Goal: Task Accomplishment & Management: Use online tool/utility

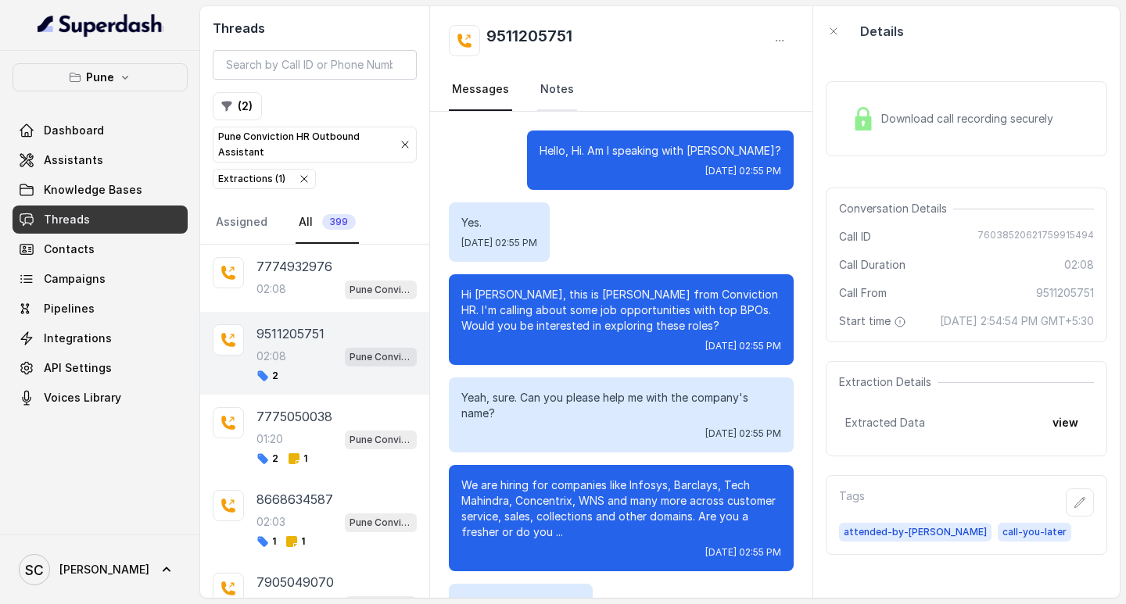
click at [537, 85] on link "Notes" at bounding box center [557, 90] width 40 height 42
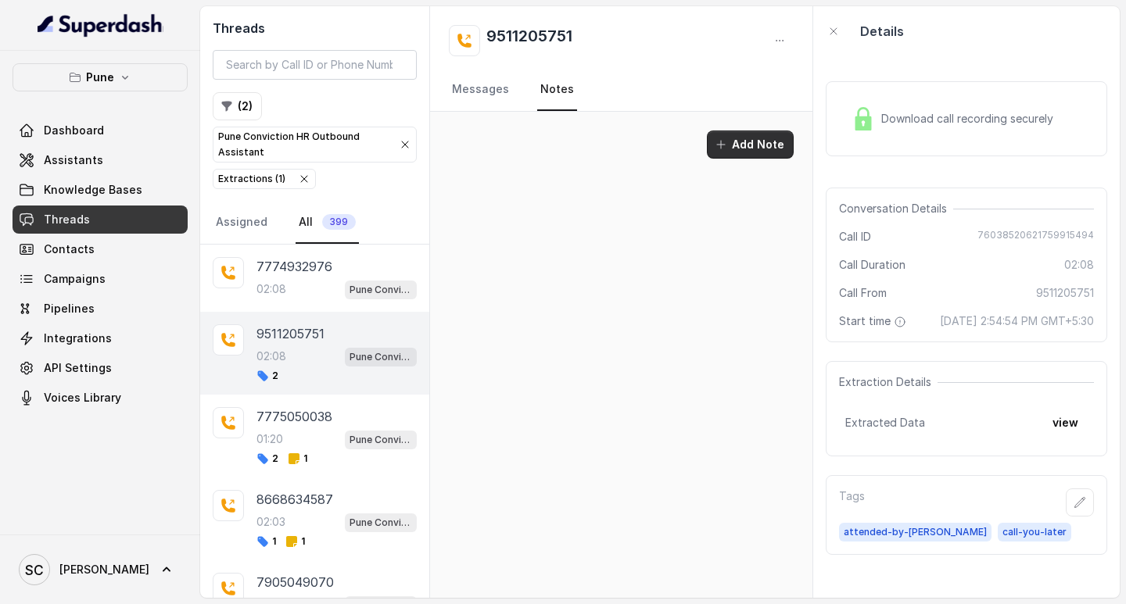
click at [742, 151] on button "Add Note" at bounding box center [750, 145] width 87 height 28
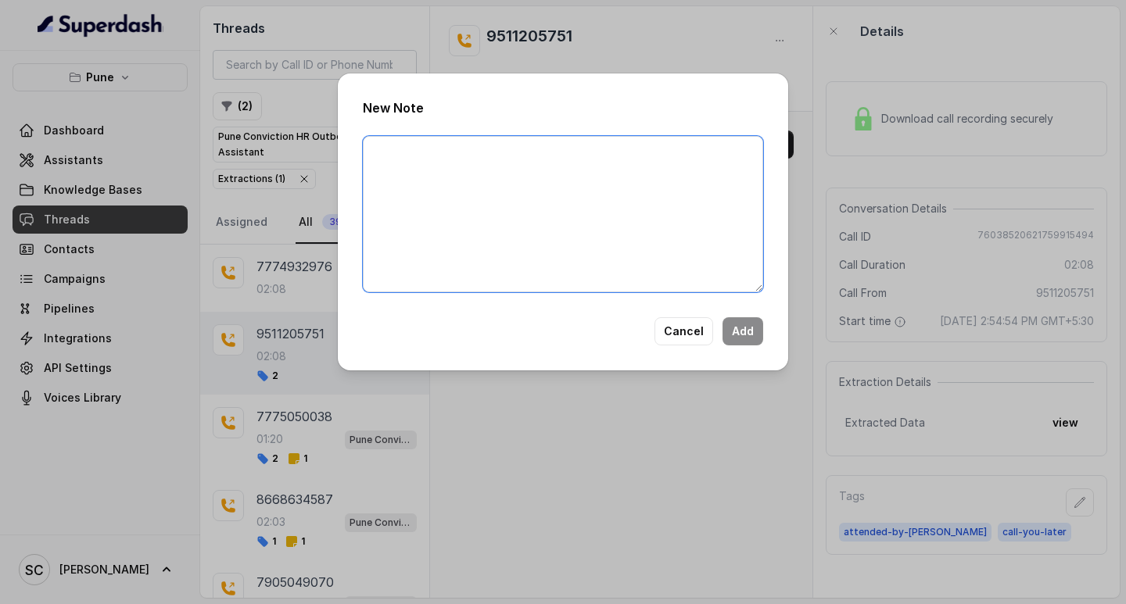
click at [435, 164] on textarea at bounding box center [563, 214] width 400 height 156
paste textarea "Name: Number: Recruiter: Name of attender: Comments: AI Improvement:"
click at [424, 148] on textarea "Name: Number: Recruiter: Name of attender: Comments: AI Improvement:" at bounding box center [563, 214] width 400 height 156
paste textarea "Nishant"
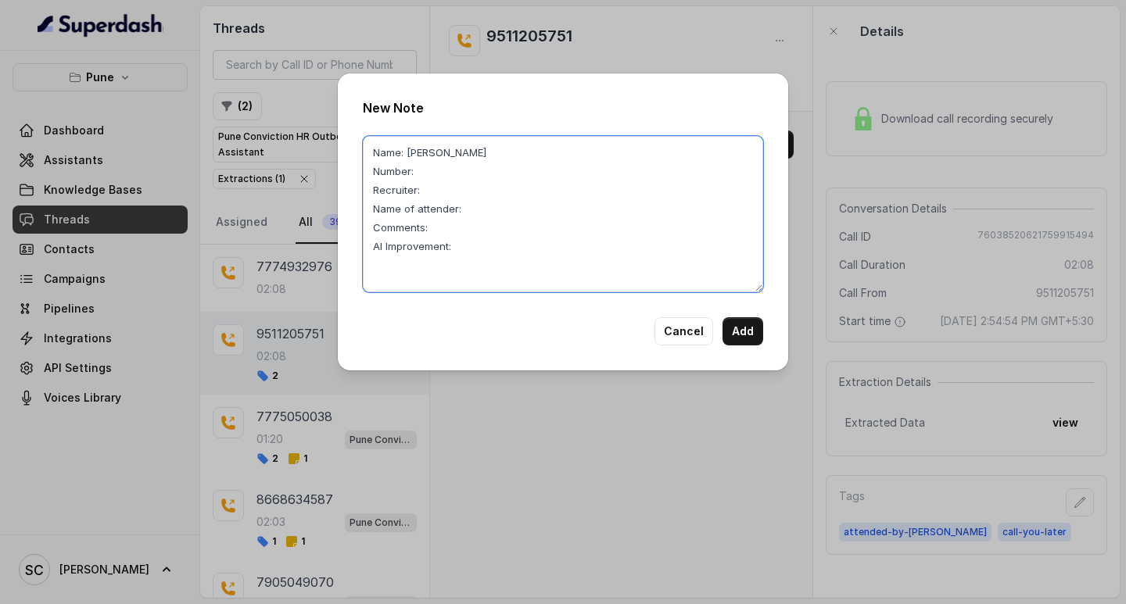
click at [421, 174] on textarea "Name: Nishant Number: Recruiter: Name of attender: Comments: AI Improvement:" at bounding box center [563, 214] width 400 height 156
paste textarea "9511205751"
click at [428, 188] on textarea "Name: Nishant Number: 9511205751 Recruiter: Name of attender: Comments: AI Impr…" at bounding box center [563, 214] width 400 height 156
paste textarea "Amruta"
click at [455, 221] on textarea "Name: Nishant Number: 9511205751 Recruiter: Amruta Name of attender: Comments: …" at bounding box center [563, 214] width 400 height 156
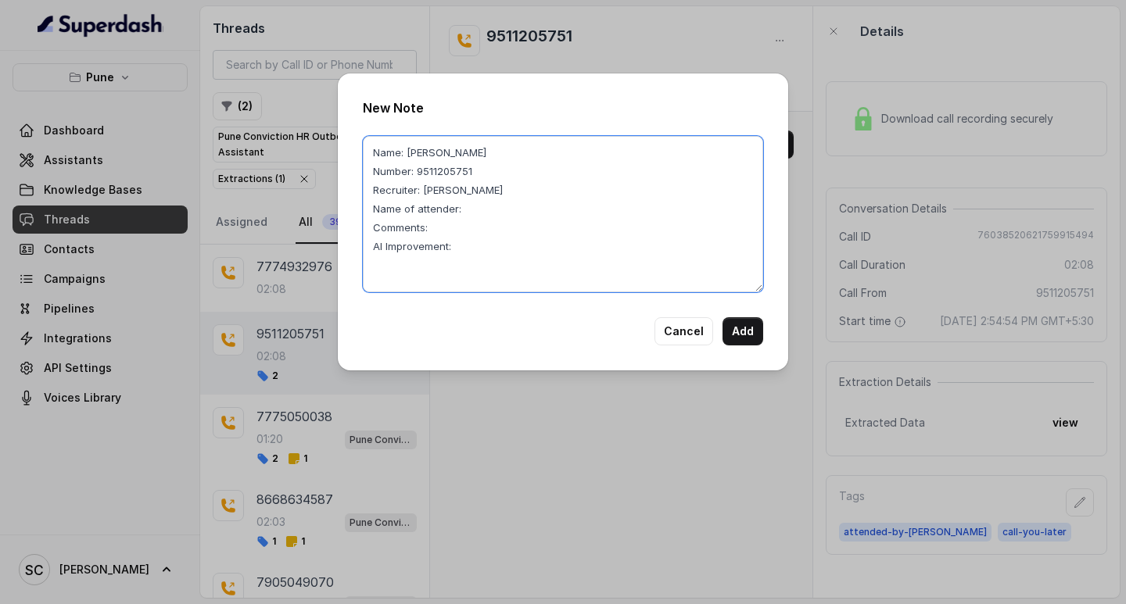
click at [467, 206] on textarea "Name: Nishant Number: 9511205751 Recruiter: Amruta Name of attender: Comments: …" at bounding box center [563, 214] width 400 height 156
paste textarea "Amruta"
click at [444, 221] on textarea "Name: Nishant Number: 9511205751 Recruiter: Amruta Name of attender: Amruta Com…" at bounding box center [563, 214] width 400 height 156
paste textarea "Not eligible absconded so many companies. Can check for FPS and rehire for cnx,…"
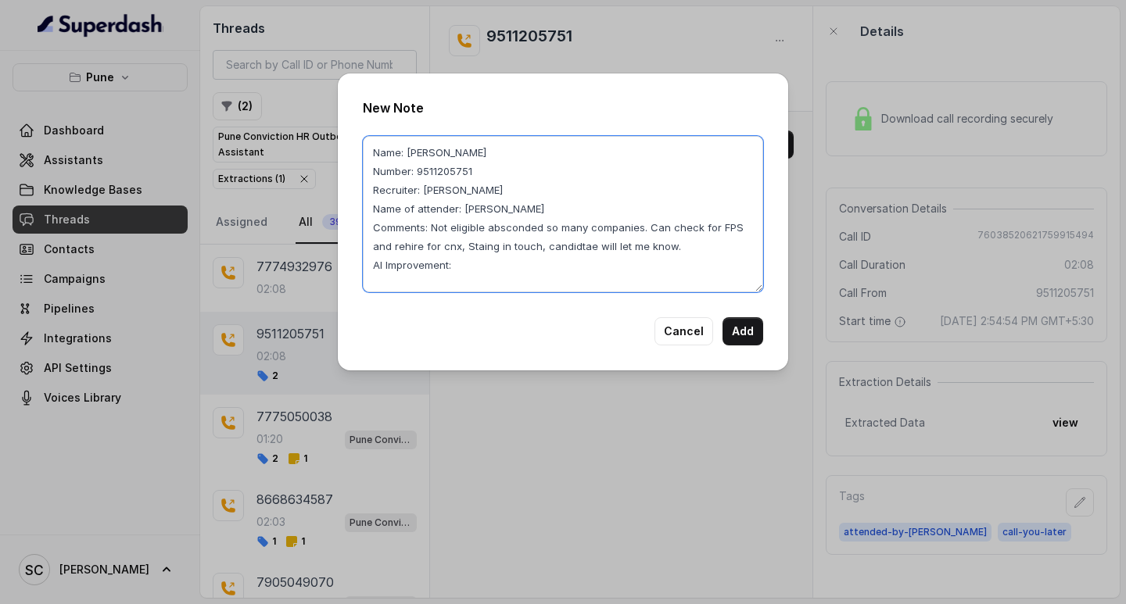
click at [470, 265] on textarea "Name: Nishant Number: 9511205751 Recruiter: Amruta Name of attender: Amruta Com…" at bounding box center [563, 214] width 400 height 156
click at [484, 250] on textarea "Name: Nishant Number: 9511205751 Recruiter: Amruta Name of attender: Amruta Com…" at bounding box center [563, 214] width 400 height 156
type textarea "Name: Nishant Number: 9511205751 Recruiter: Amruta Name of attender: Amruta Com…"
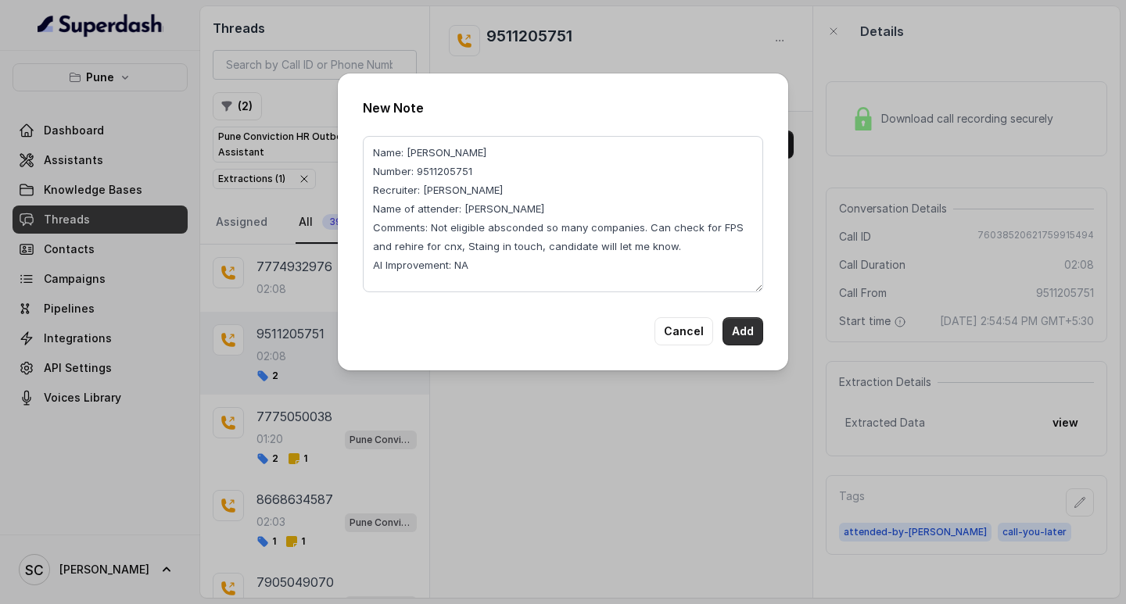
click at [736, 327] on button "Add" at bounding box center [742, 331] width 41 height 28
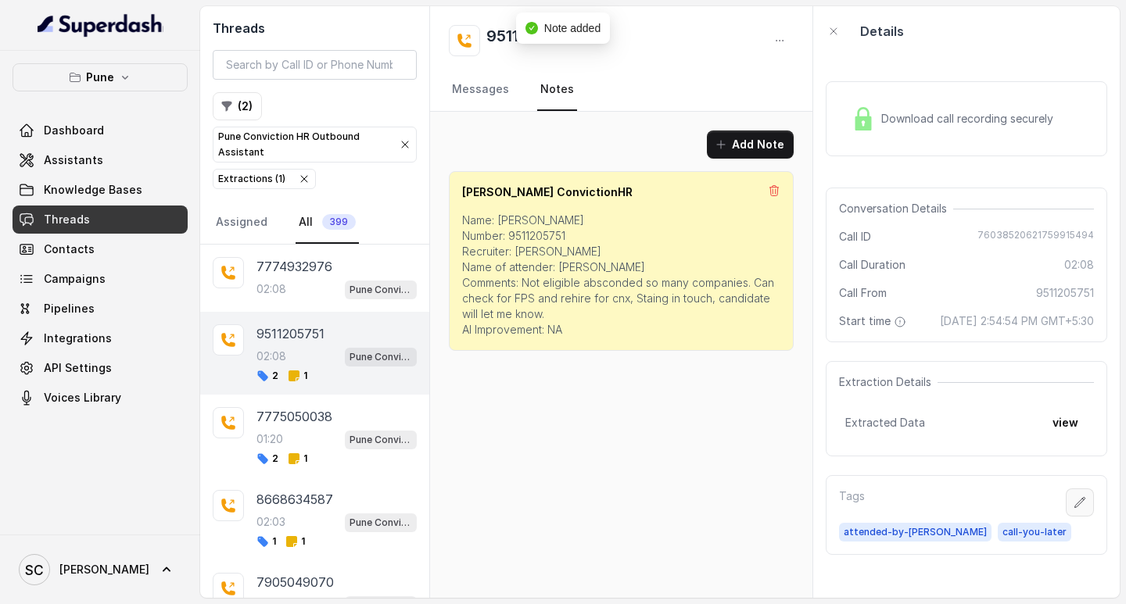
click at [1073, 509] on icon "button" at bounding box center [1079, 502] width 13 height 13
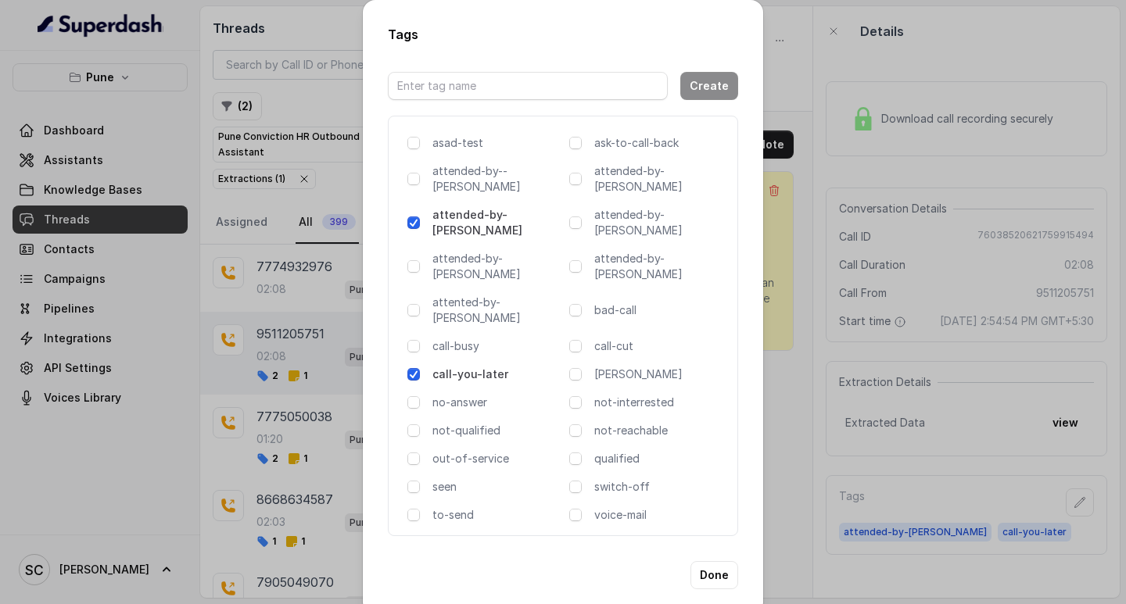
click at [408, 368] on span at bounding box center [413, 374] width 13 height 13
click at [417, 424] on span at bounding box center [413, 430] width 13 height 13
click at [410, 424] on span at bounding box center [413, 430] width 13 height 13
click at [578, 453] on span at bounding box center [575, 459] width 13 height 13
click at [707, 561] on button "Done" at bounding box center [714, 575] width 48 height 28
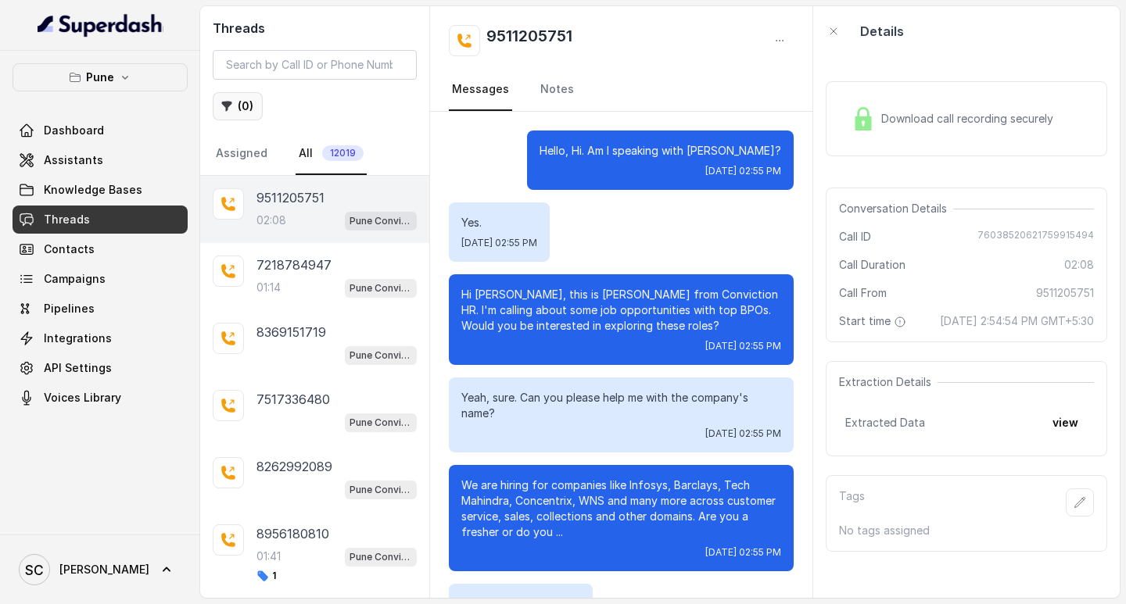
scroll to position [1268, 0]
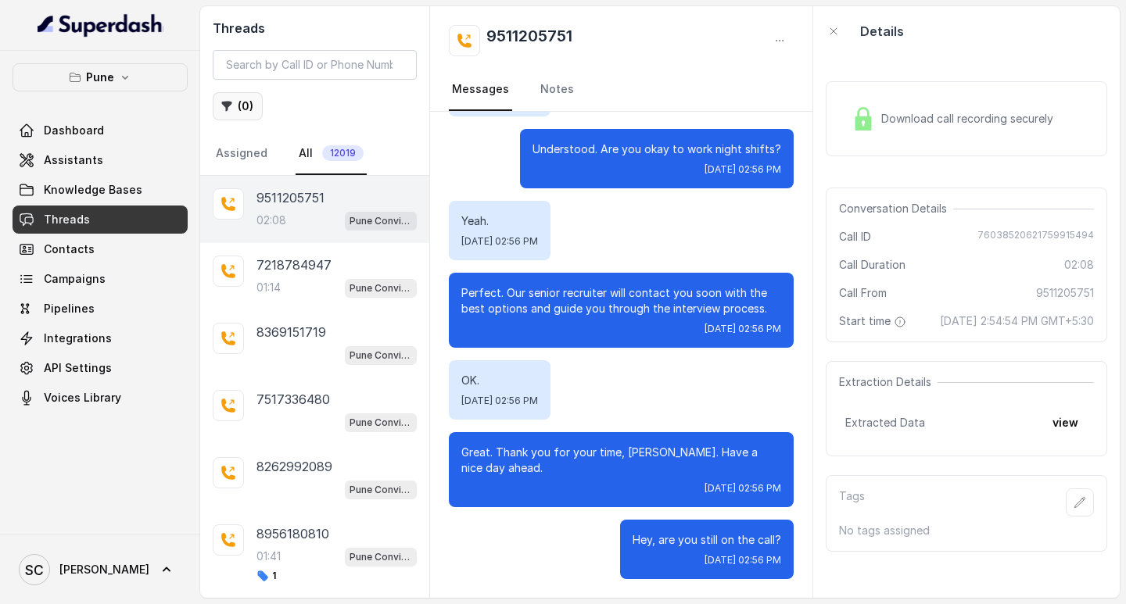
click at [233, 113] on button "( 0 )" at bounding box center [238, 106] width 50 height 28
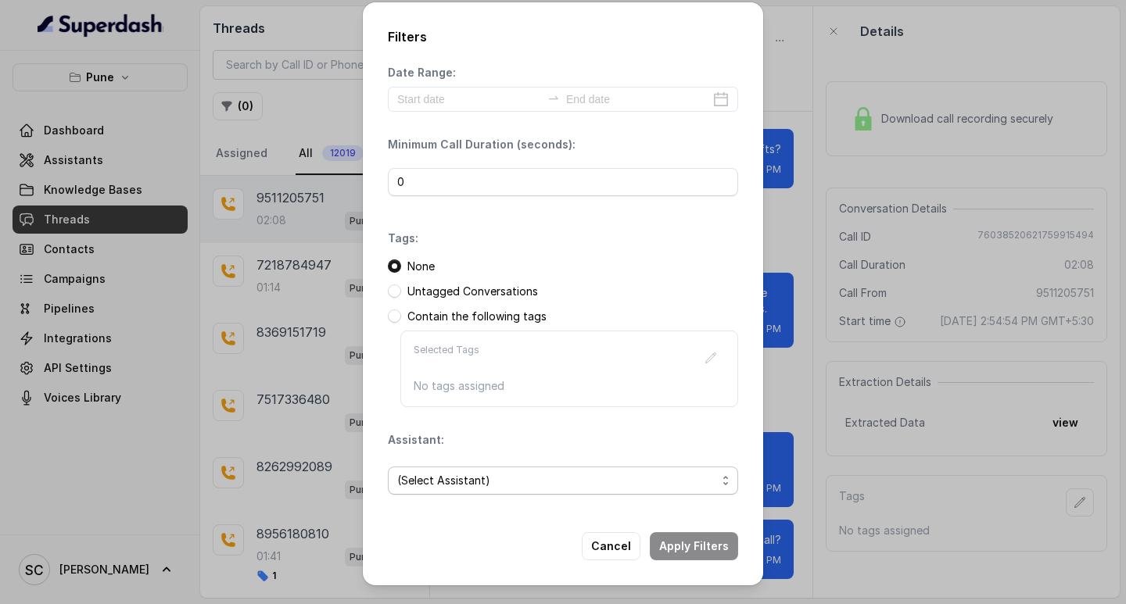
click at [448, 481] on span "(Select Assistant)" at bounding box center [556, 480] width 319 height 19
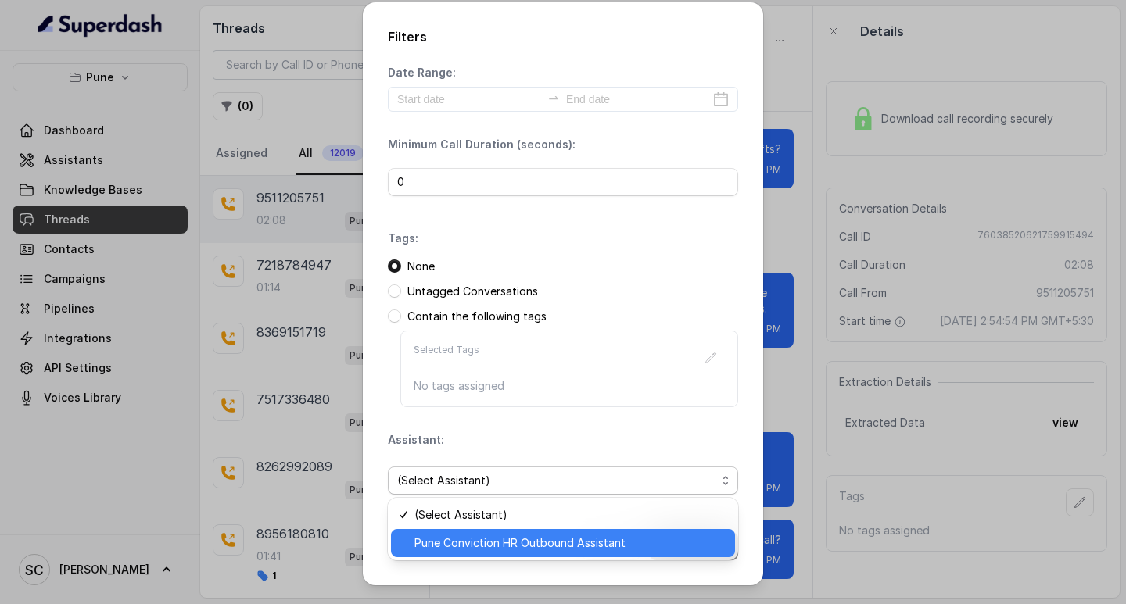
click at [460, 539] on span "Pune Conviction HR Outbound Assistant" at bounding box center [569, 543] width 311 height 19
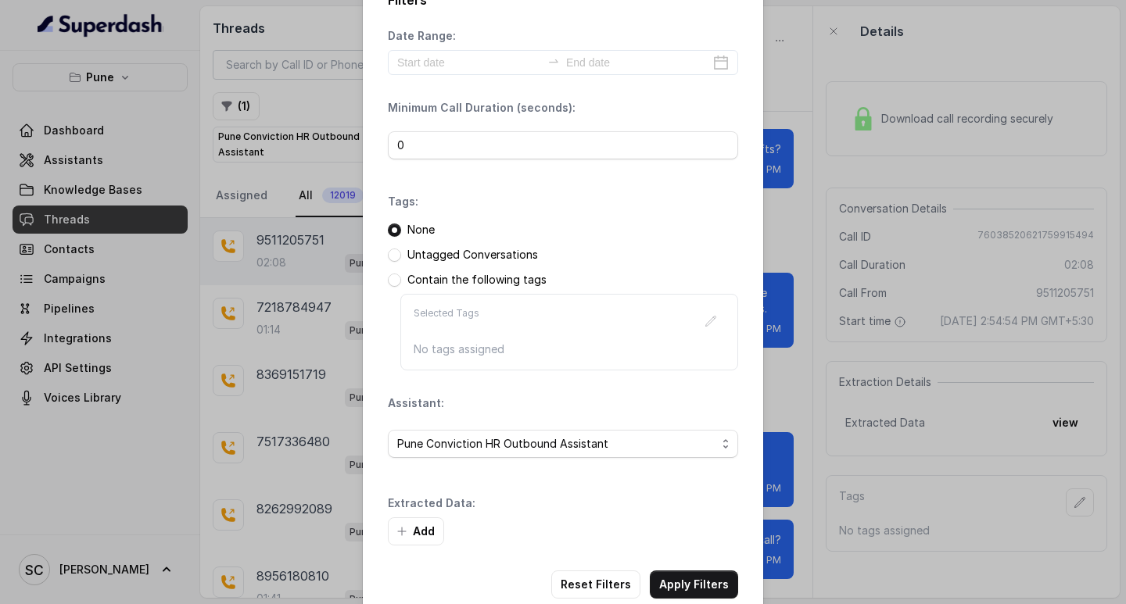
scroll to position [66, 0]
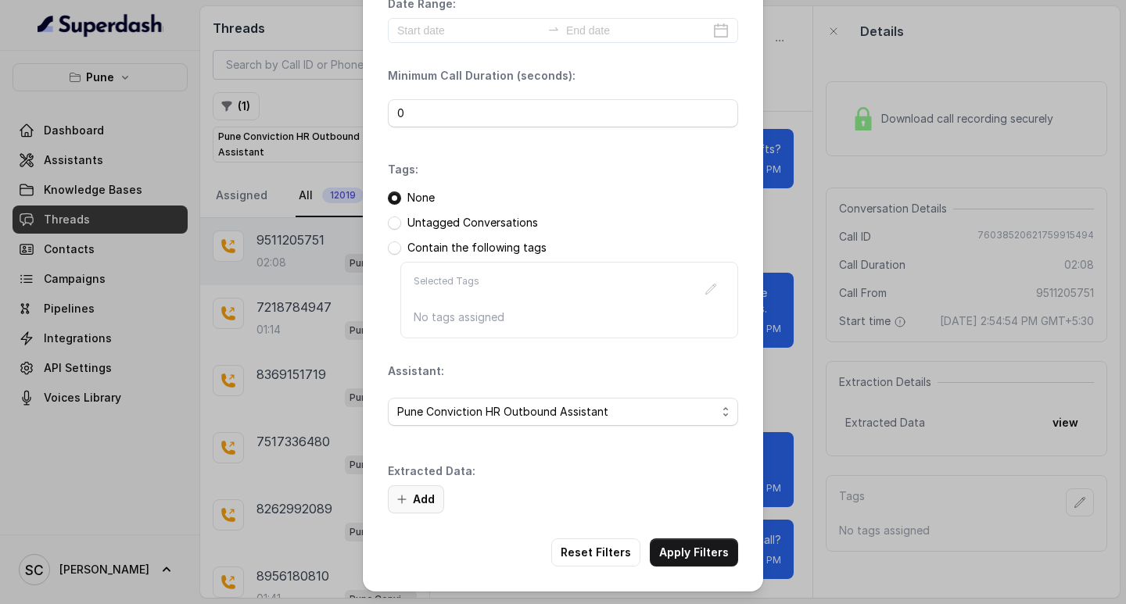
click at [396, 496] on icon "button" at bounding box center [402, 499] width 13 height 13
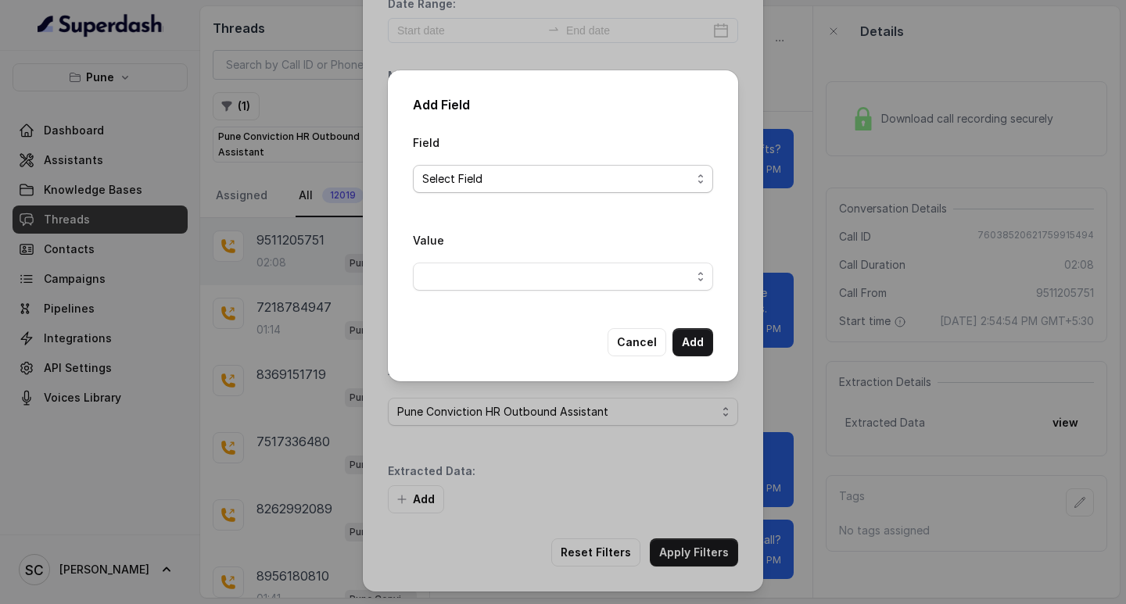
click at [450, 185] on span "Select Field" at bounding box center [556, 179] width 269 height 19
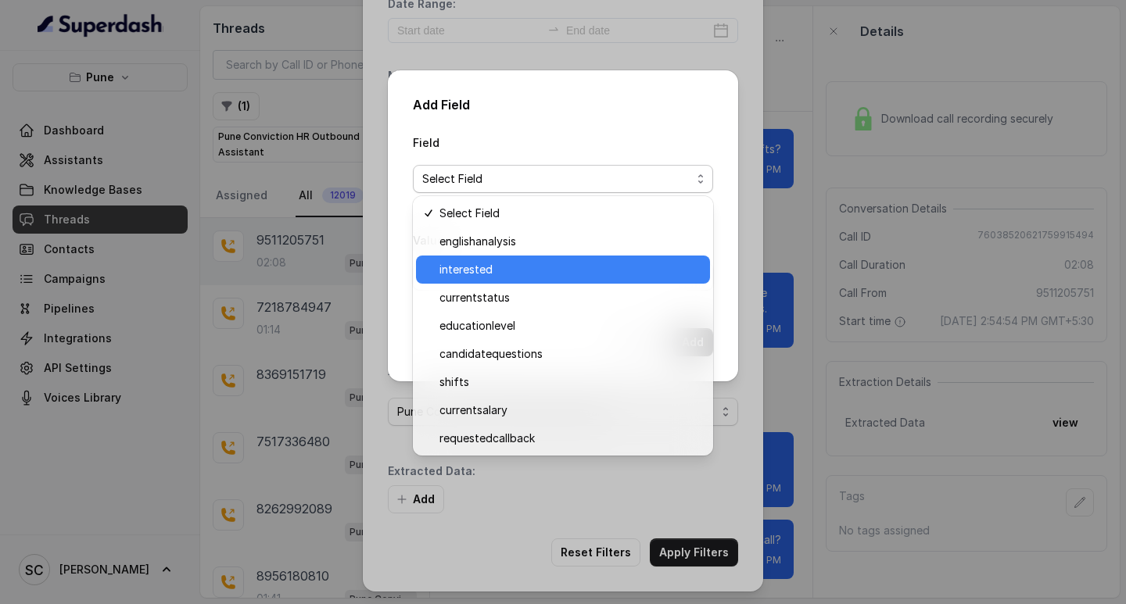
click at [466, 263] on span "interested" at bounding box center [569, 269] width 261 height 19
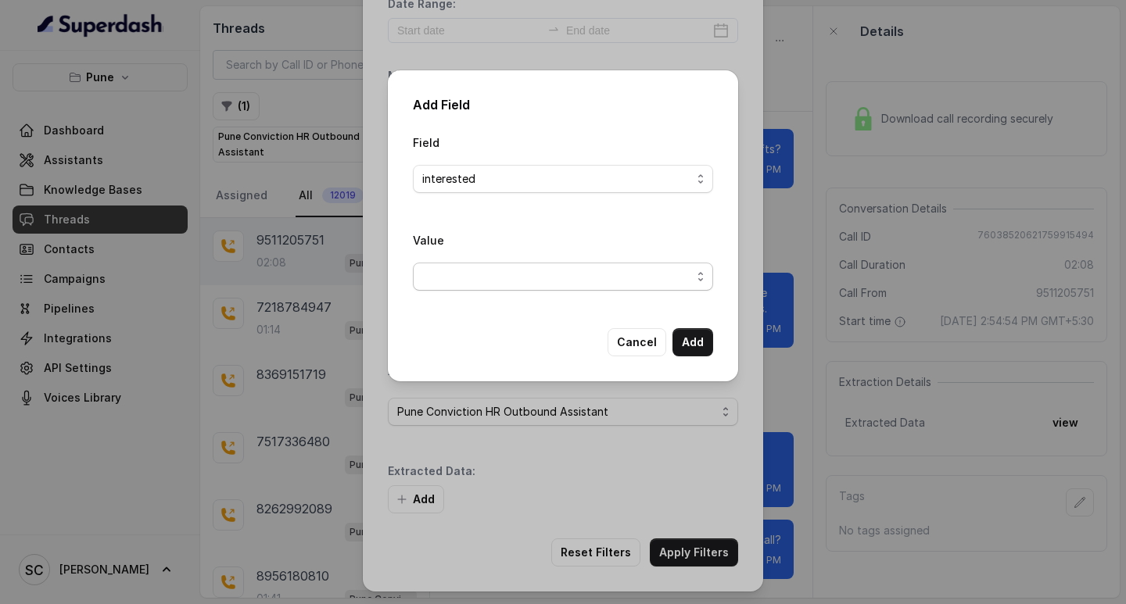
click at [463, 281] on span "button" at bounding box center [563, 277] width 300 height 28
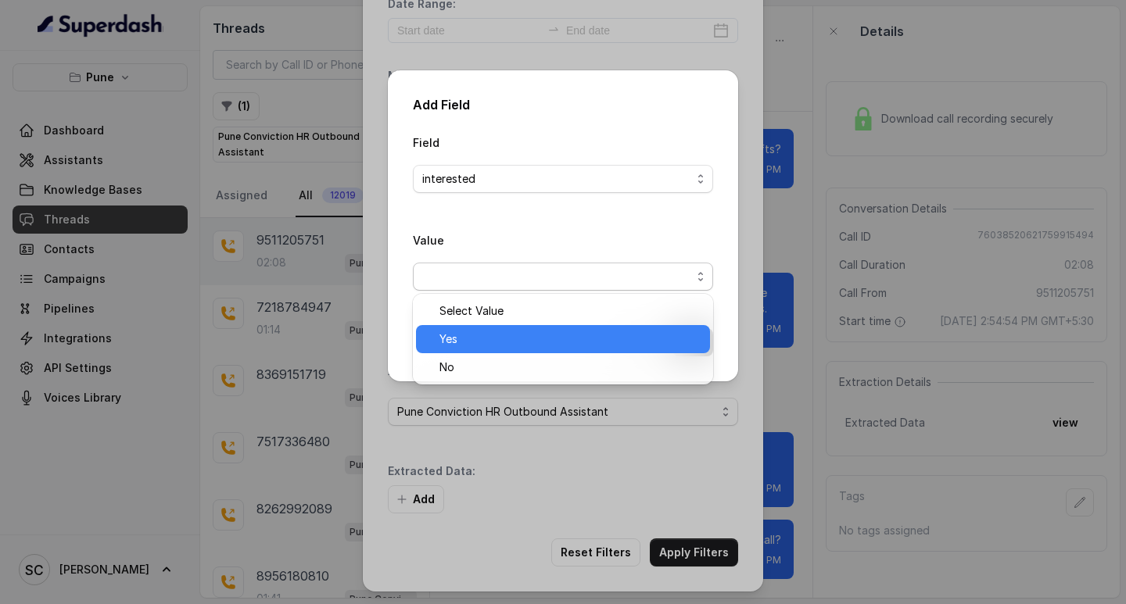
click at [466, 336] on span "Yes" at bounding box center [569, 339] width 261 height 19
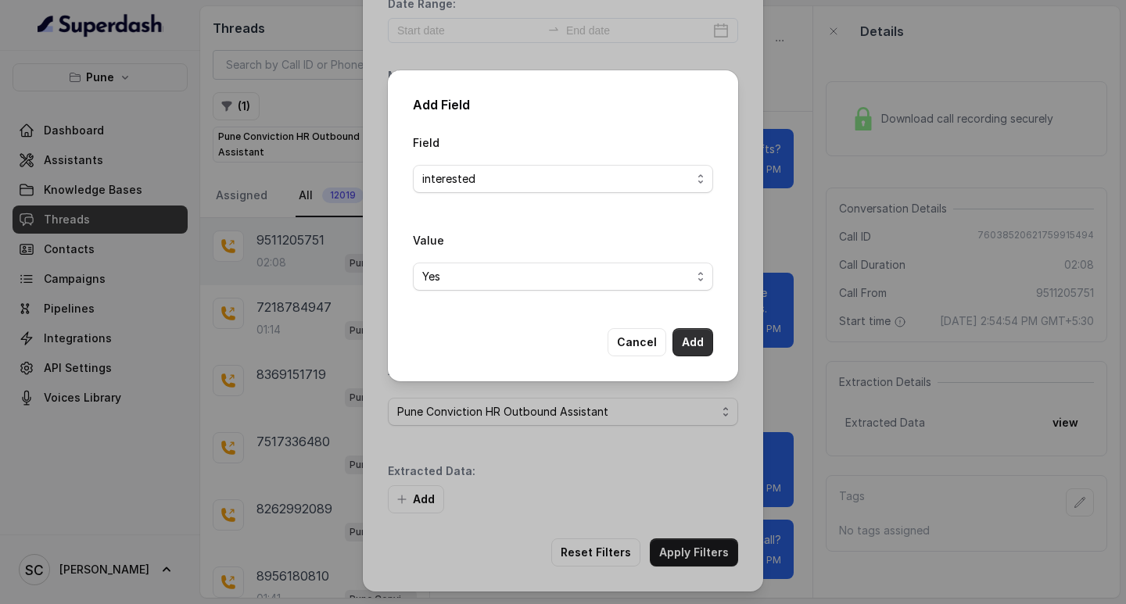
click at [696, 345] on button "Add" at bounding box center [692, 342] width 41 height 28
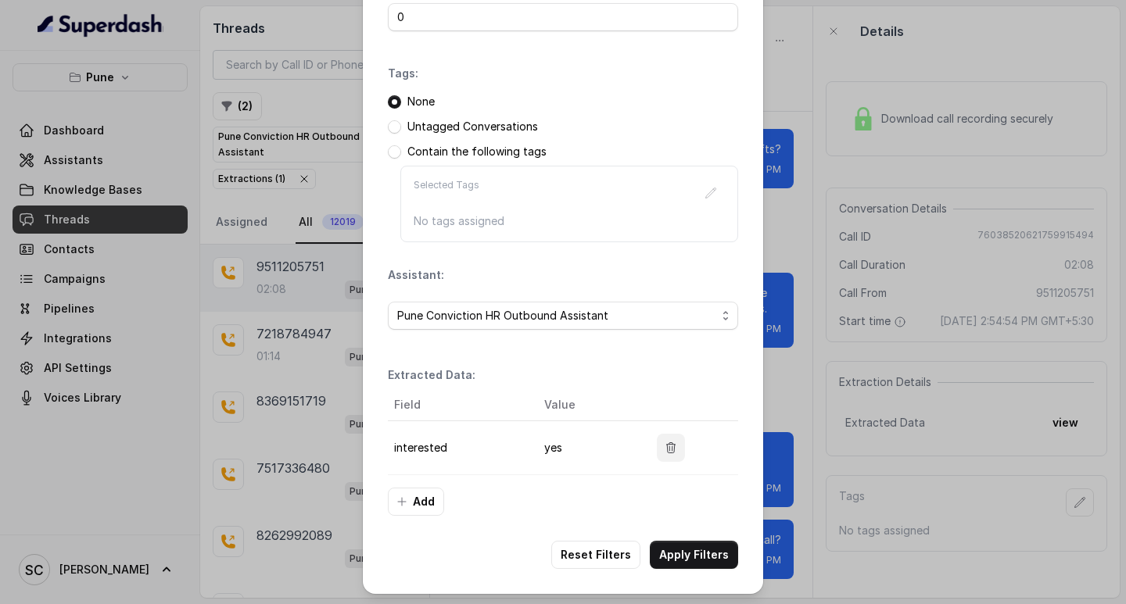
scroll to position [165, 0]
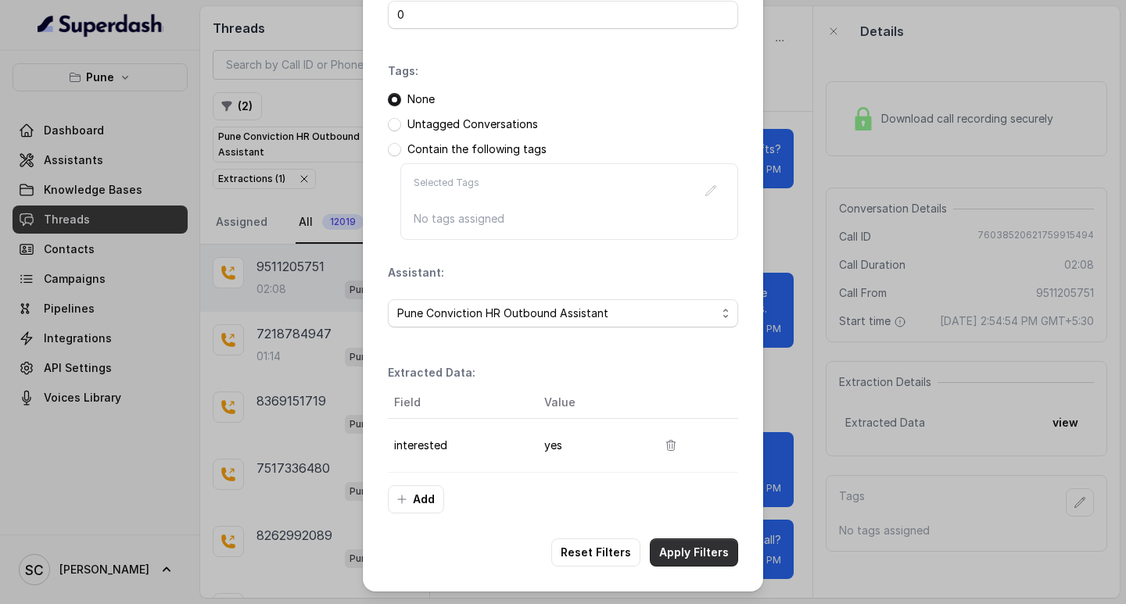
click at [683, 557] on button "Apply Filters" at bounding box center [694, 553] width 88 height 28
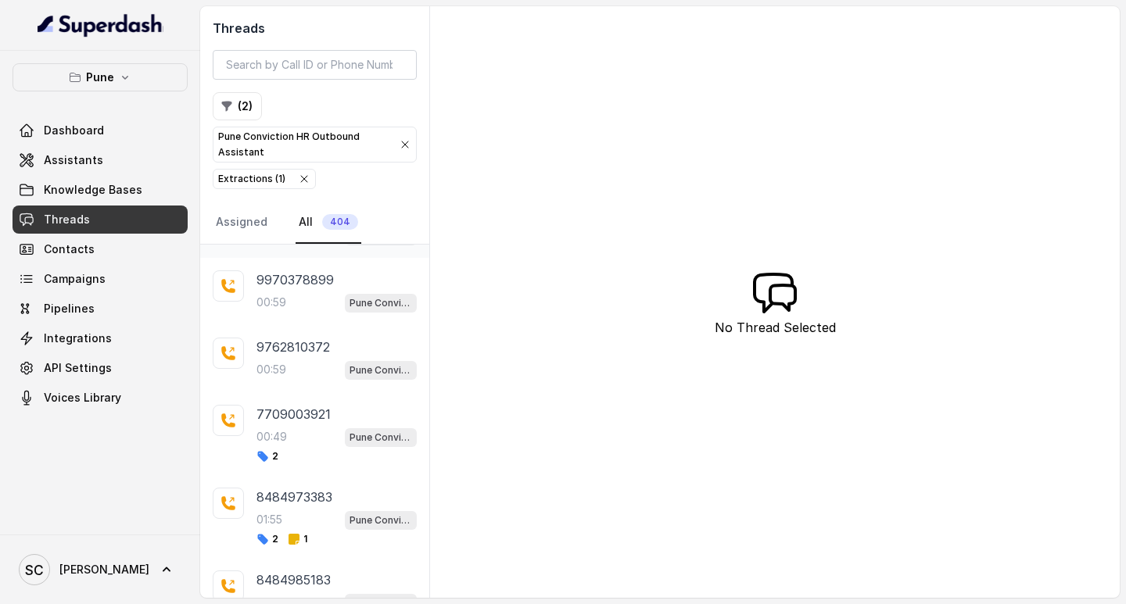
scroll to position [78, 0]
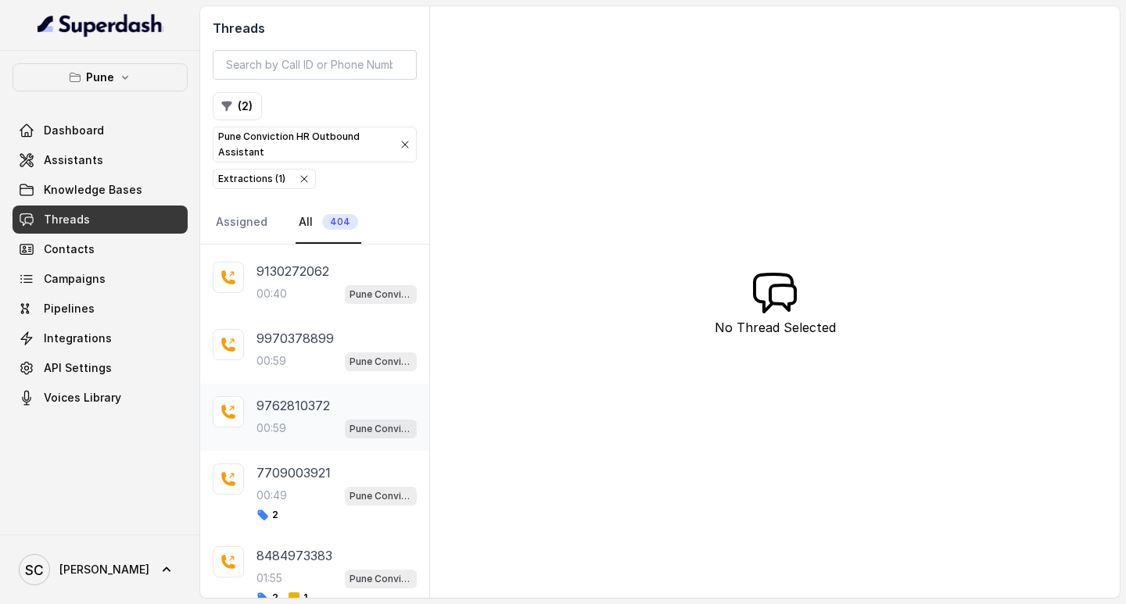
click at [281, 431] on p "00:59" at bounding box center [271, 429] width 30 height 16
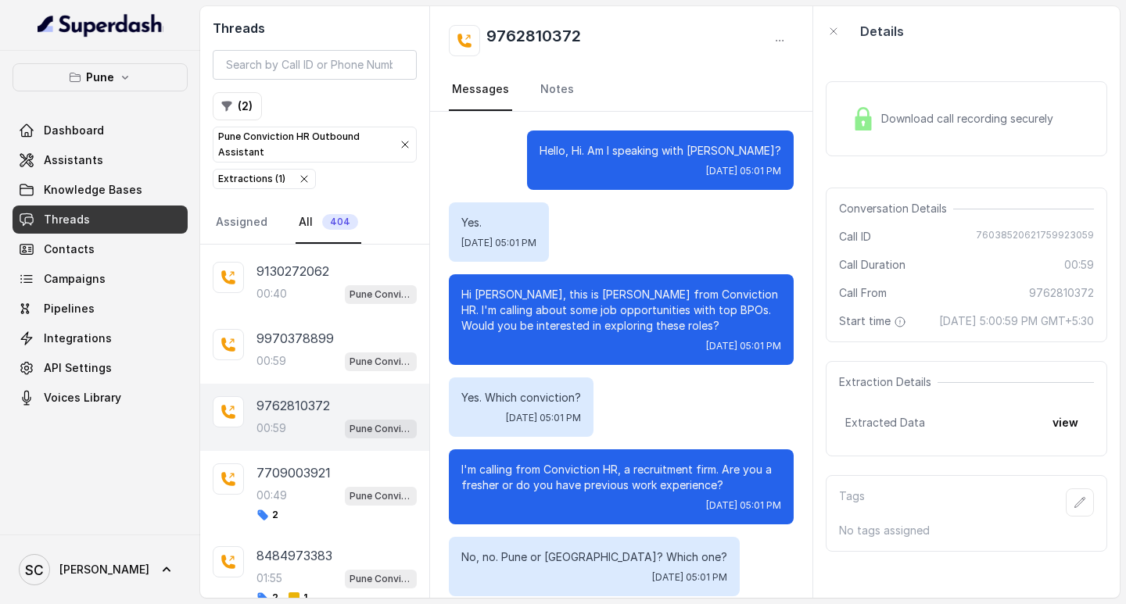
scroll to position [295, 0]
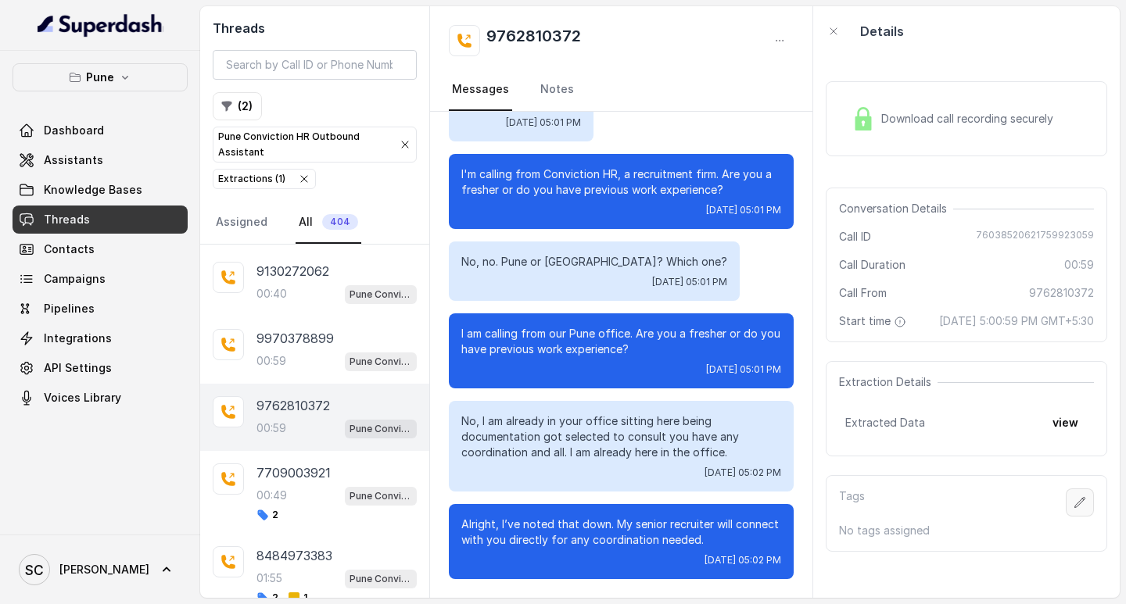
click at [1073, 509] on icon "button" at bounding box center [1079, 502] width 13 height 13
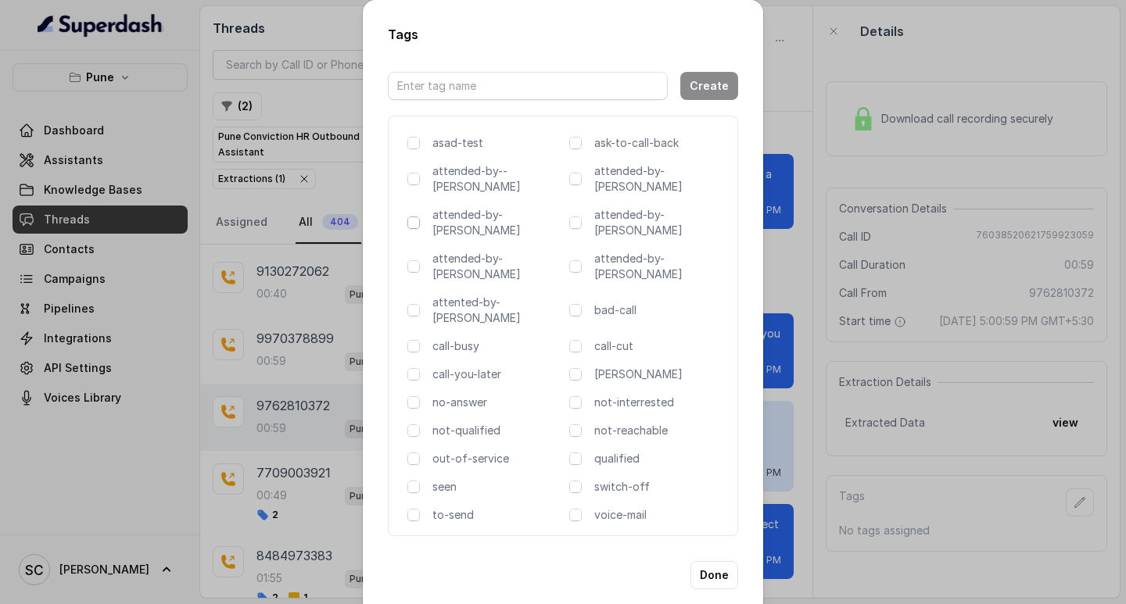
click at [413, 217] on span at bounding box center [413, 223] width 13 height 13
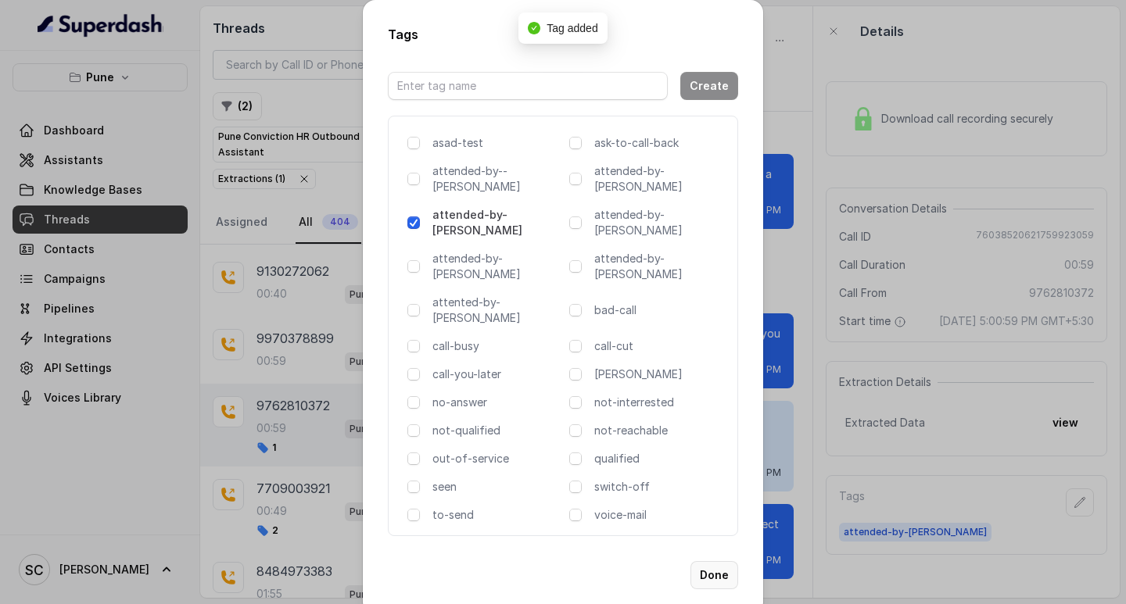
click at [720, 561] on button "Done" at bounding box center [714, 575] width 48 height 28
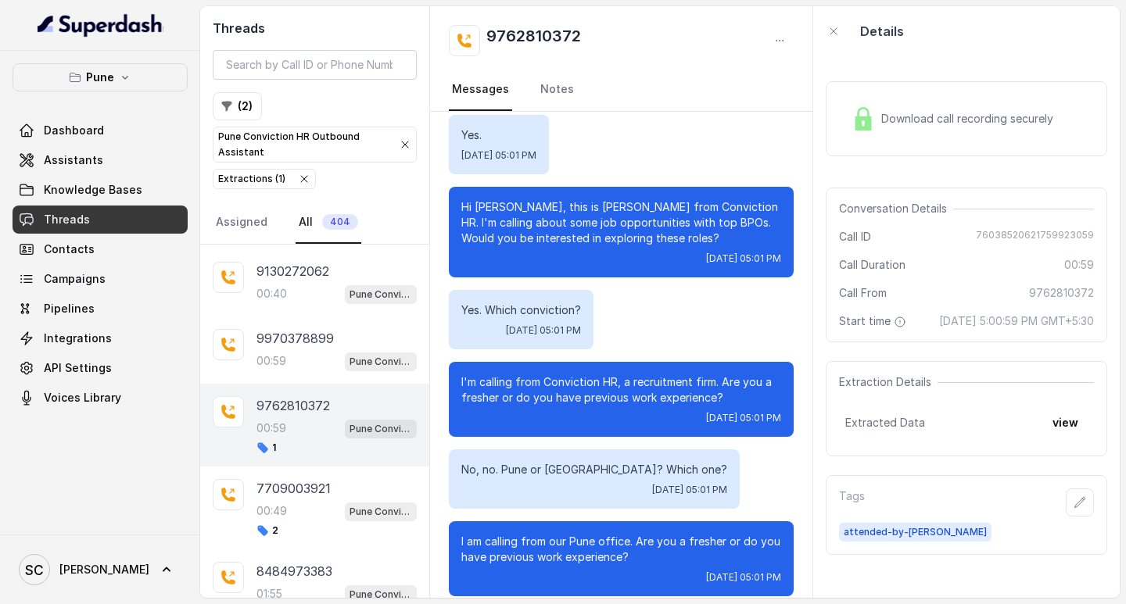
scroll to position [0, 0]
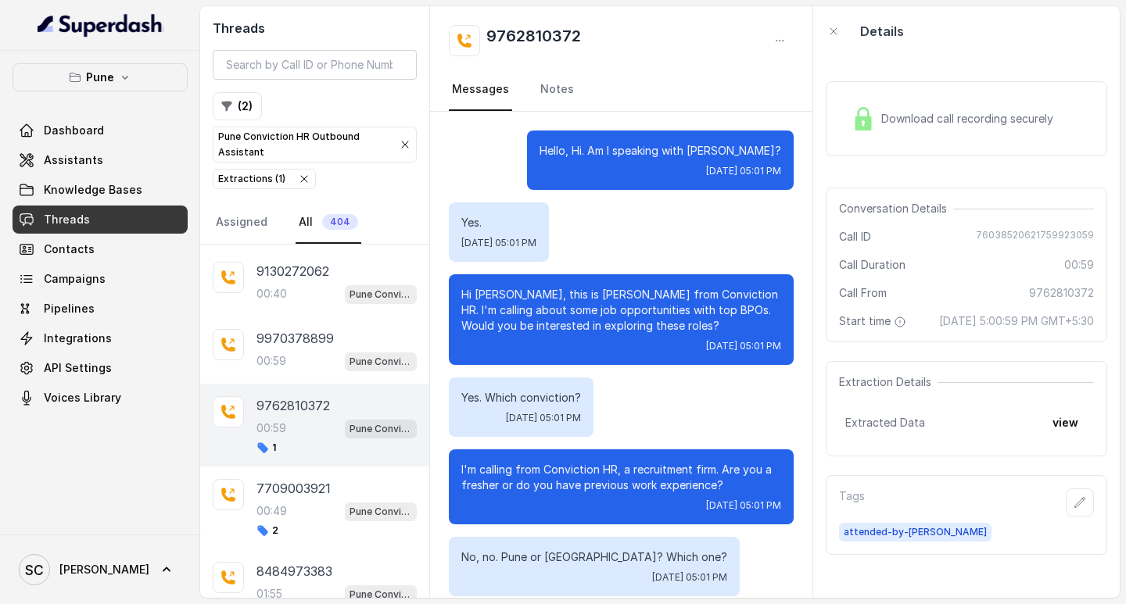
click at [532, 38] on h2 "9762810372" at bounding box center [533, 40] width 95 height 31
copy h2 "9762810372"
click at [1073, 509] on icon "button" at bounding box center [1079, 502] width 13 height 13
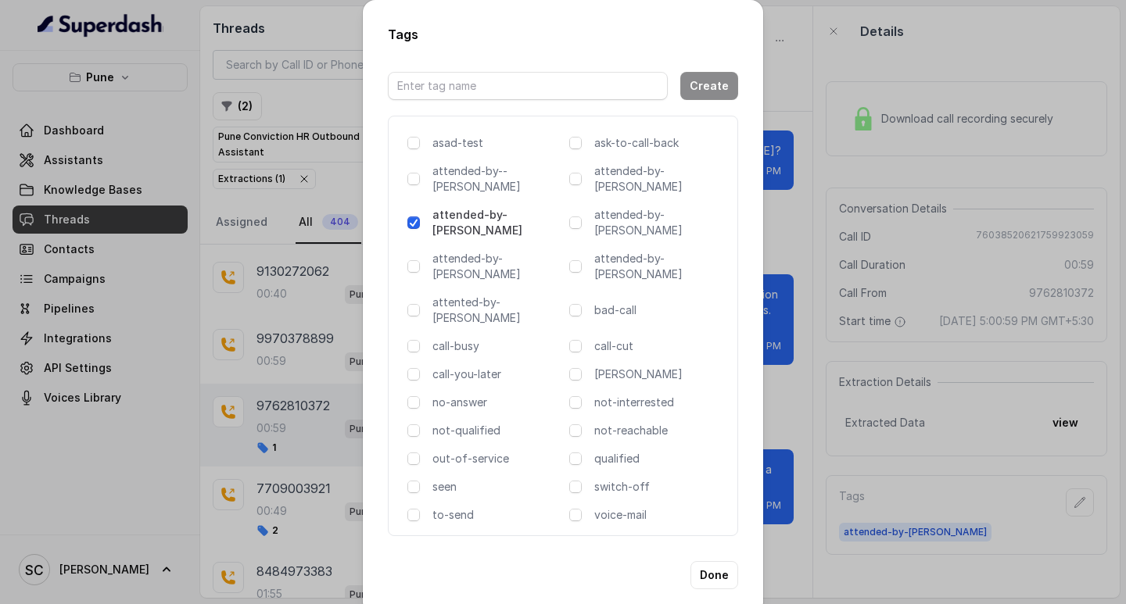
click at [844, 464] on div "Tags Create asad-test ask-to-call-back attended-by--komal attended-by-amaan att…" at bounding box center [563, 302] width 1126 height 604
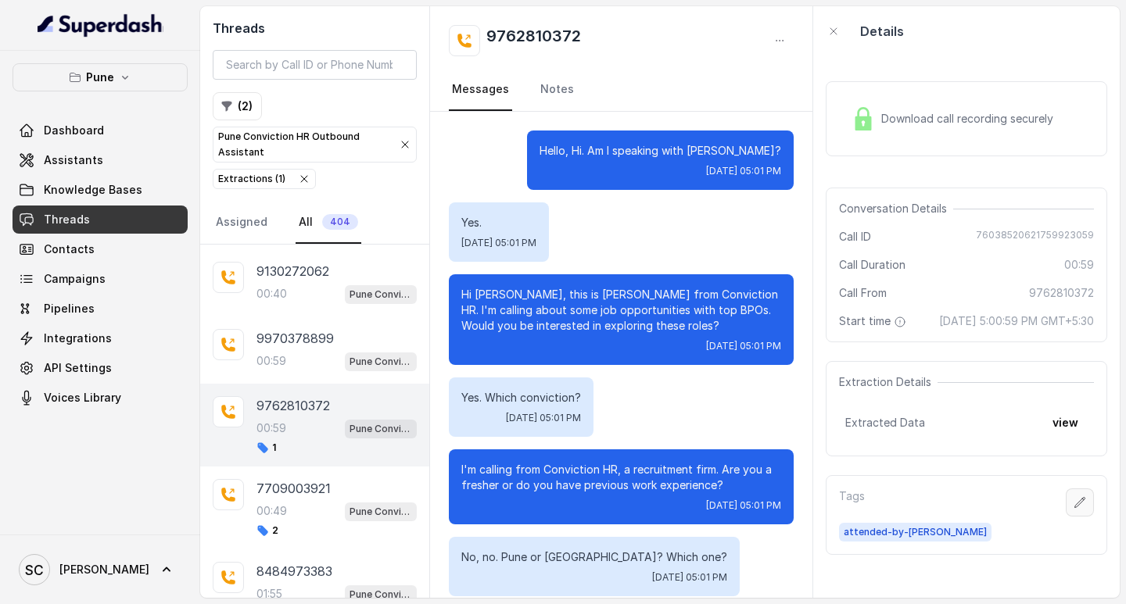
click at [1073, 509] on icon "button" at bounding box center [1079, 502] width 13 height 13
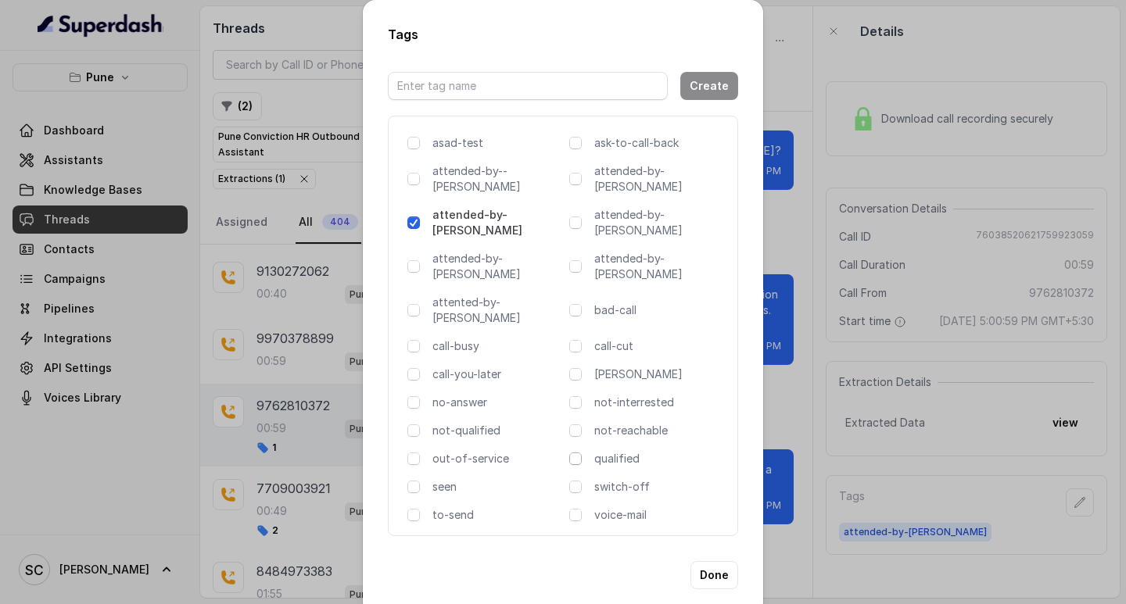
click at [574, 453] on span at bounding box center [575, 459] width 13 height 13
click at [717, 561] on button "Done" at bounding box center [714, 575] width 48 height 28
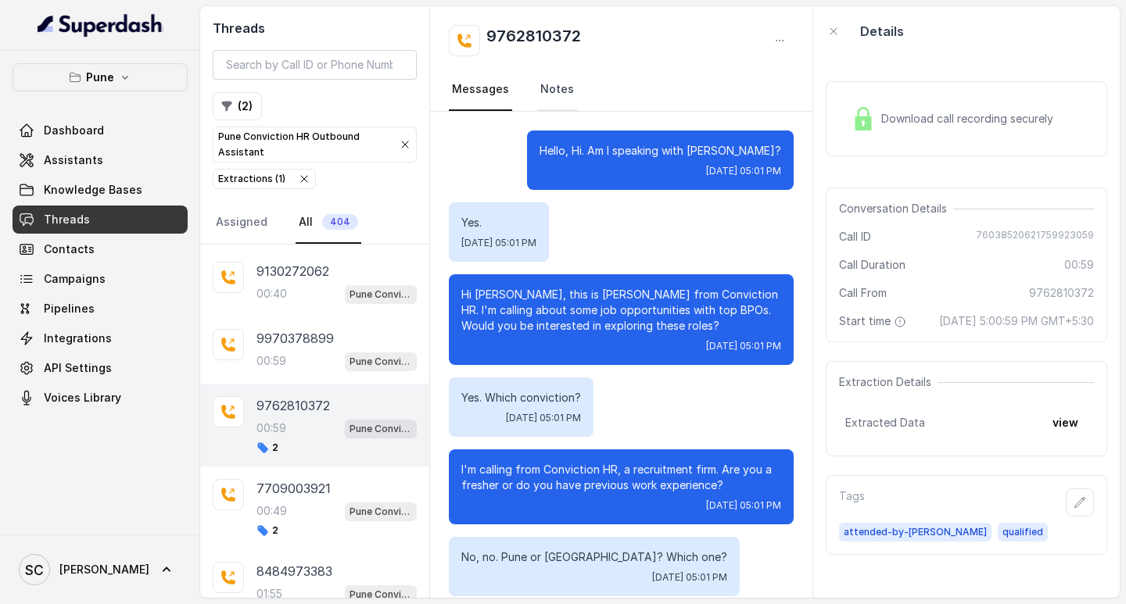
click at [551, 90] on link "Notes" at bounding box center [557, 90] width 40 height 42
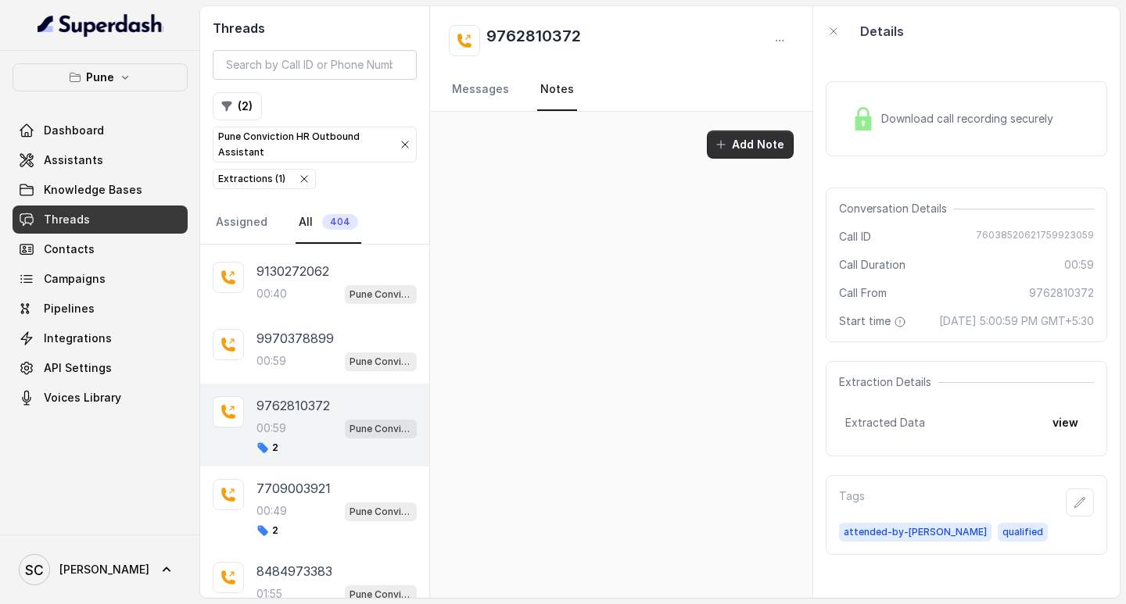
click at [737, 145] on button "Add Note" at bounding box center [750, 145] width 87 height 28
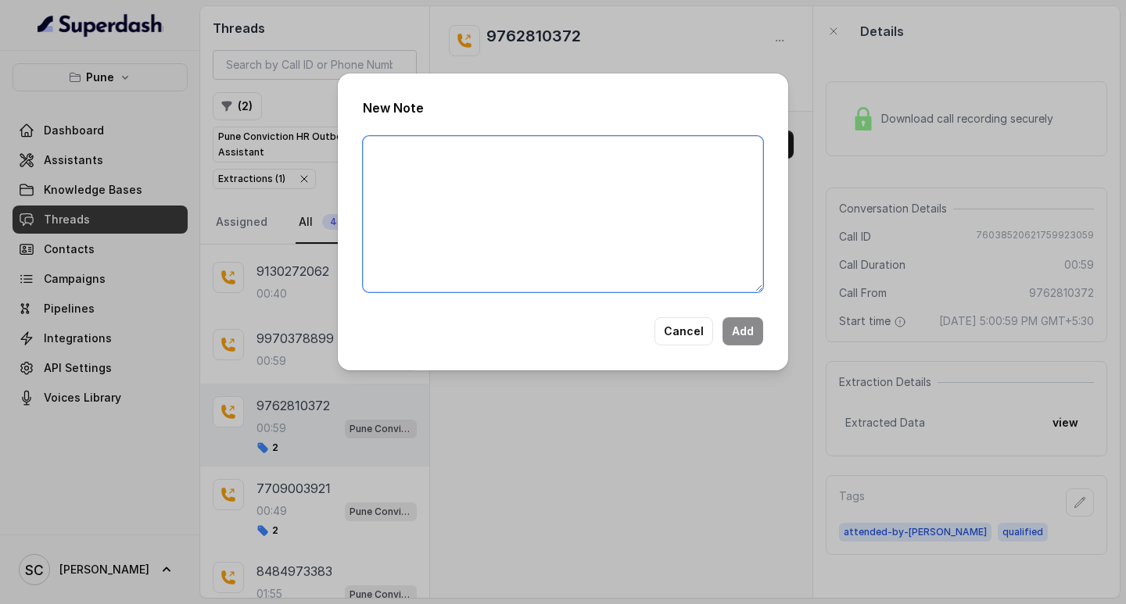
click at [388, 148] on textarea at bounding box center [563, 214] width 400 height 156
paste textarea "Name: Number: Recruiter: Name of attender: Comments: AI Improvement:"
click at [414, 147] on textarea "Name: Number: Recruiter: Name of attender: Comments: AI Improvement:" at bounding box center [563, 214] width 400 height 156
paste textarea "Pritpal"
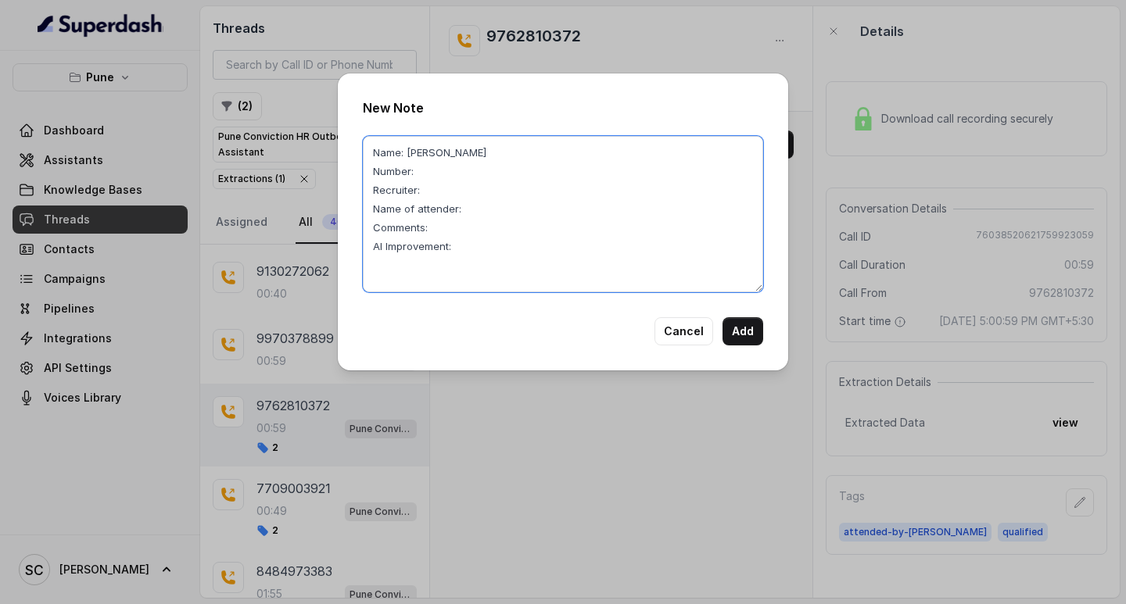
click at [437, 173] on textarea "Name: Pritpal Number: Recruiter: Name of attender: Comments: AI Improvement:" at bounding box center [563, 214] width 400 height 156
paste textarea "9762810372"
click at [431, 191] on textarea "Name: Pritpal Number: 9762810372 Recruiter: Name of attender: Comments: AI Impr…" at bounding box center [563, 214] width 400 height 156
paste textarea "Komal"
click at [467, 206] on textarea "Name: Pritpal Number: 9762810372 Recruiter: Komal Name of attender: Comments: A…" at bounding box center [563, 214] width 400 height 156
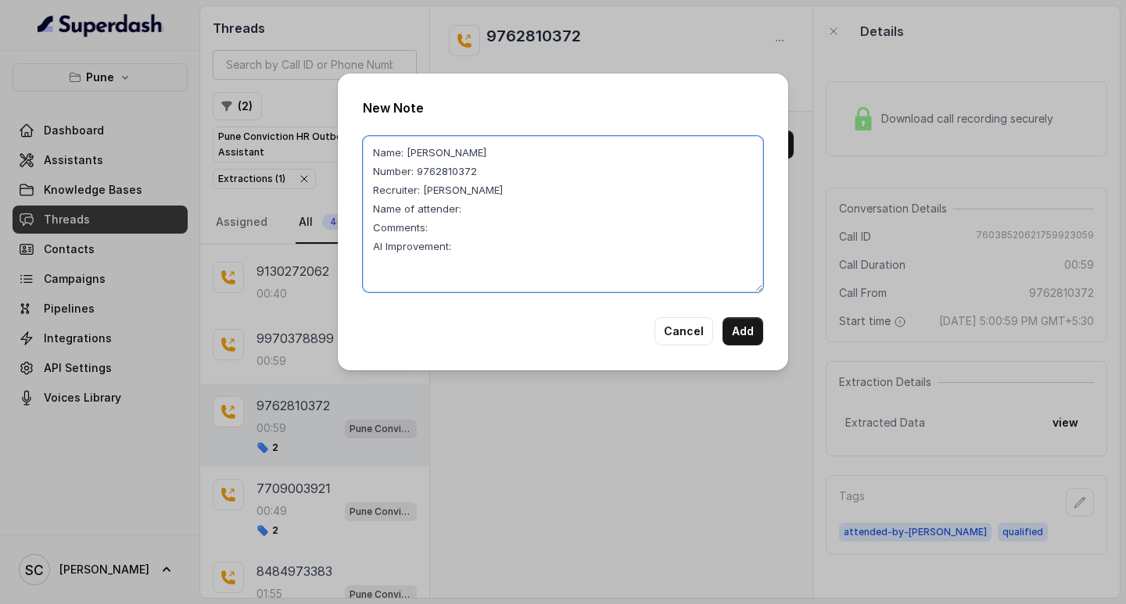
paste textarea "Amruta"
click at [478, 231] on textarea "Name: Pritpal Number: 9762810372 Recruiter: Komal Name of attender: Amruta Comm…" at bounding box center [563, 214] width 400 height 156
paste textarea "Final Select in CNX (Nysa) though Komal"
click at [464, 247] on textarea "Name: Pritpal Number: 9762810372 Recruiter: Komal Name of attender: Amruta Comm…" at bounding box center [563, 214] width 400 height 156
type textarea "Name: Pritpal Number: 9762810372 Recruiter: Komal Name of attender: Amruta Comm…"
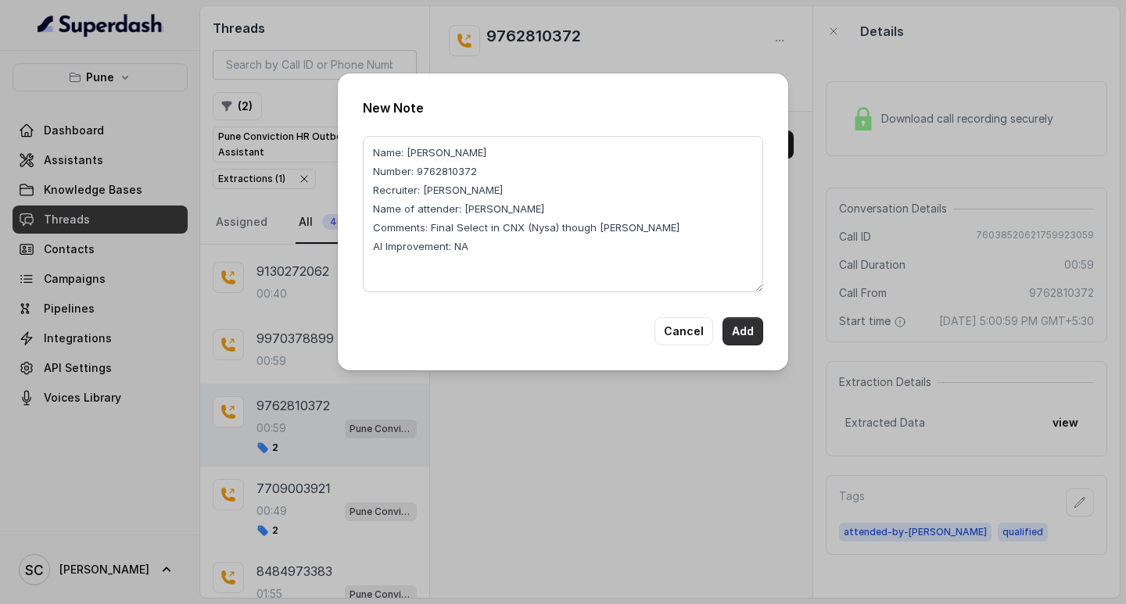
click at [729, 324] on button "Add" at bounding box center [742, 331] width 41 height 28
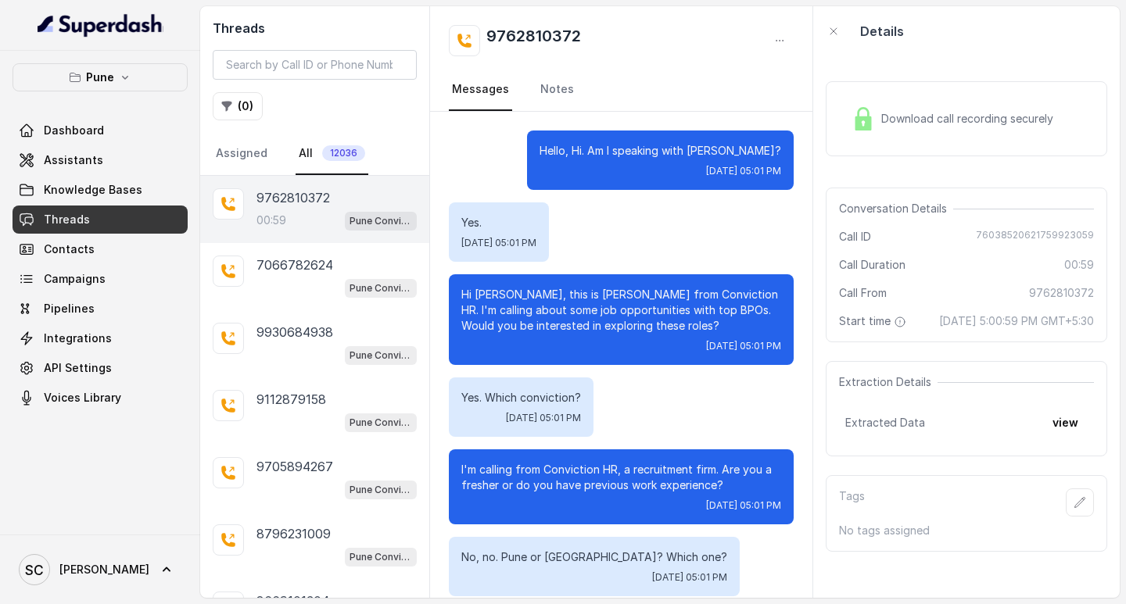
scroll to position [295, 0]
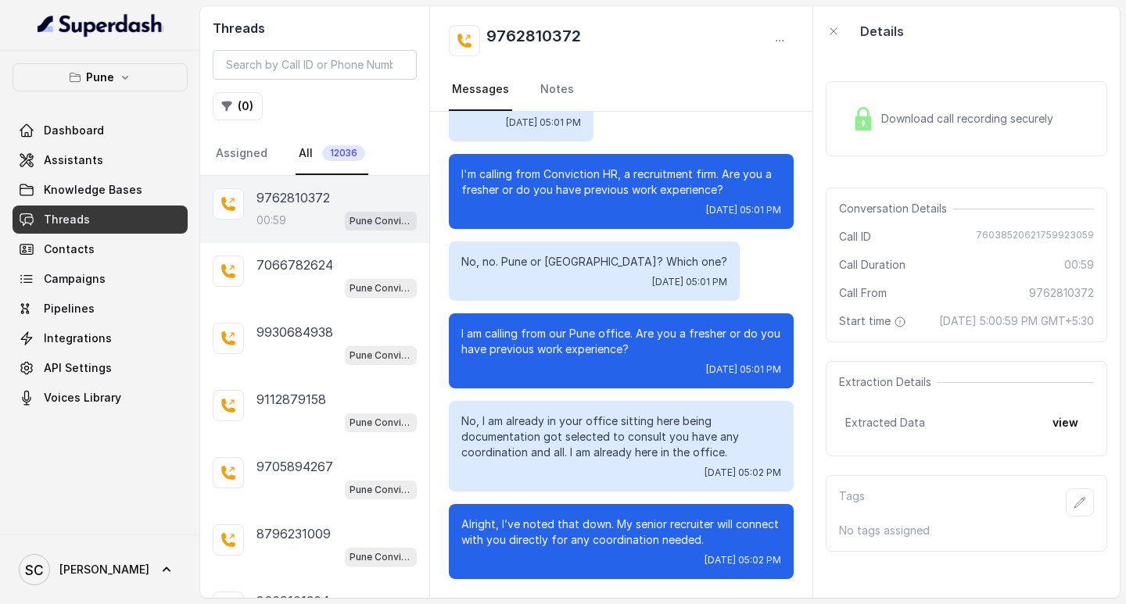
click at [768, 88] on nav "Messages Notes" at bounding box center [621, 90] width 345 height 42
click at [234, 110] on button "( 0 )" at bounding box center [238, 106] width 50 height 28
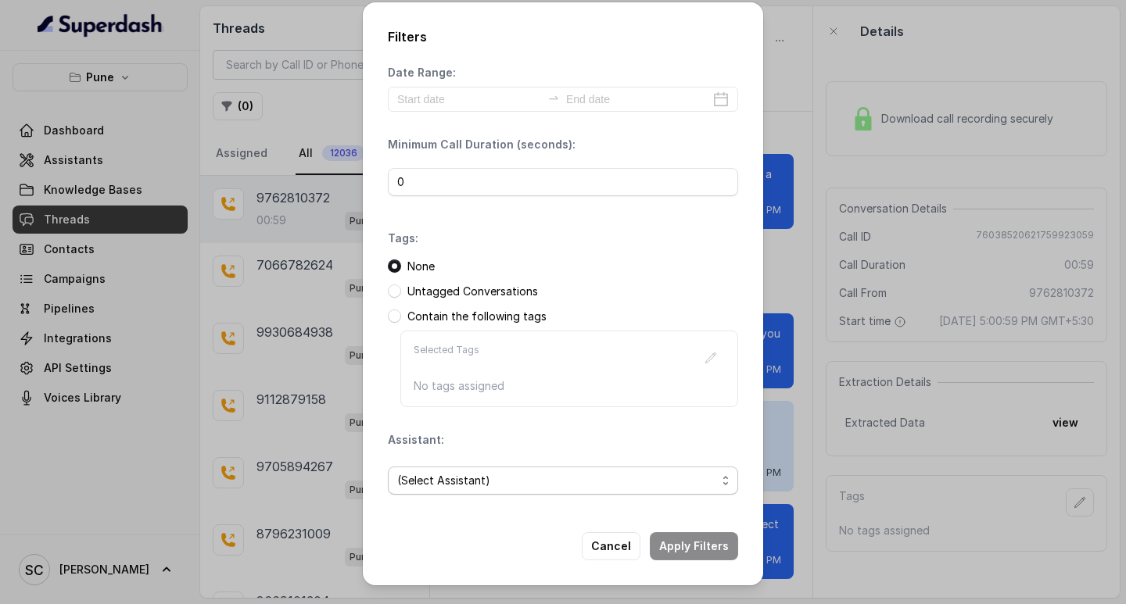
click at [481, 479] on span "(Select Assistant)" at bounding box center [556, 480] width 319 height 19
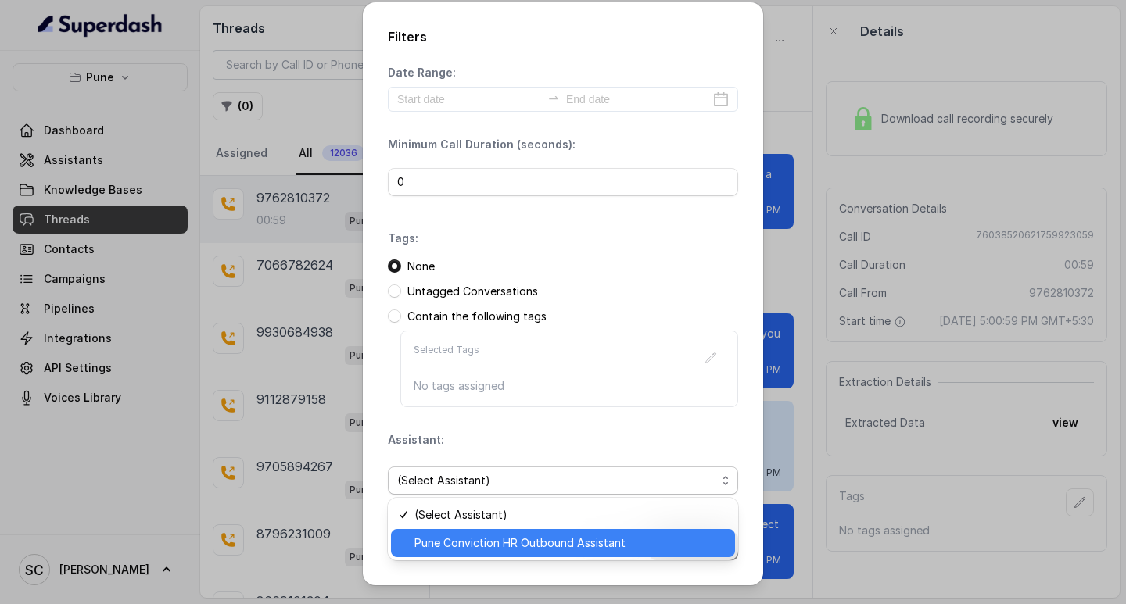
click at [476, 538] on span "Pune Conviction HR Outbound Assistant" at bounding box center [569, 543] width 311 height 19
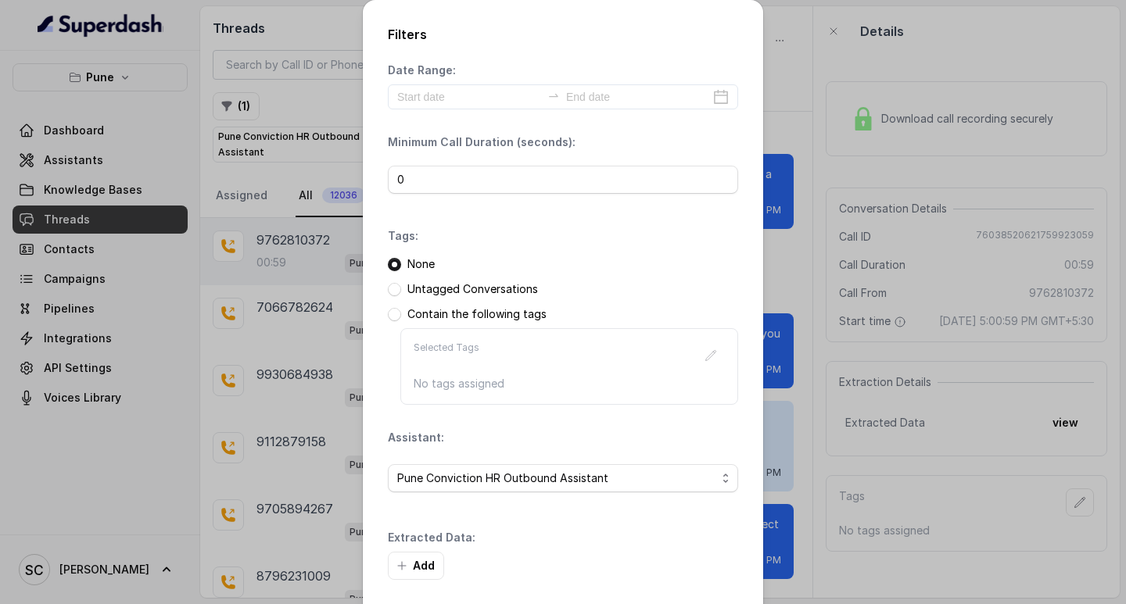
scroll to position [66, 0]
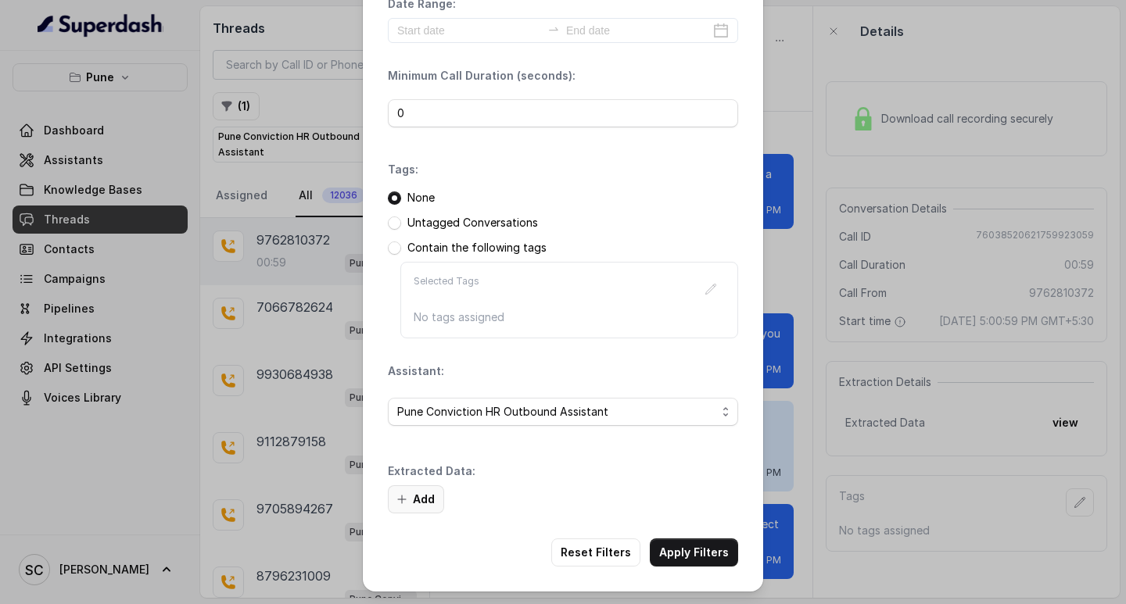
click at [426, 493] on button "Add" at bounding box center [416, 499] width 56 height 28
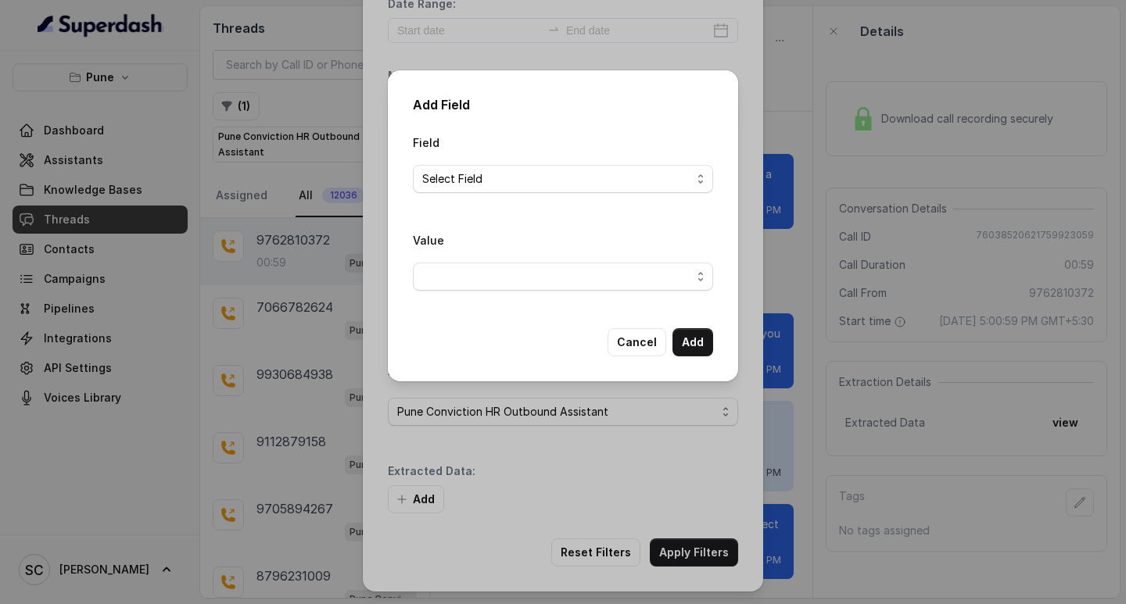
drag, startPoint x: 472, startPoint y: 161, endPoint x: 474, endPoint y: 178, distance: 17.3
click at [472, 163] on div "Field Select Field" at bounding box center [563, 163] width 300 height 60
click at [474, 179] on span "Select Field" at bounding box center [556, 179] width 269 height 19
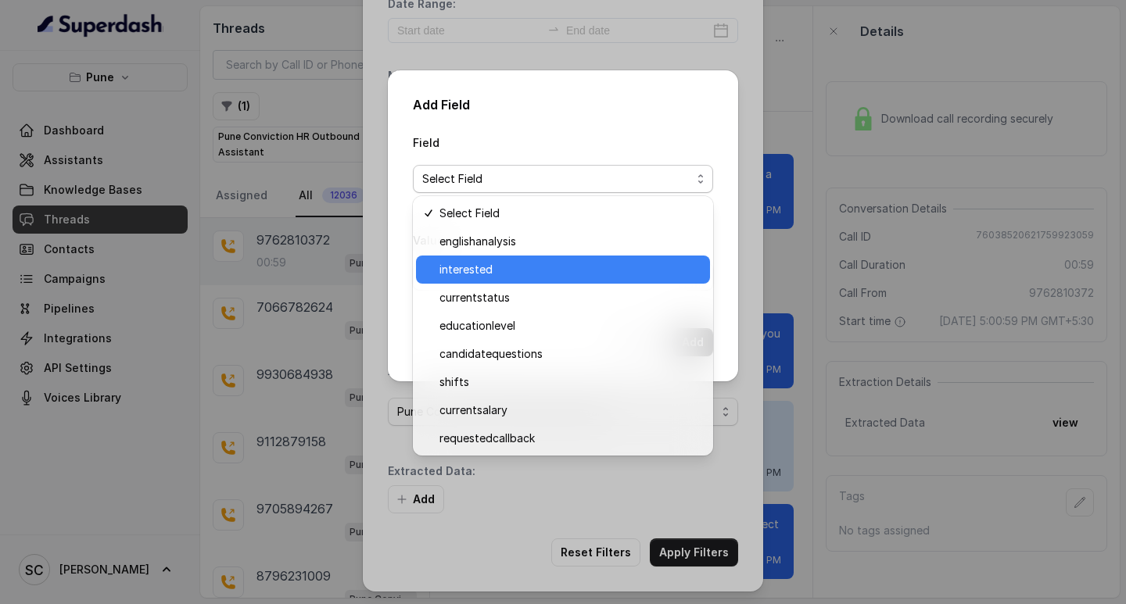
click at [504, 260] on span "interested" at bounding box center [569, 269] width 261 height 19
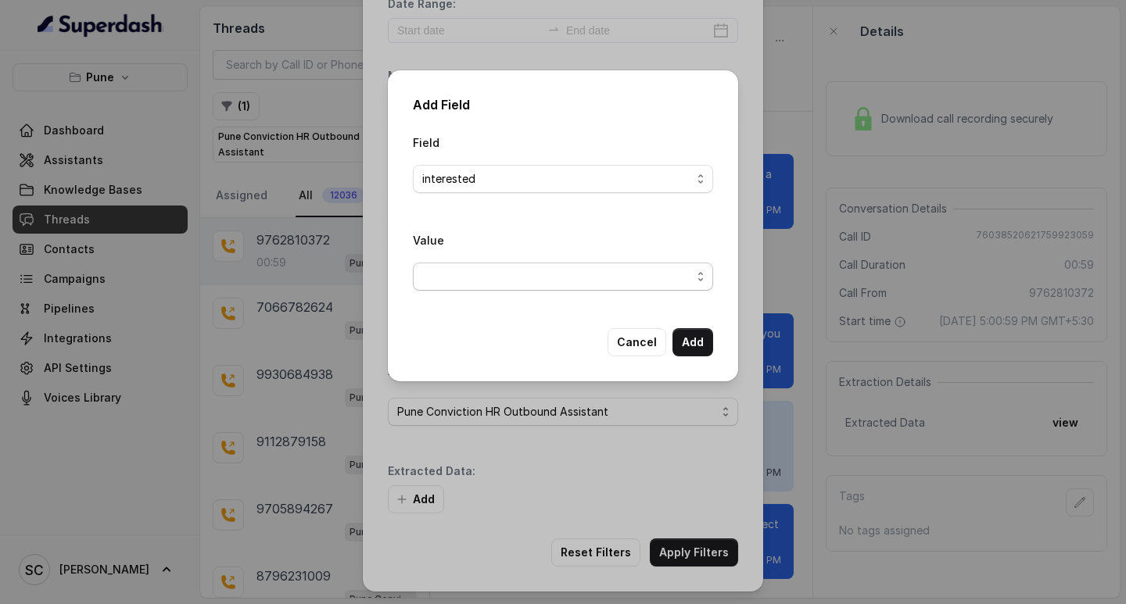
click at [486, 267] on span "button" at bounding box center [563, 277] width 300 height 28
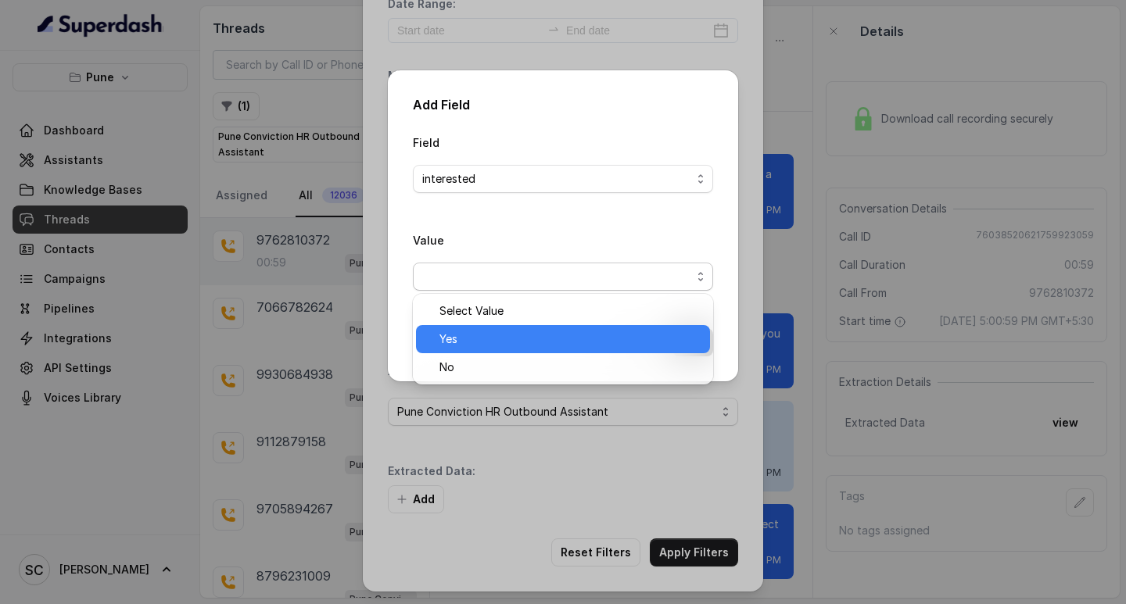
click at [494, 337] on span "Yes" at bounding box center [569, 339] width 261 height 19
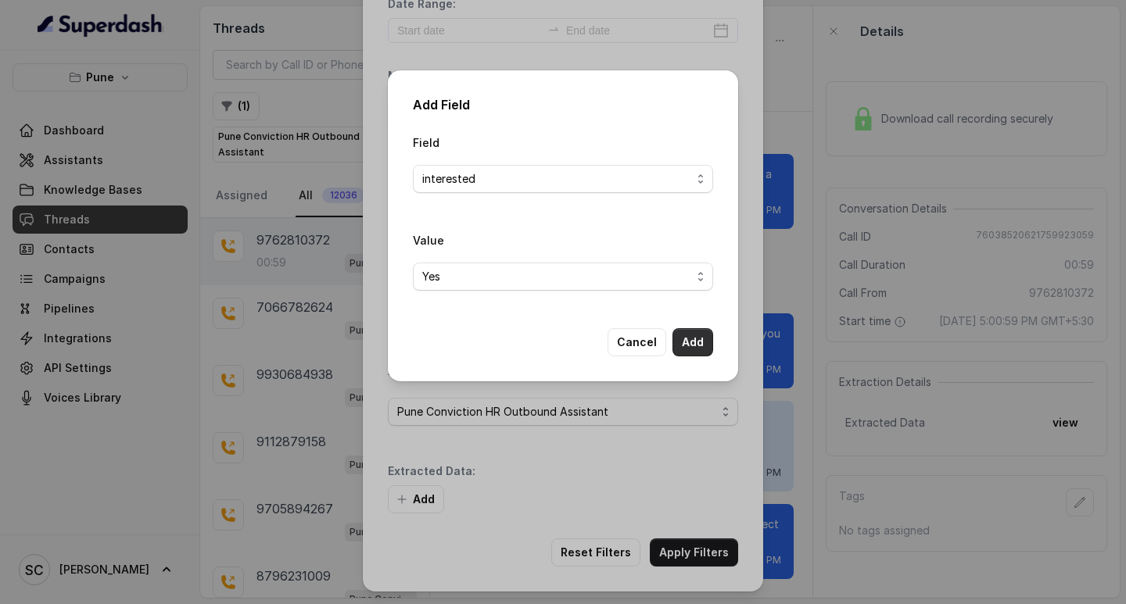
click at [682, 337] on button "Add" at bounding box center [692, 342] width 41 height 28
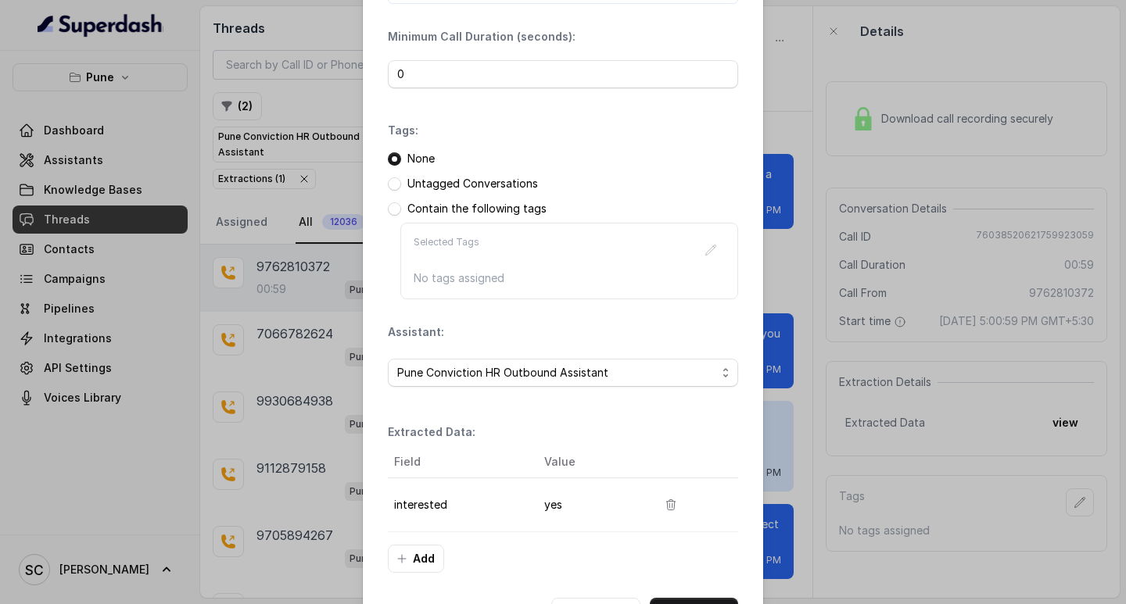
scroll to position [165, 0]
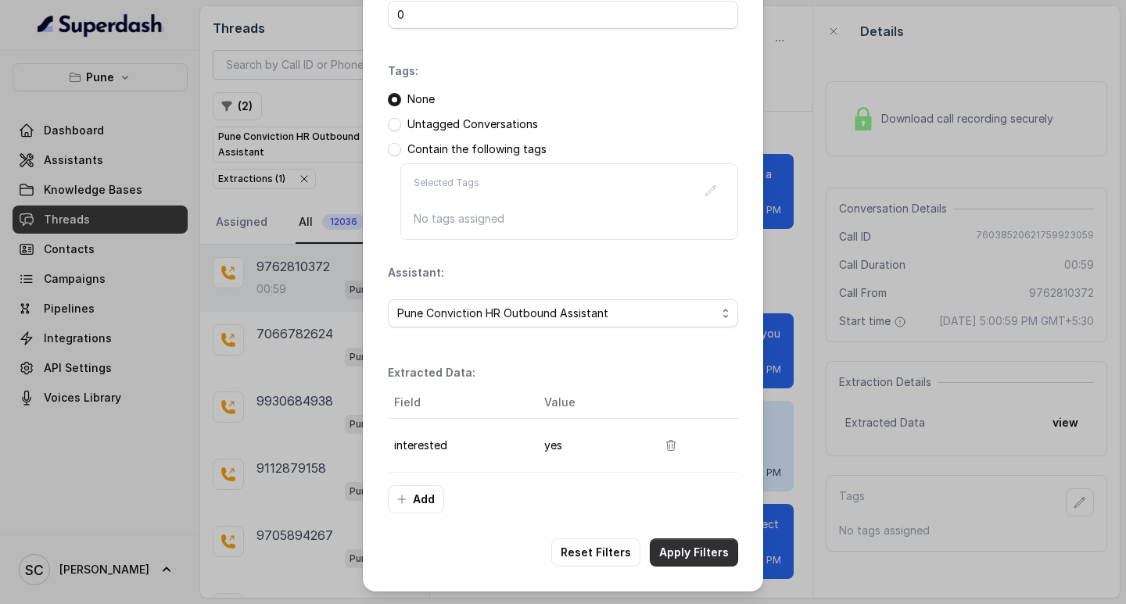
click at [703, 557] on button "Apply Filters" at bounding box center [694, 553] width 88 height 28
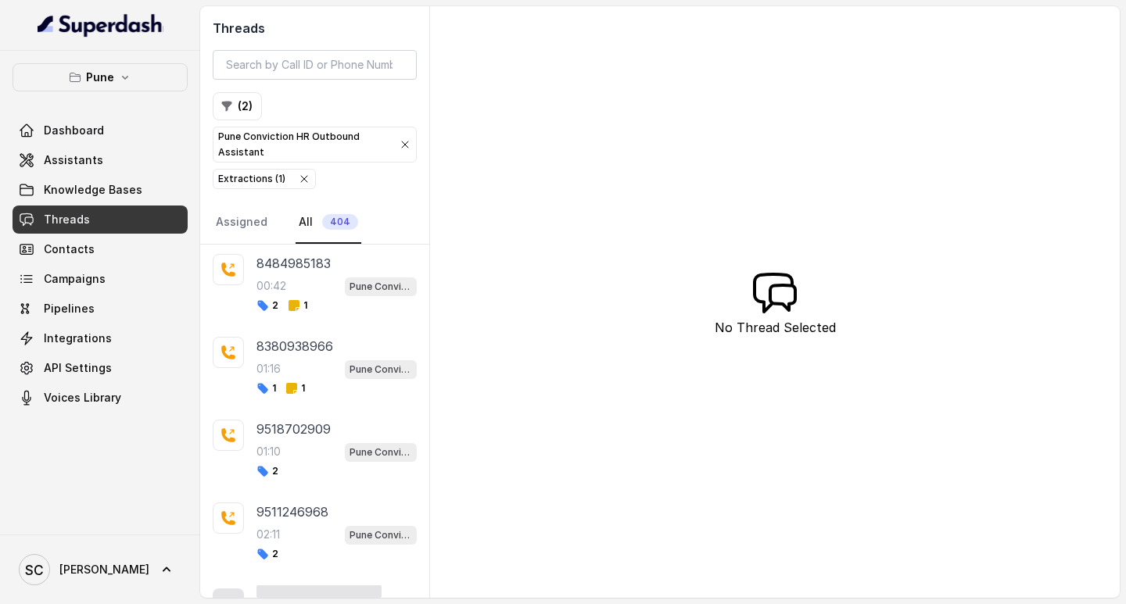
scroll to position [78, 0]
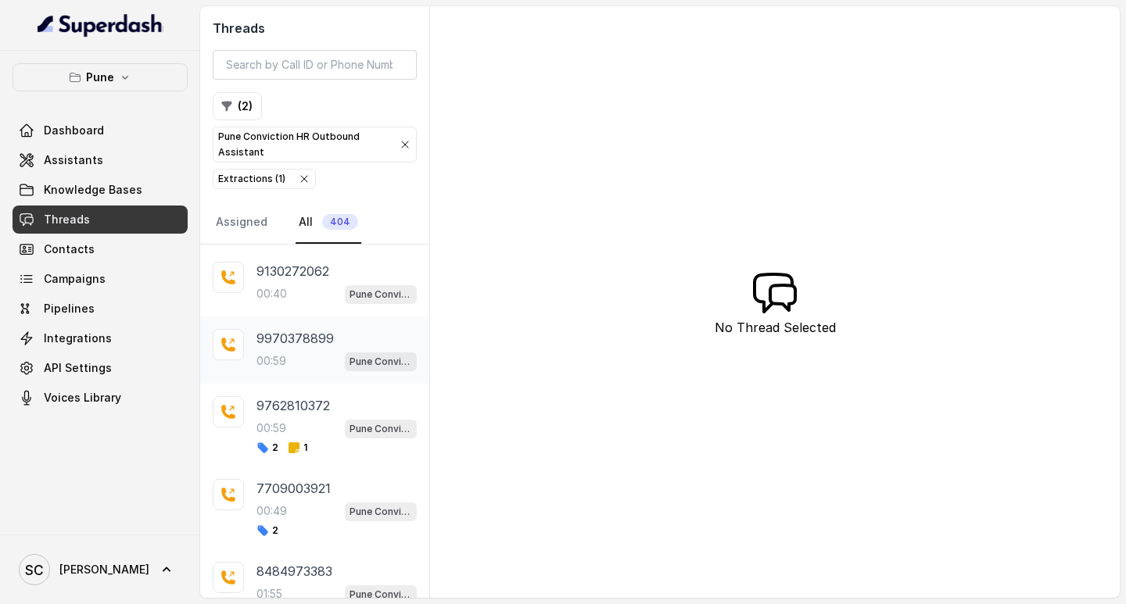
click at [285, 356] on p "00:59" at bounding box center [271, 361] width 30 height 16
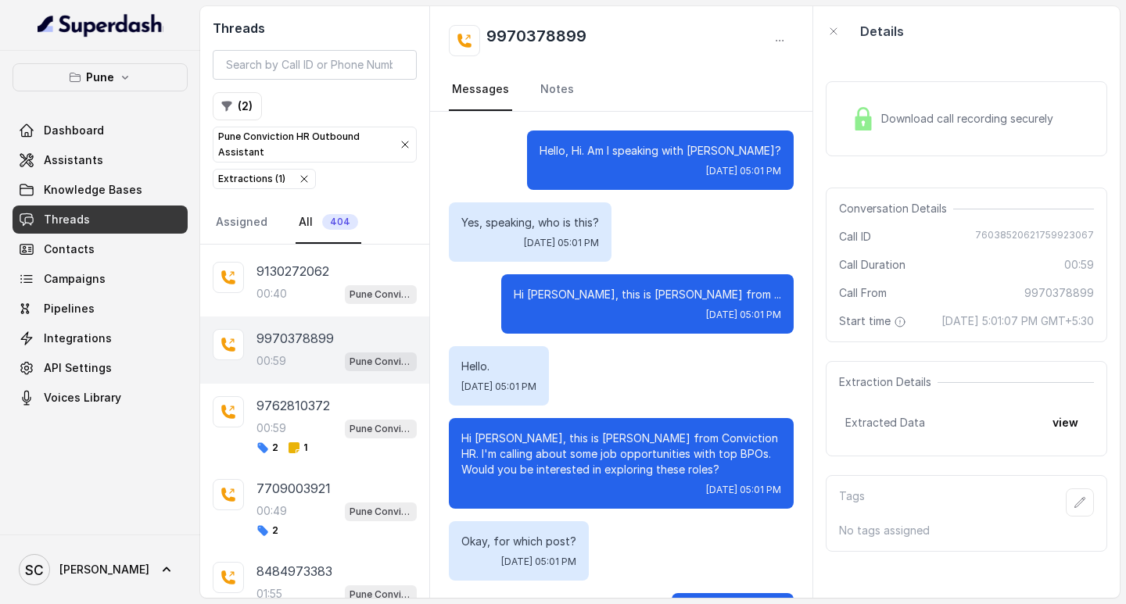
scroll to position [711, 0]
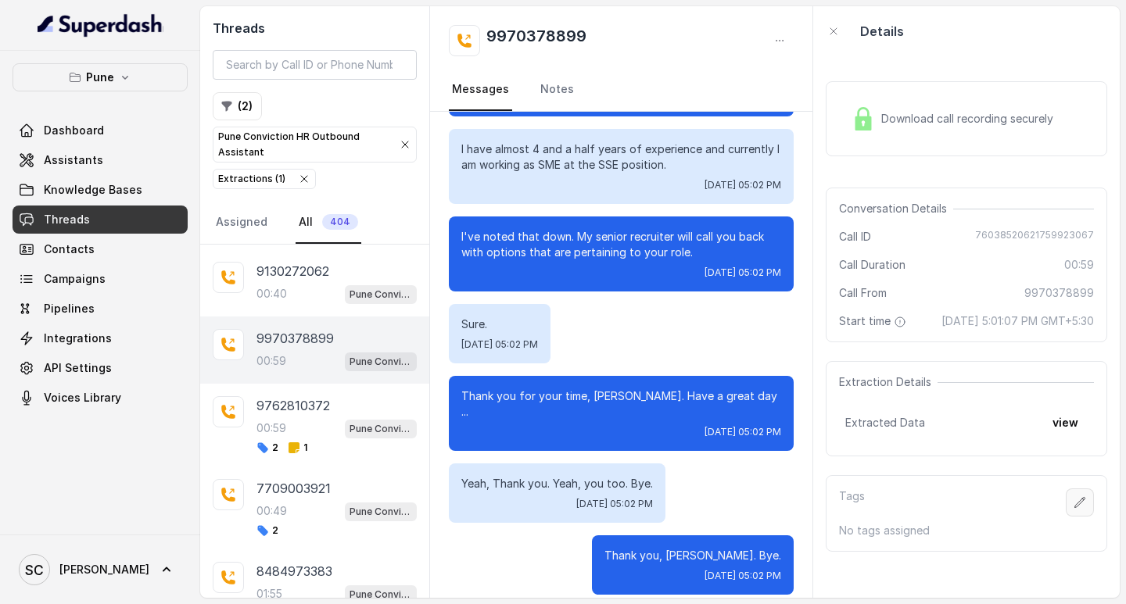
click at [1072, 514] on button "button" at bounding box center [1079, 503] width 28 height 28
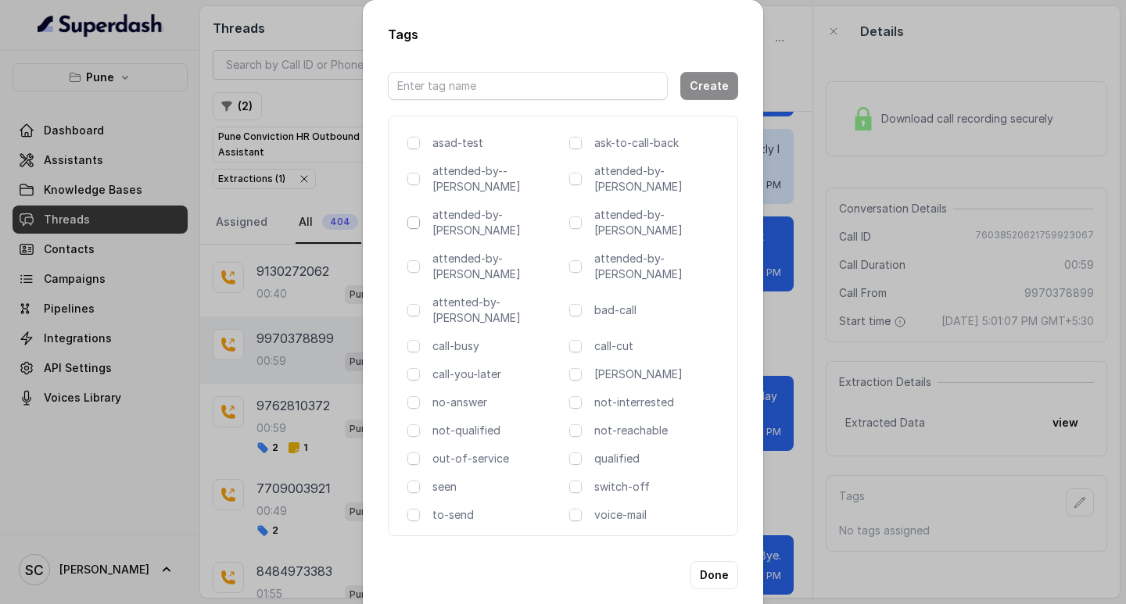
click at [411, 217] on span at bounding box center [413, 223] width 13 height 13
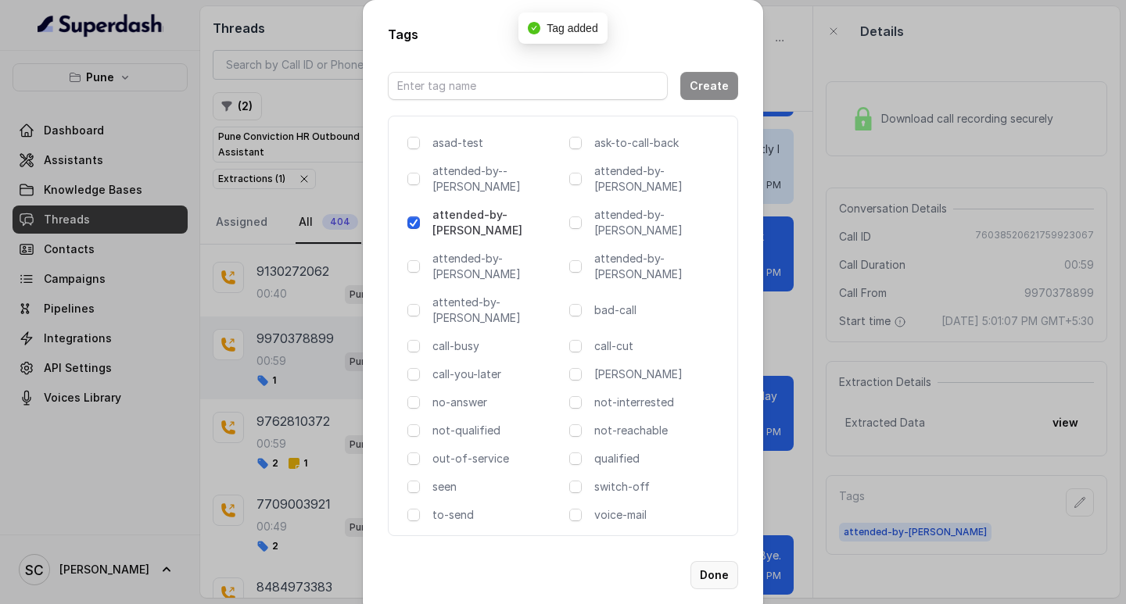
drag, startPoint x: 713, startPoint y: 515, endPoint x: 714, endPoint y: 500, distance: 14.9
click at [712, 561] on button "Done" at bounding box center [714, 575] width 48 height 28
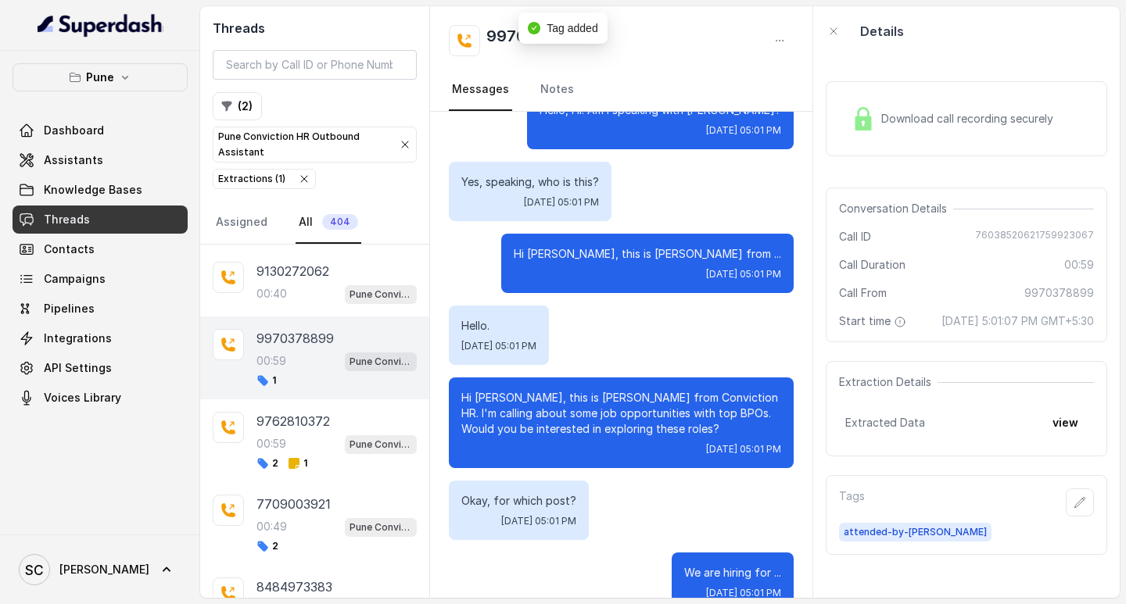
scroll to position [0, 0]
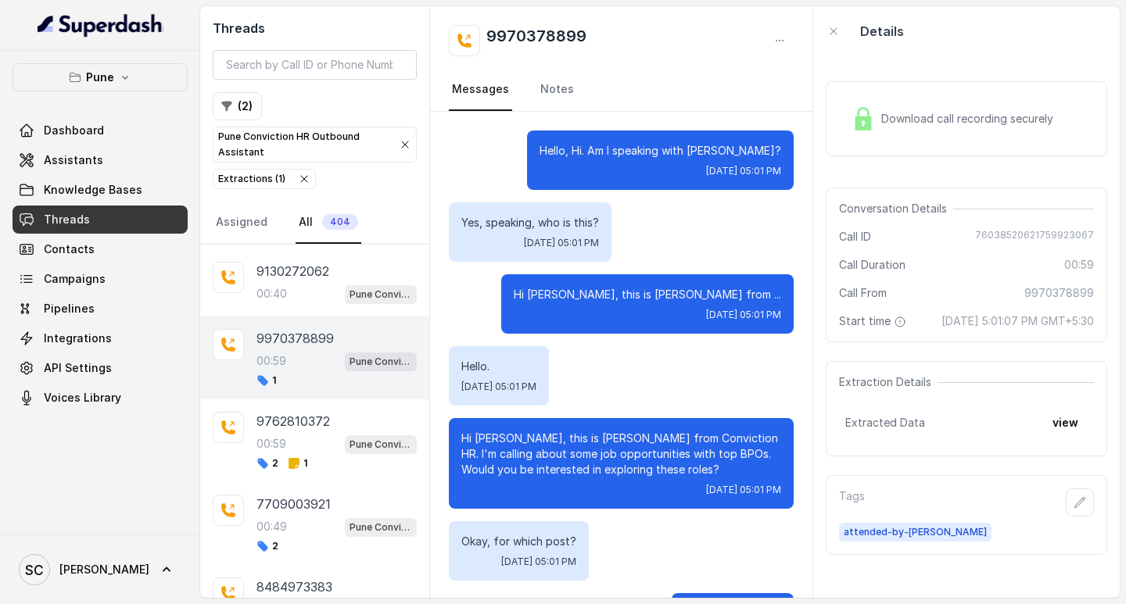
click at [546, 37] on h2 "9970378899" at bounding box center [536, 40] width 100 height 31
copy div "9970378899"
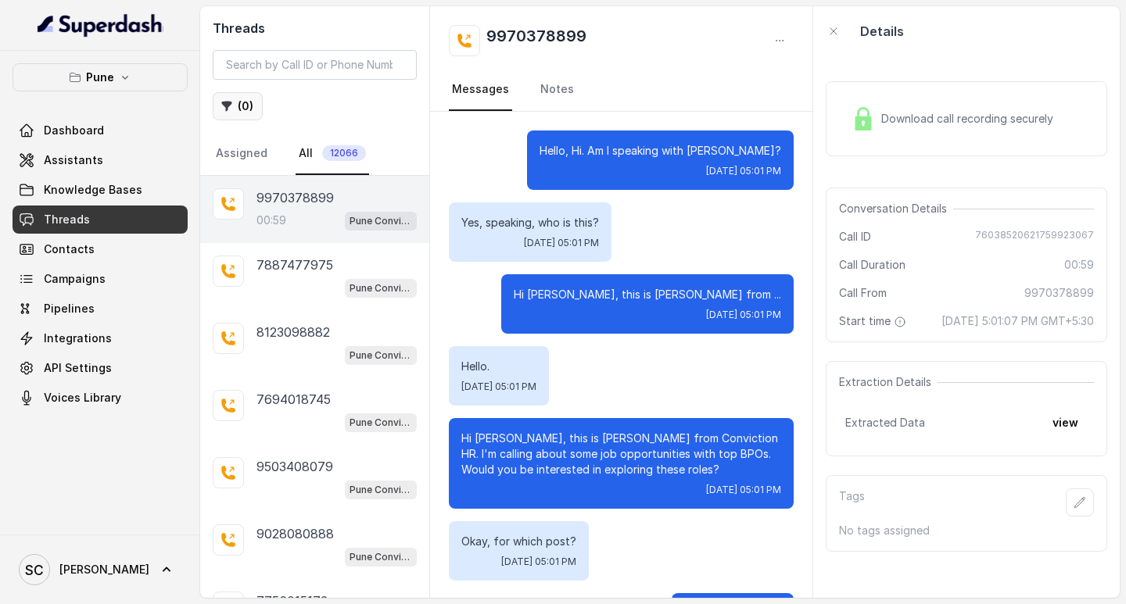
click at [243, 110] on button "( 0 )" at bounding box center [238, 106] width 50 height 28
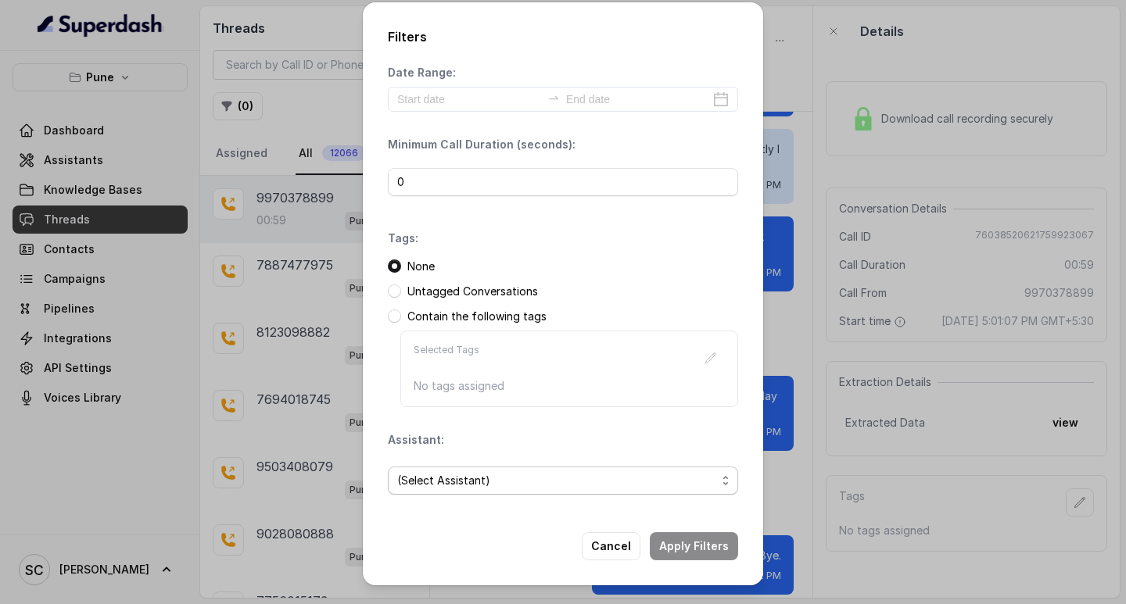
click at [496, 481] on span "(Select Assistant)" at bounding box center [556, 480] width 319 height 19
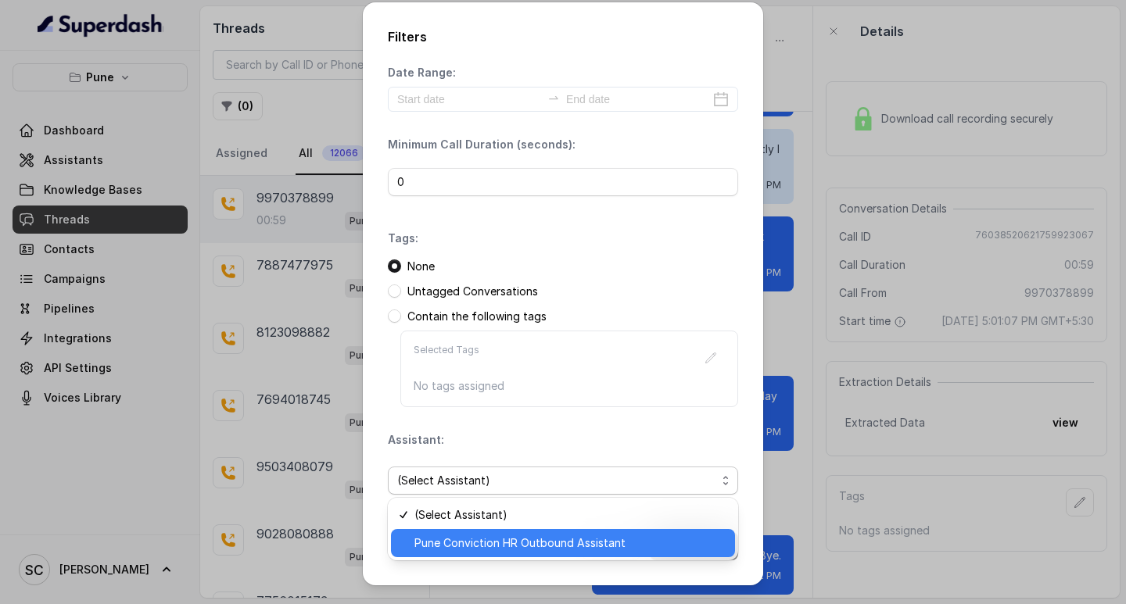
click at [472, 541] on span "Pune Conviction HR Outbound Assistant" at bounding box center [569, 543] width 311 height 19
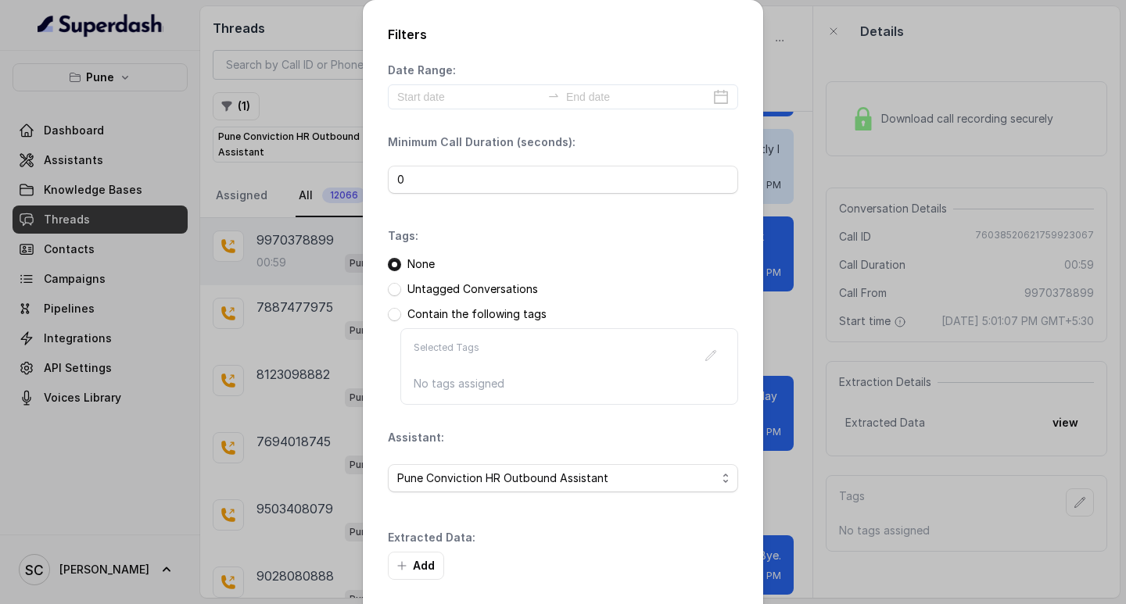
scroll to position [66, 0]
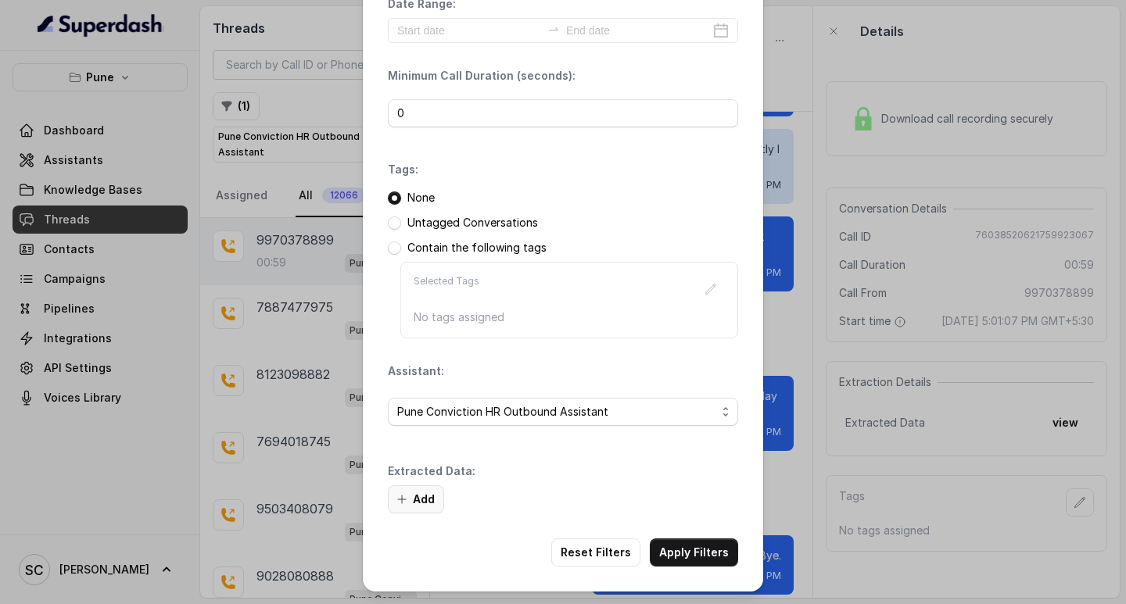
click at [406, 507] on button "Add" at bounding box center [416, 499] width 56 height 28
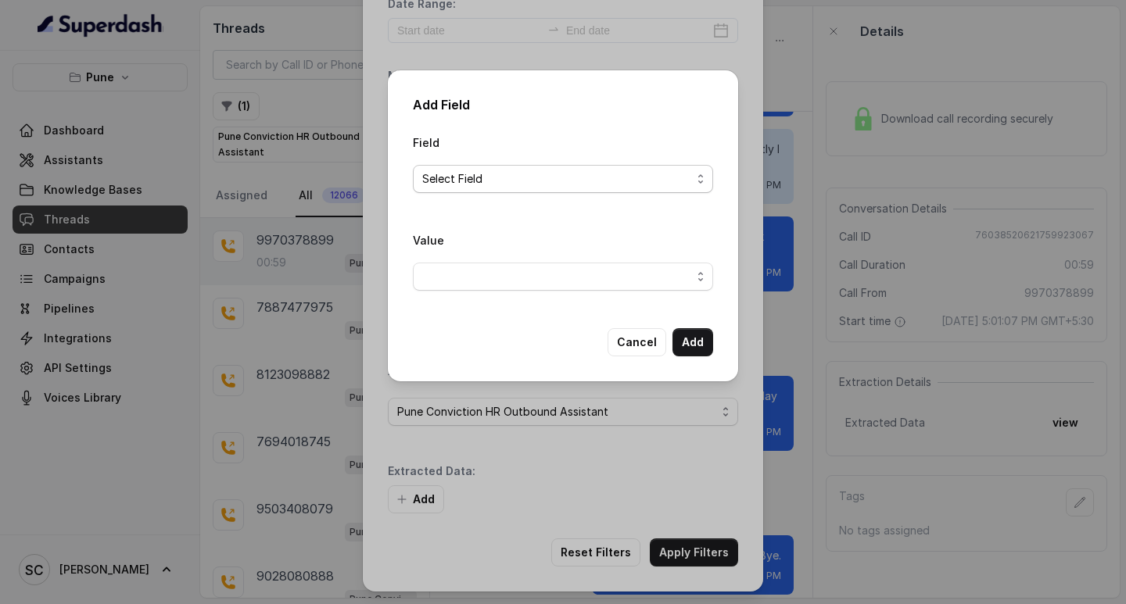
drag, startPoint x: 479, startPoint y: 170, endPoint x: 492, endPoint y: 191, distance: 24.9
click at [479, 171] on span "Select Field" at bounding box center [556, 179] width 269 height 19
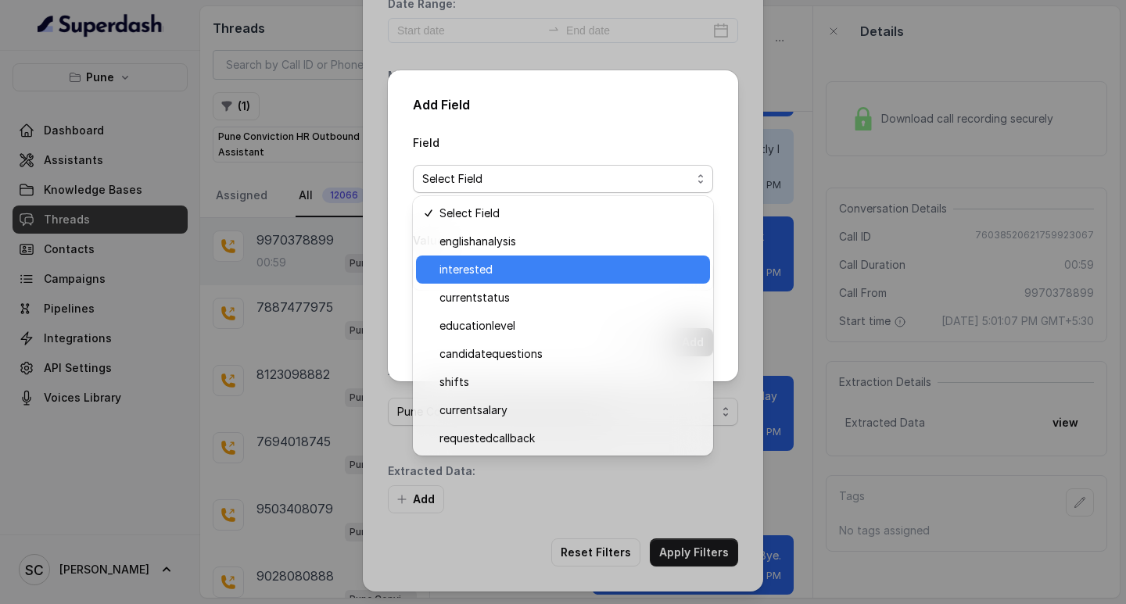
click at [505, 275] on span "interested" at bounding box center [569, 269] width 261 height 19
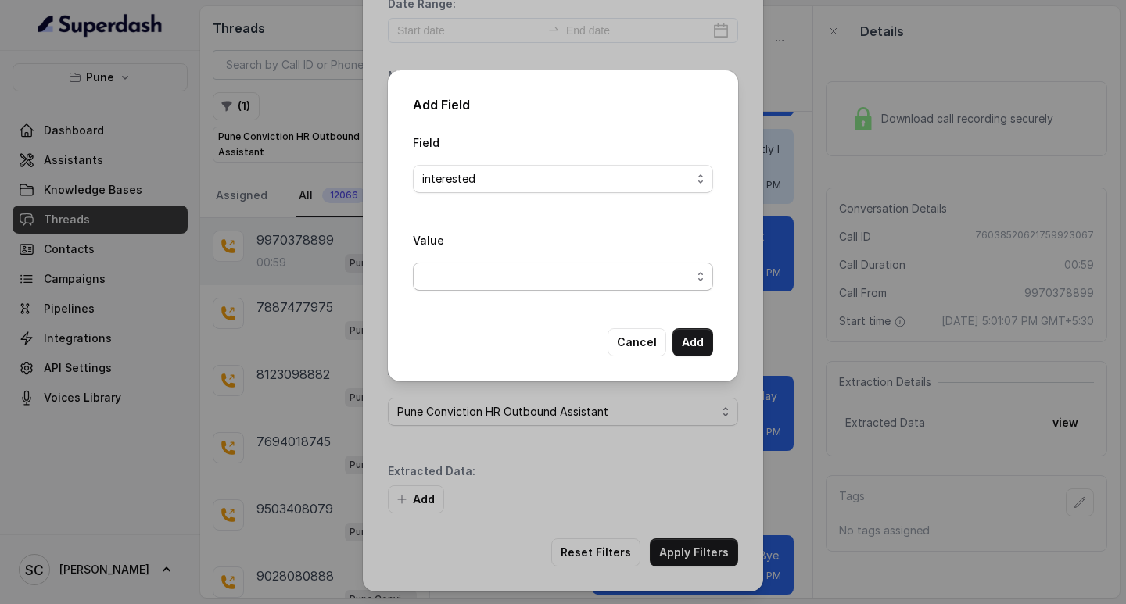
click at [470, 274] on span "button" at bounding box center [563, 277] width 300 height 28
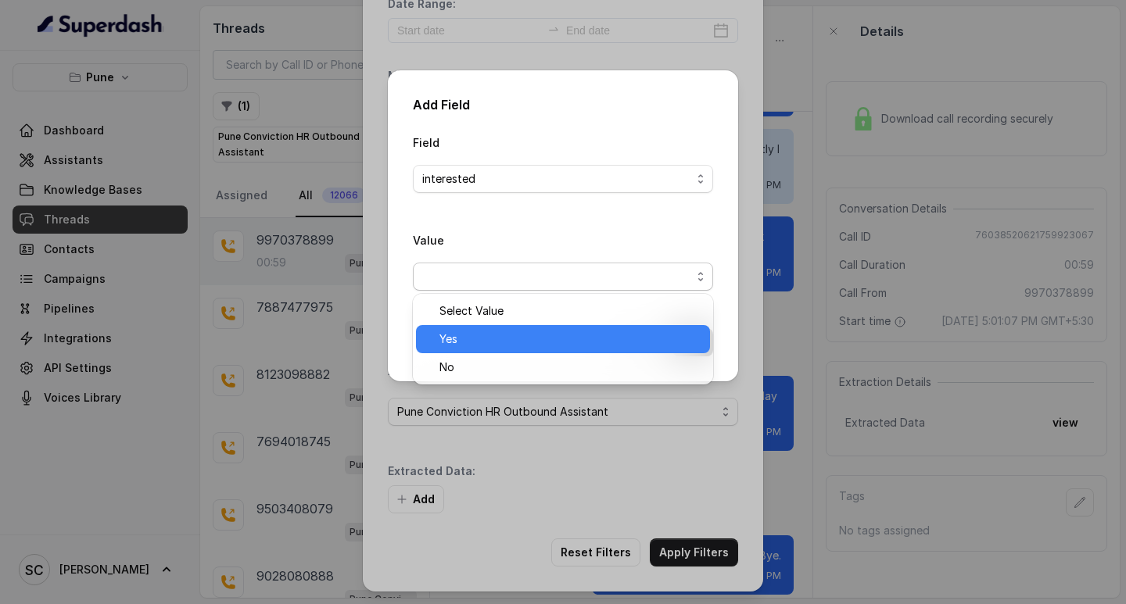
click at [488, 338] on span "Yes" at bounding box center [569, 339] width 261 height 19
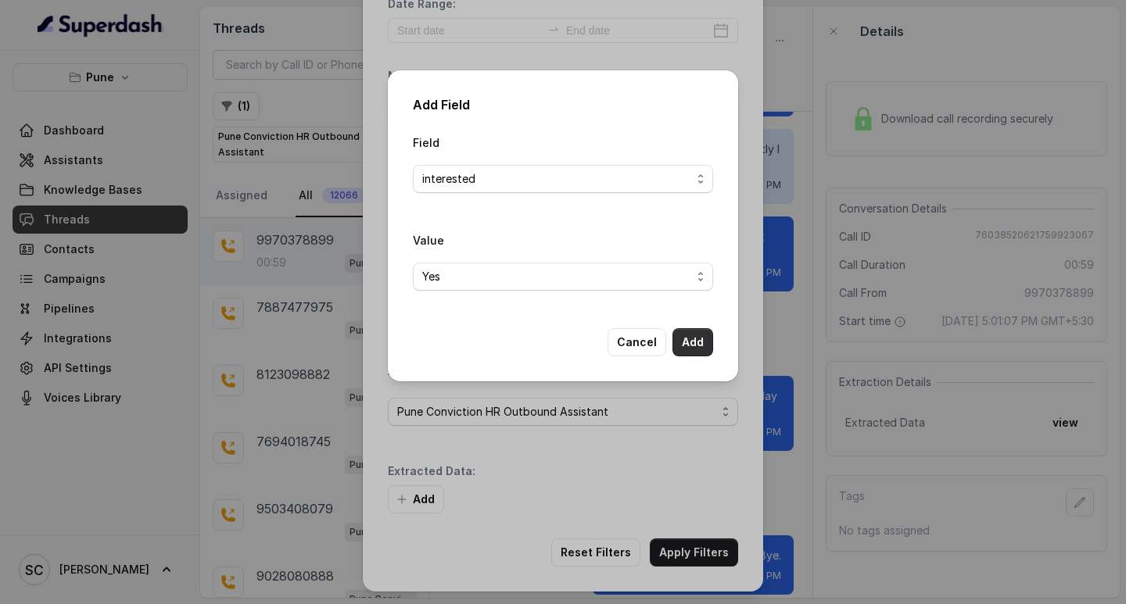
click at [696, 342] on button "Add" at bounding box center [692, 342] width 41 height 28
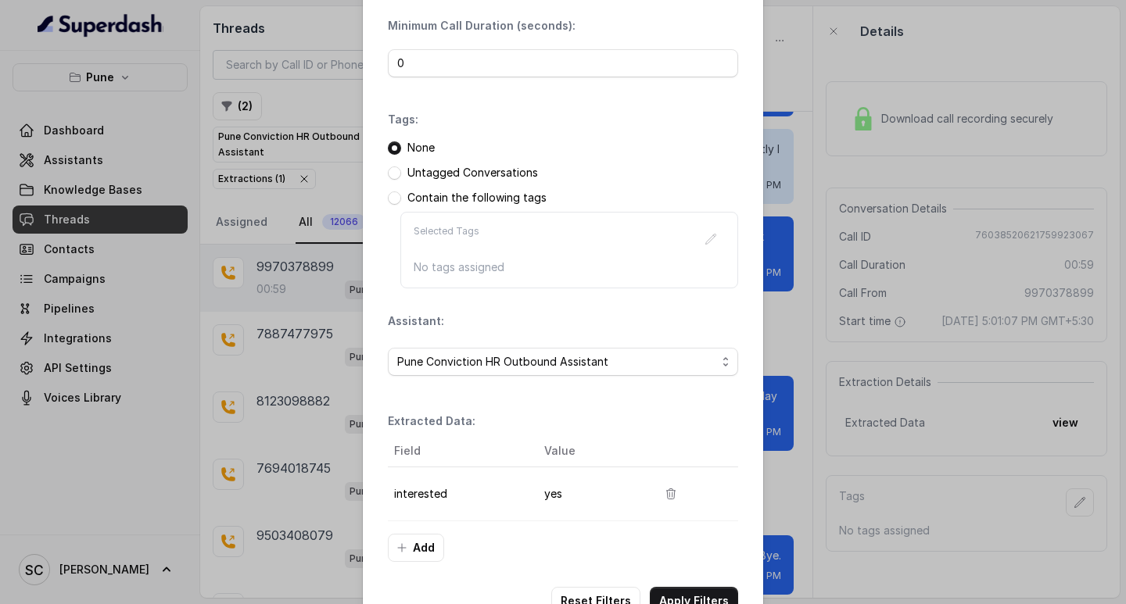
scroll to position [165, 0]
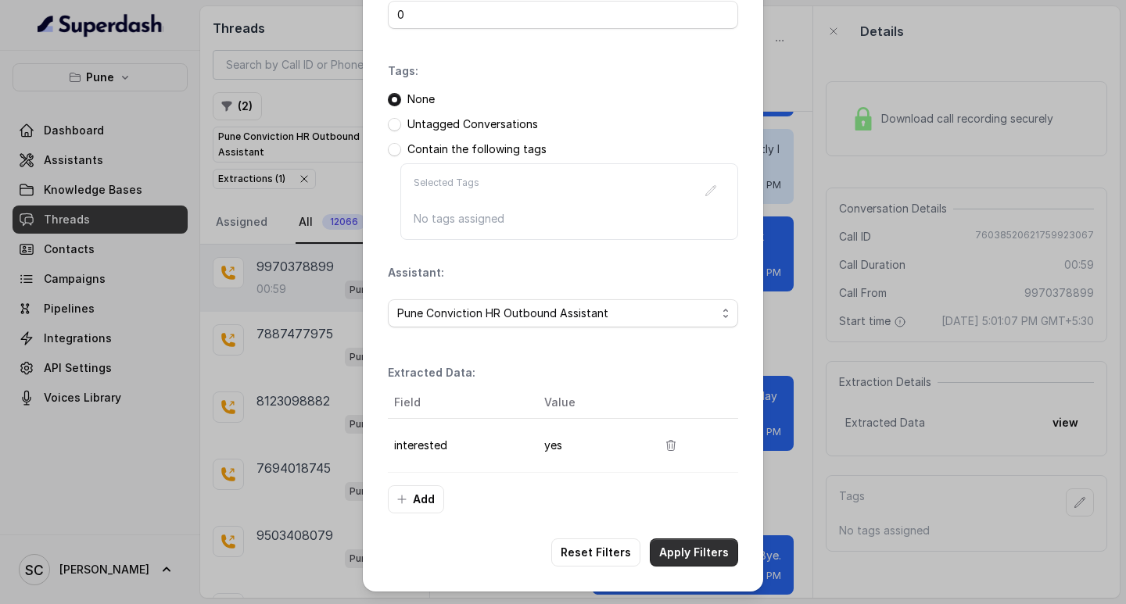
click at [689, 553] on button "Apply Filters" at bounding box center [694, 553] width 88 height 28
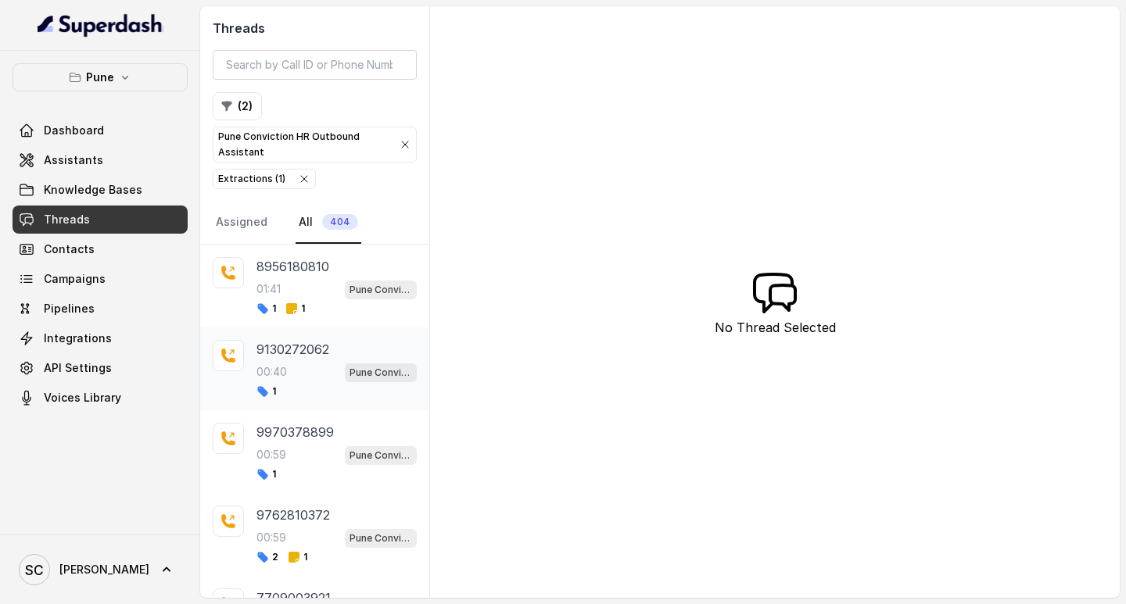
click at [277, 363] on div "00:40 Pune Conviction HR Outbound Assistant" at bounding box center [336, 372] width 160 height 20
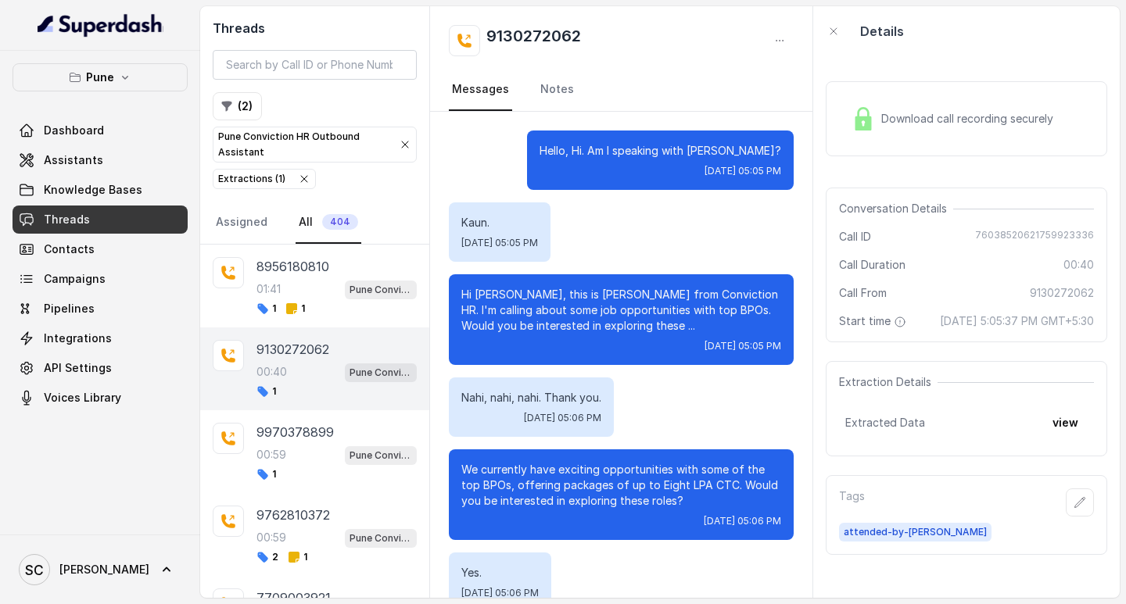
drag, startPoint x: 291, startPoint y: 435, endPoint x: 338, endPoint y: 410, distance: 53.2
click at [291, 435] on p "9970378899" at bounding box center [294, 432] width 77 height 19
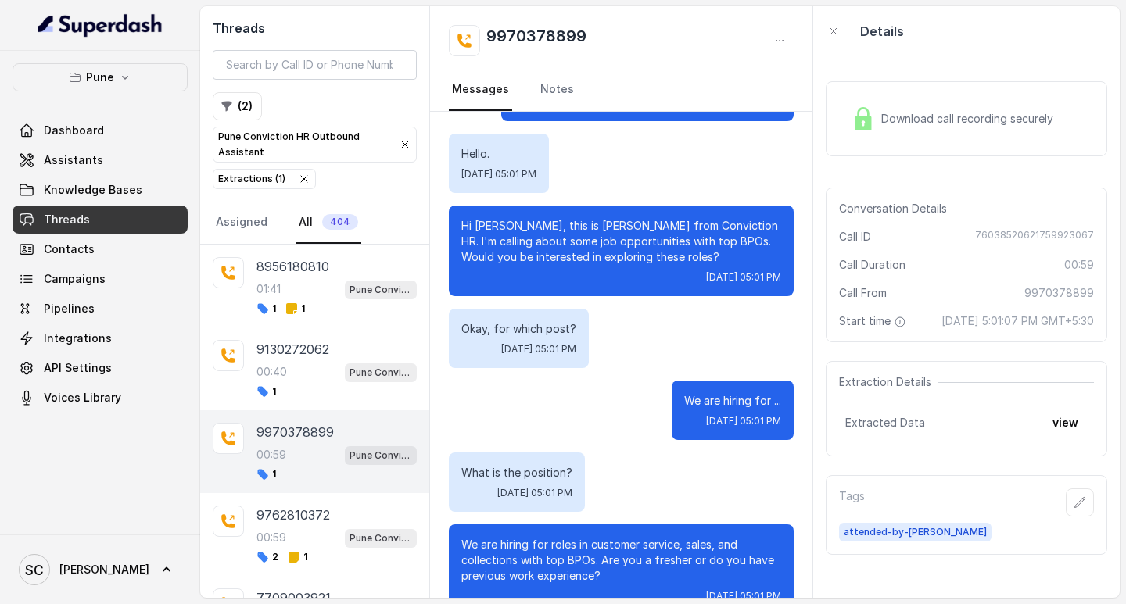
scroll to position [8, 0]
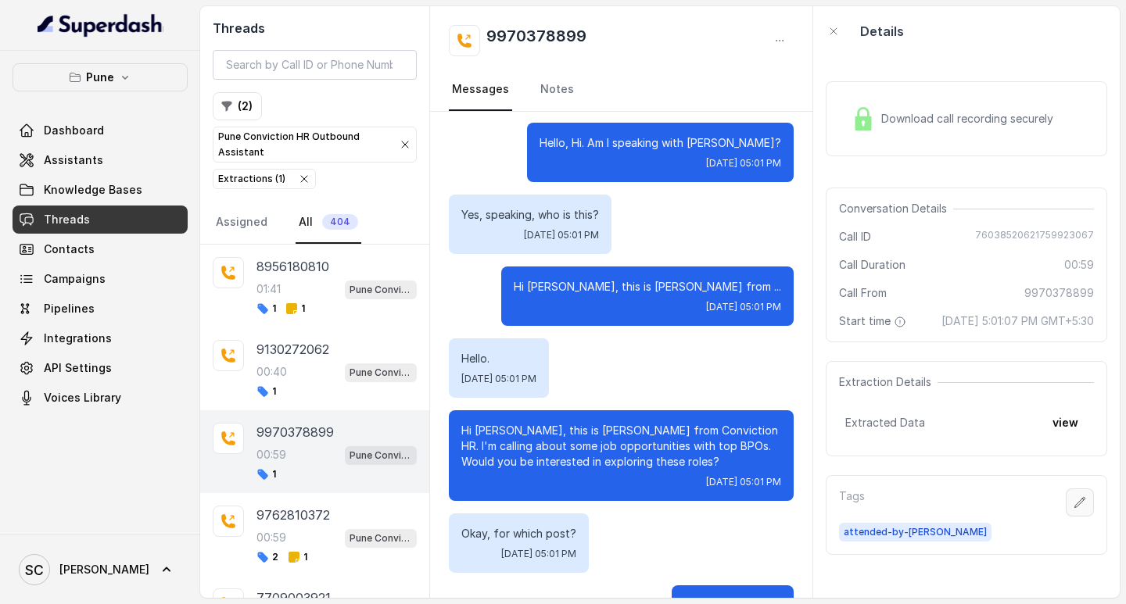
click at [1073, 509] on icon "button" at bounding box center [1079, 502] width 13 height 13
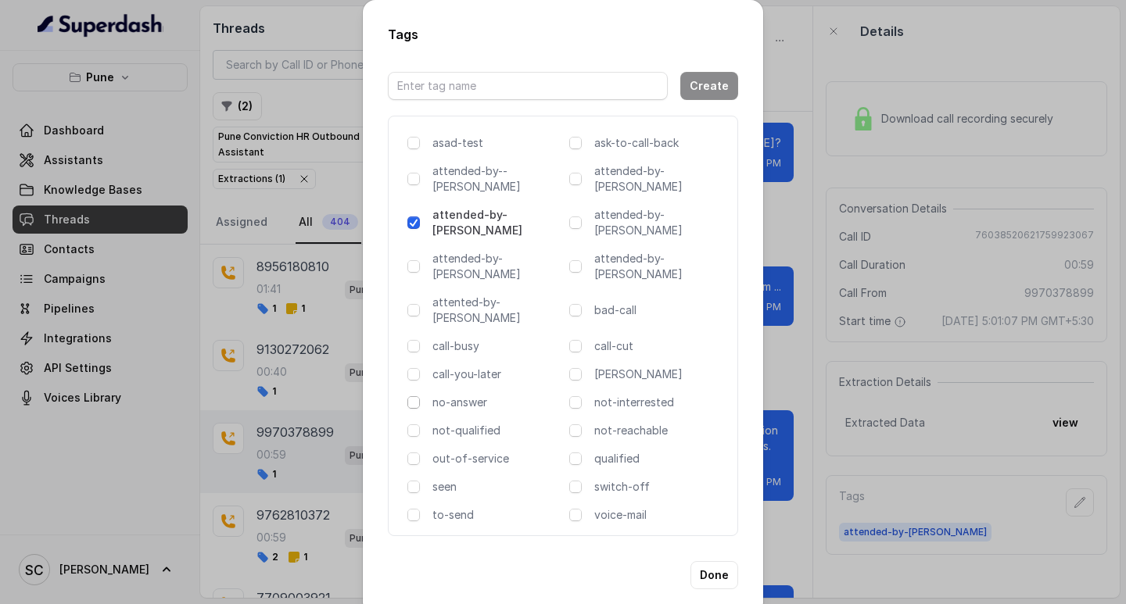
click at [410, 396] on span at bounding box center [413, 402] width 13 height 13
click at [710, 561] on button "Done" at bounding box center [714, 575] width 48 height 28
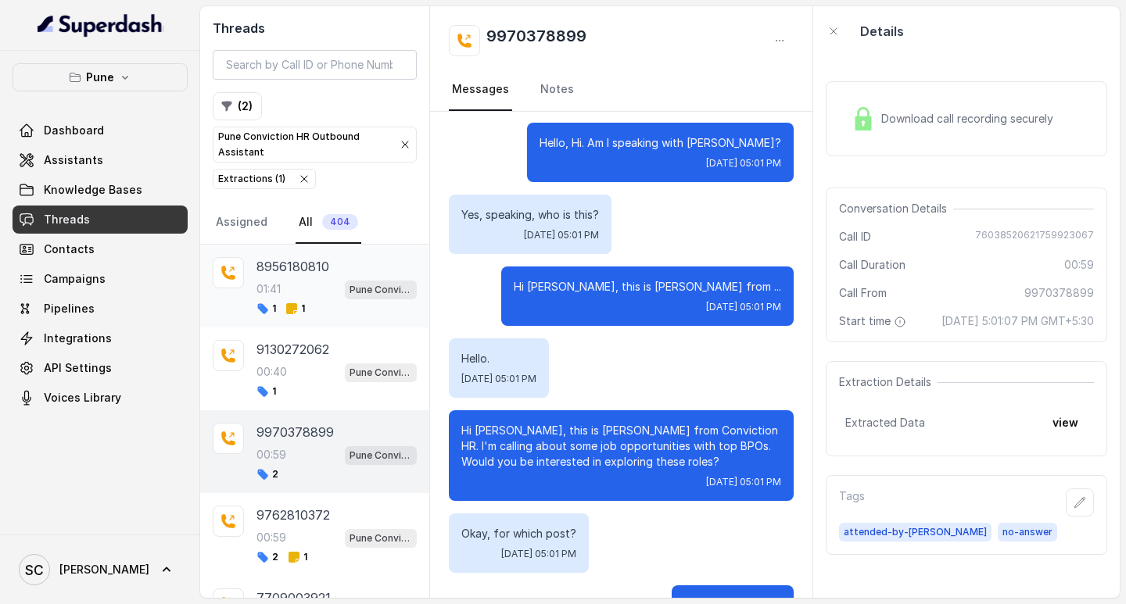
click at [297, 271] on p "8956180810" at bounding box center [292, 266] width 73 height 19
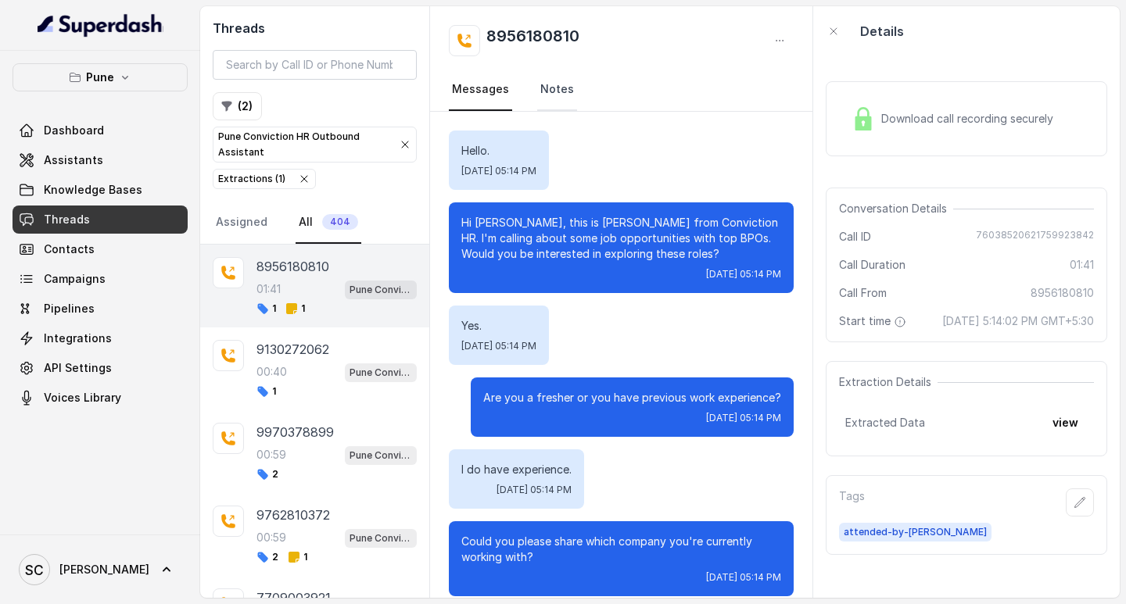
click at [557, 91] on link "Notes" at bounding box center [557, 90] width 40 height 42
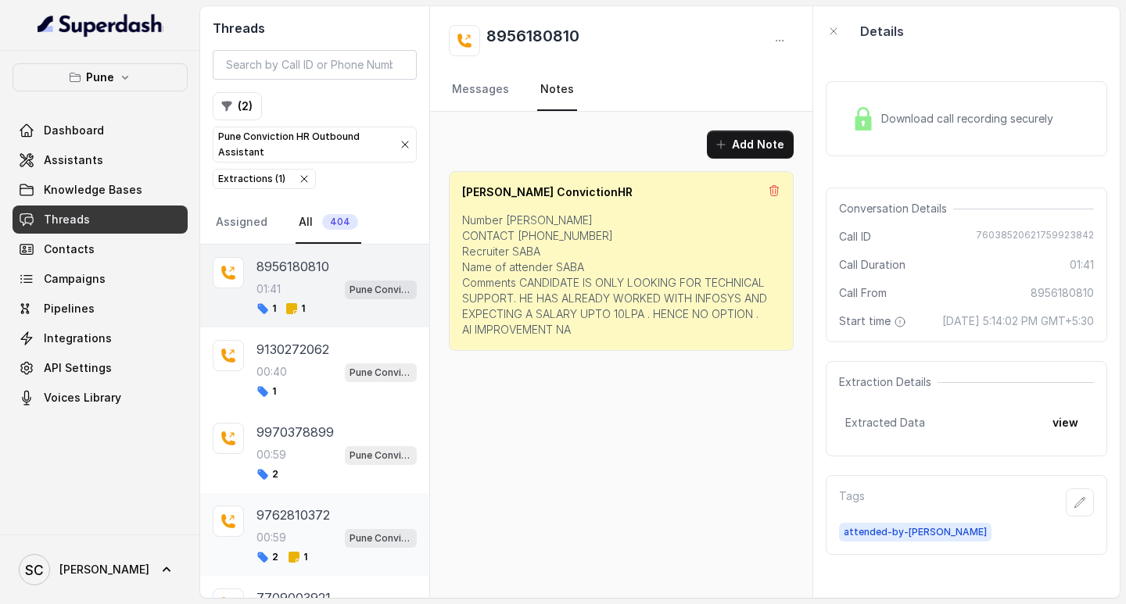
click at [288, 521] on p "9762810372" at bounding box center [292, 515] width 73 height 19
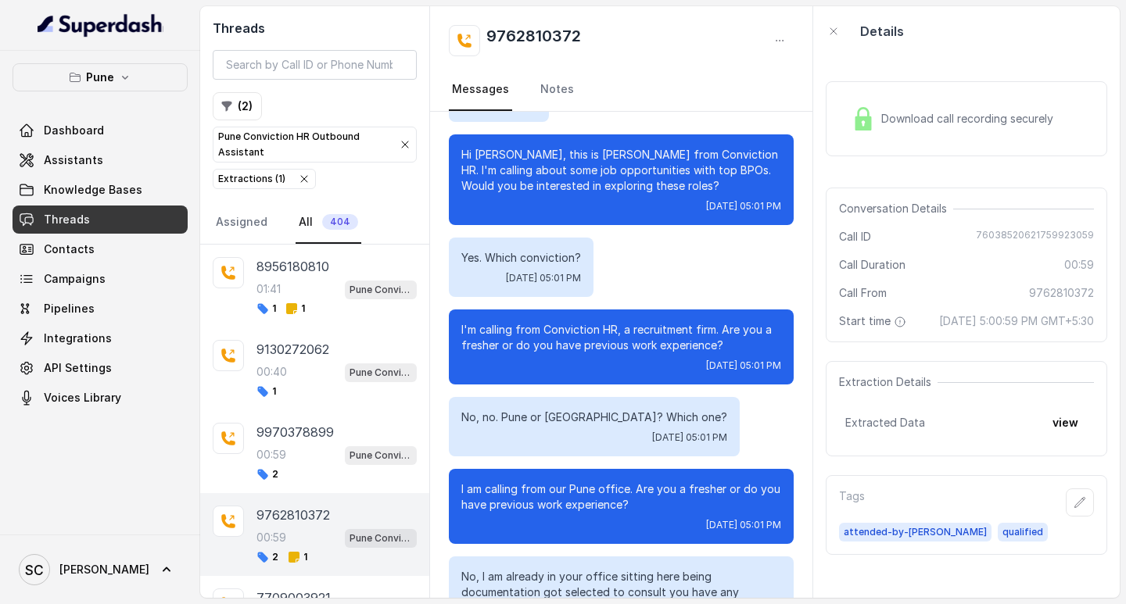
scroll to position [139, 0]
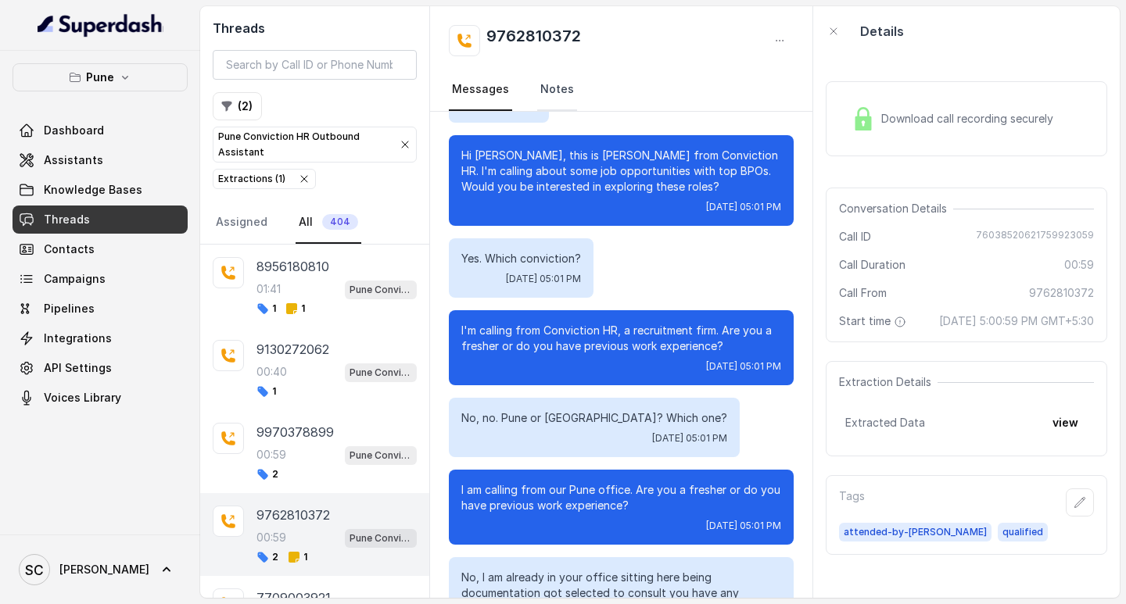
click at [545, 88] on link "Notes" at bounding box center [557, 90] width 40 height 42
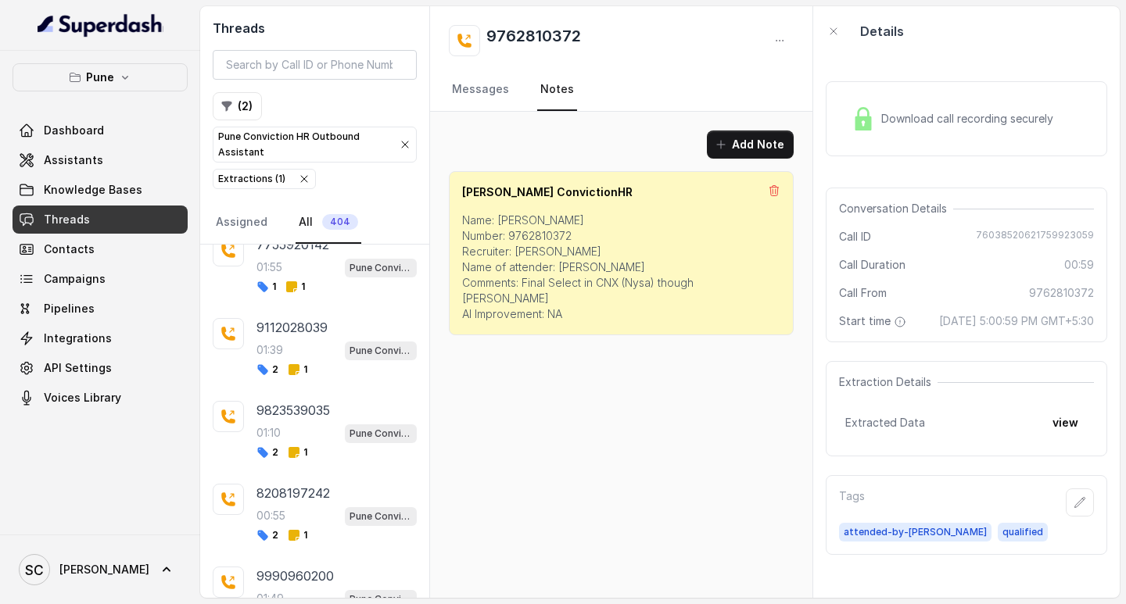
scroll to position [9633, 0]
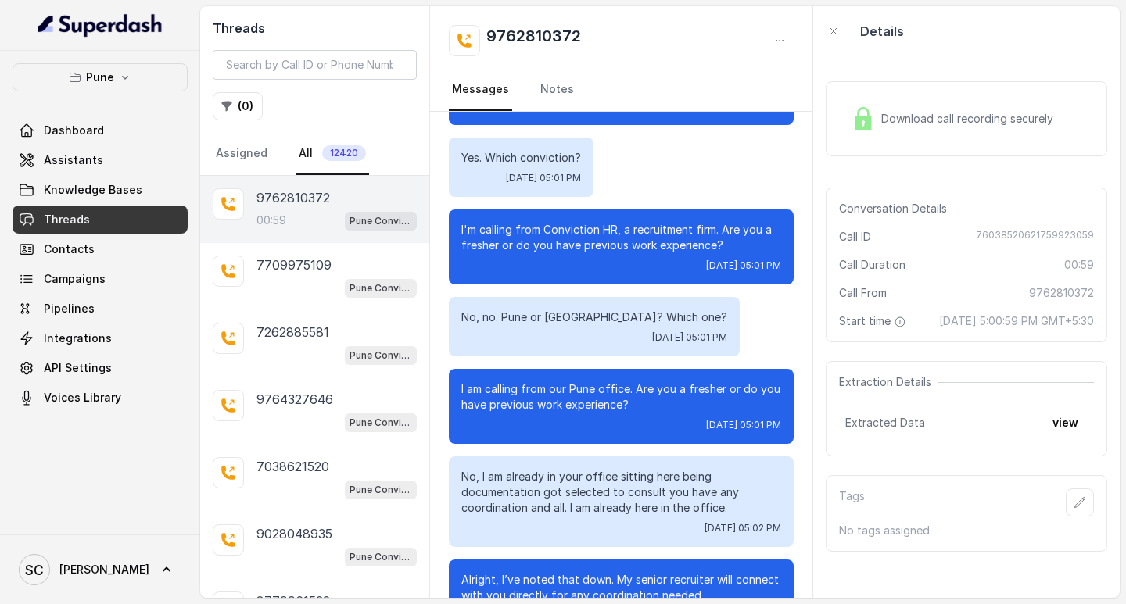
scroll to position [295, 0]
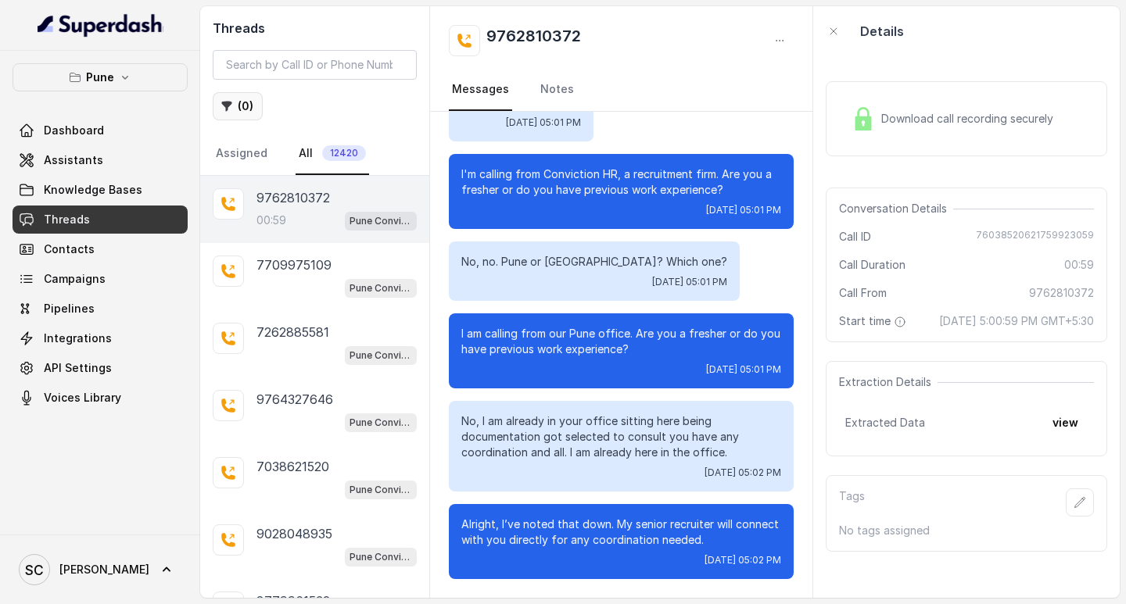
click at [232, 104] on icon "button" at bounding box center [226, 106] width 13 height 13
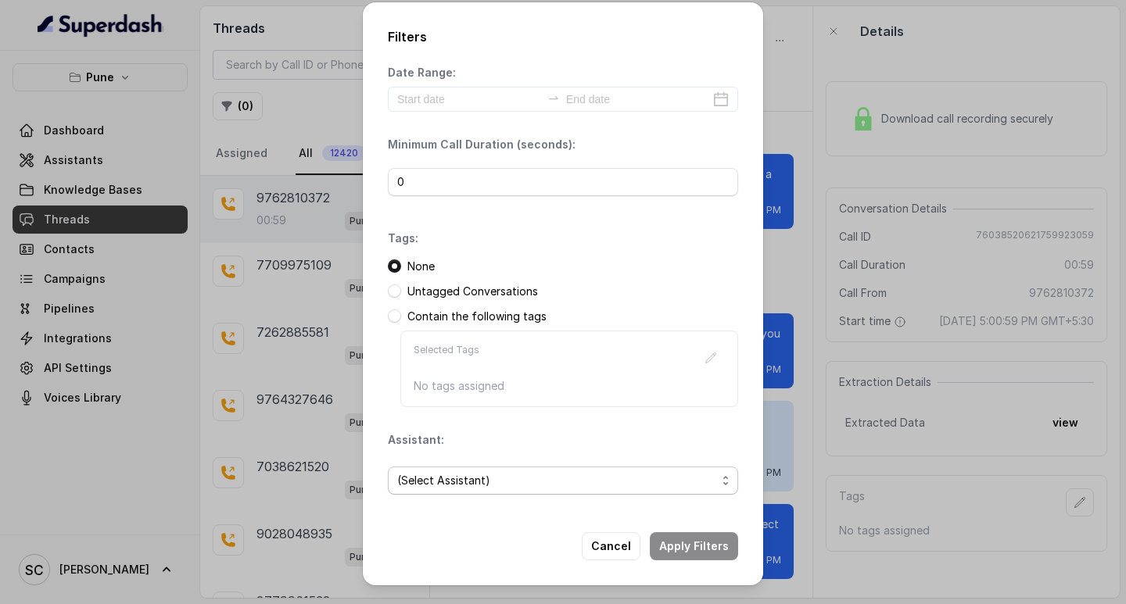
click at [492, 480] on span "(Select Assistant)" at bounding box center [556, 480] width 319 height 19
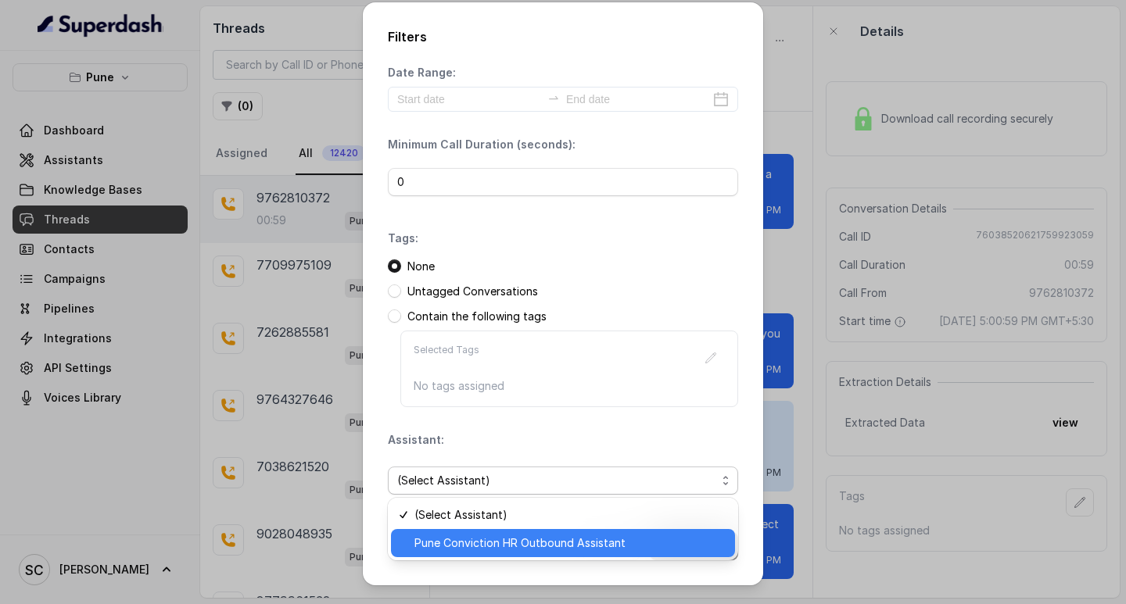
drag, startPoint x: 497, startPoint y: 540, endPoint x: 541, endPoint y: 496, distance: 61.9
click at [497, 541] on span "Pune Conviction HR Outbound Assistant" at bounding box center [569, 543] width 311 height 19
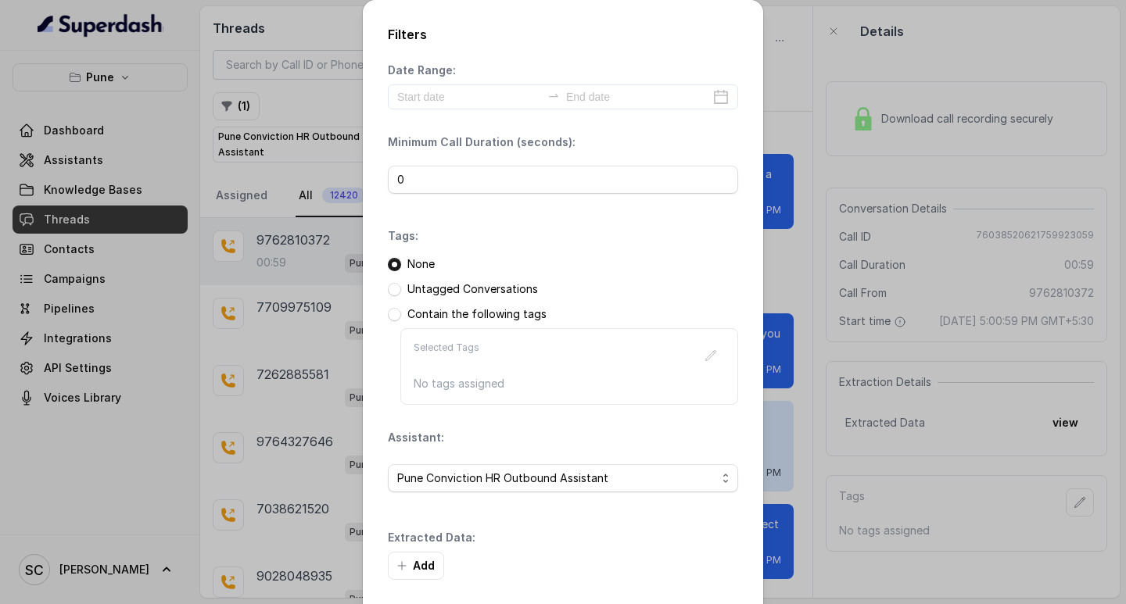
scroll to position [66, 0]
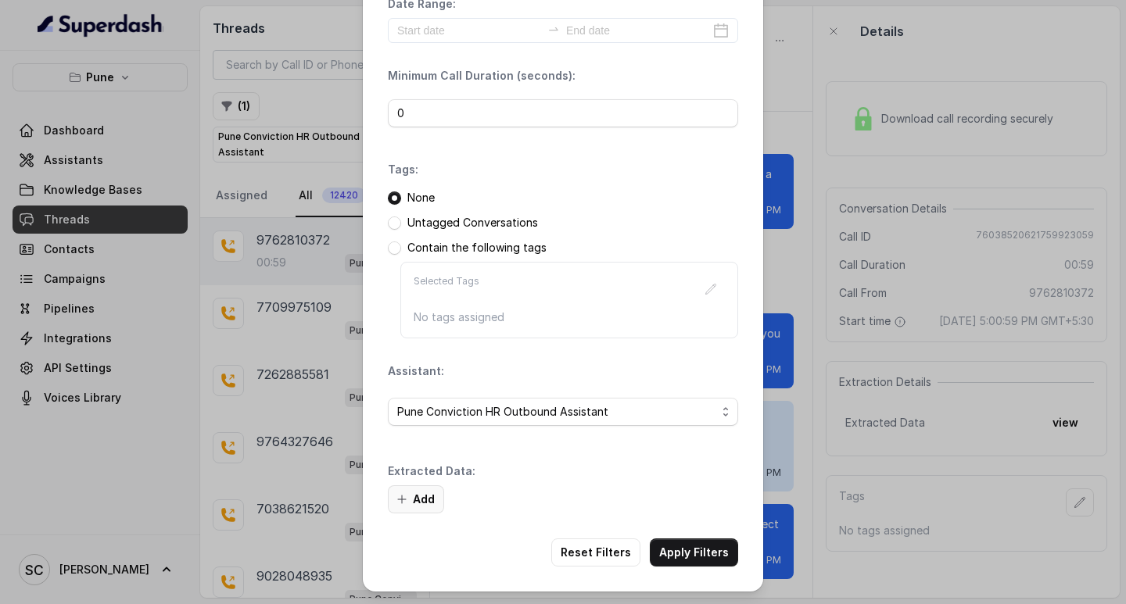
click at [418, 499] on button "Add" at bounding box center [416, 499] width 56 height 28
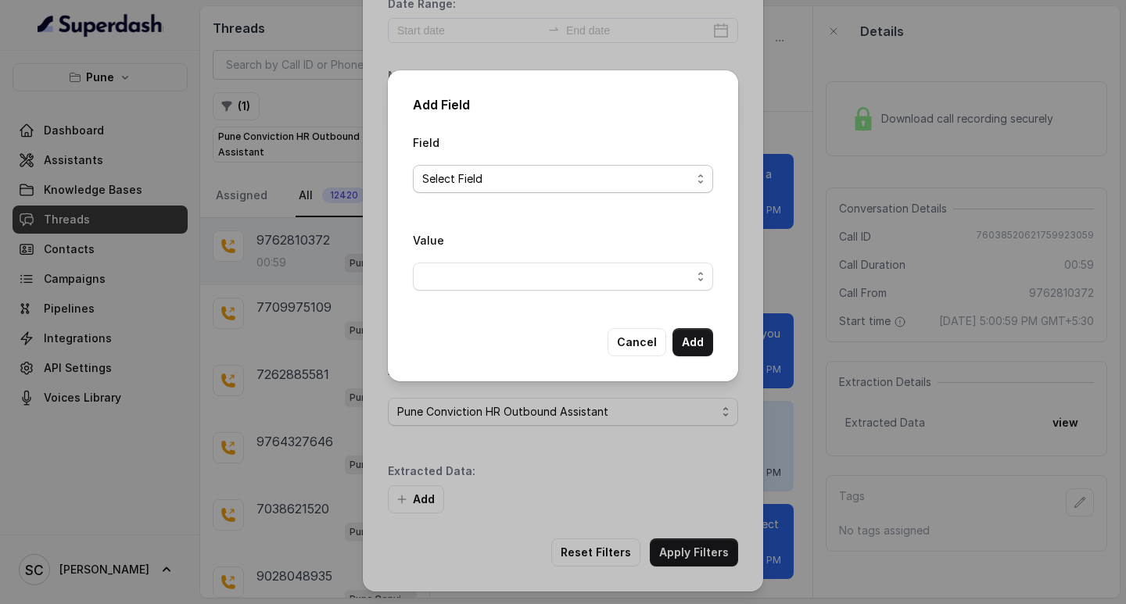
click at [487, 173] on span "Select Field" at bounding box center [556, 179] width 269 height 19
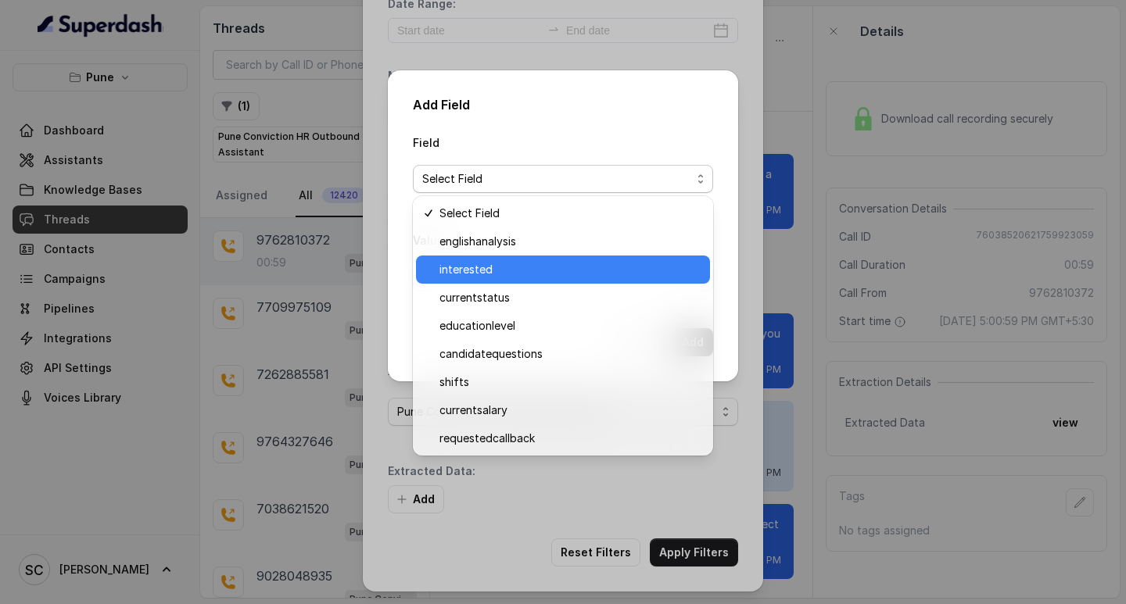
click at [499, 270] on span "interested" at bounding box center [569, 269] width 261 height 19
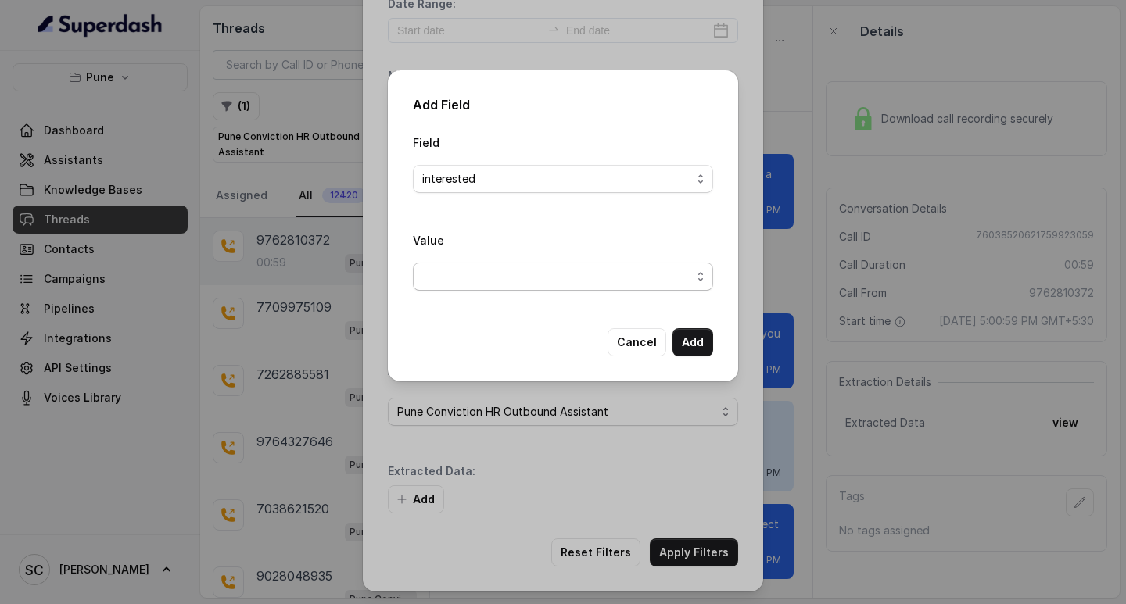
click at [489, 277] on span "button" at bounding box center [563, 277] width 300 height 28
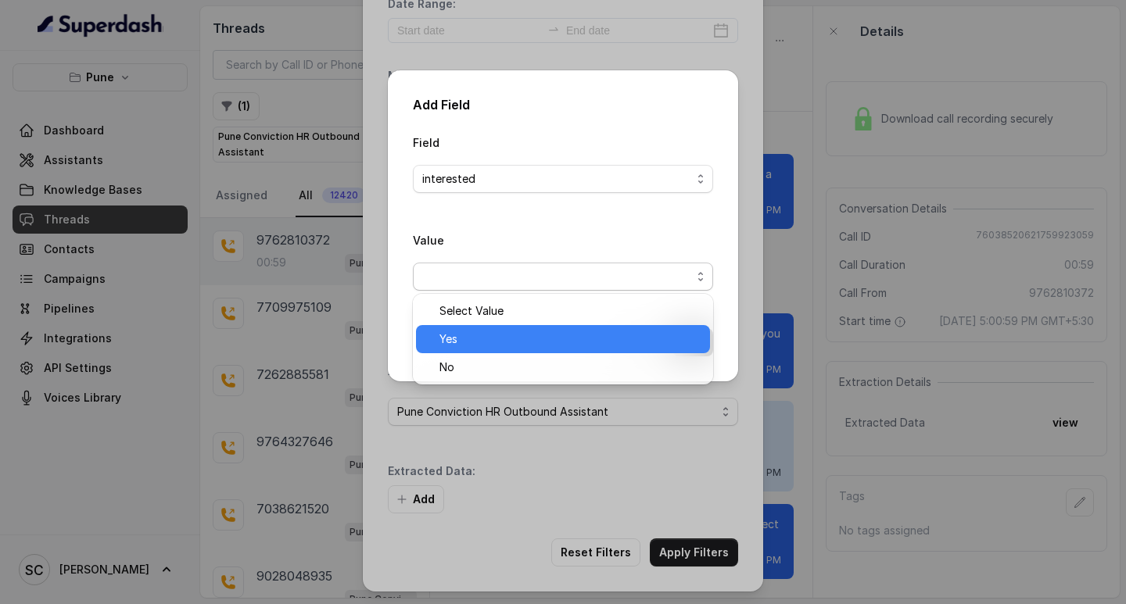
click at [477, 328] on div "Yes" at bounding box center [563, 339] width 294 height 28
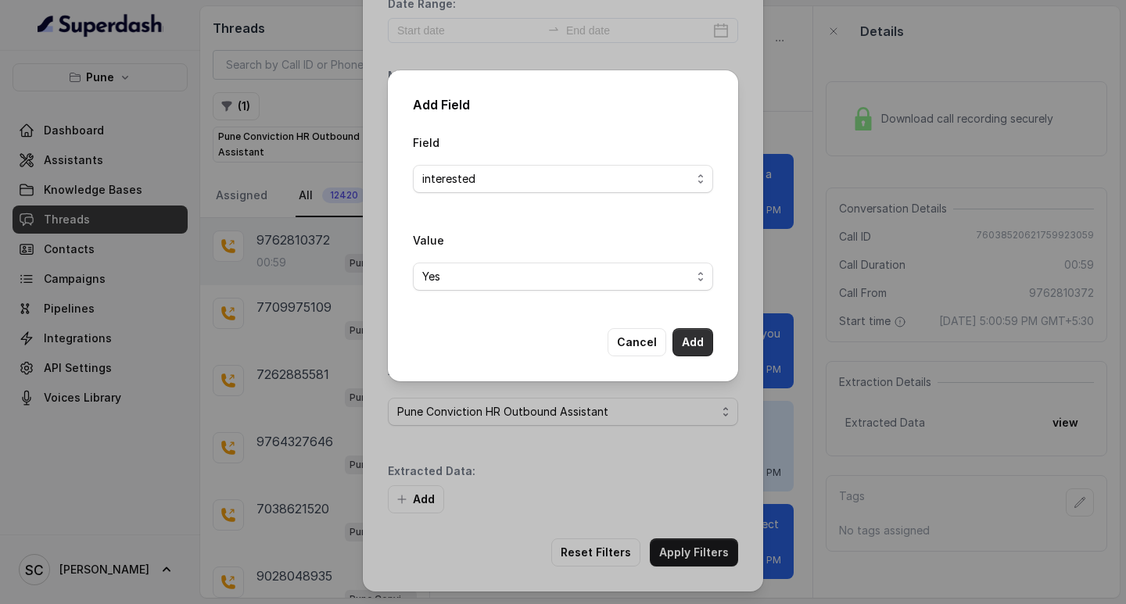
click at [685, 342] on button "Add" at bounding box center [692, 342] width 41 height 28
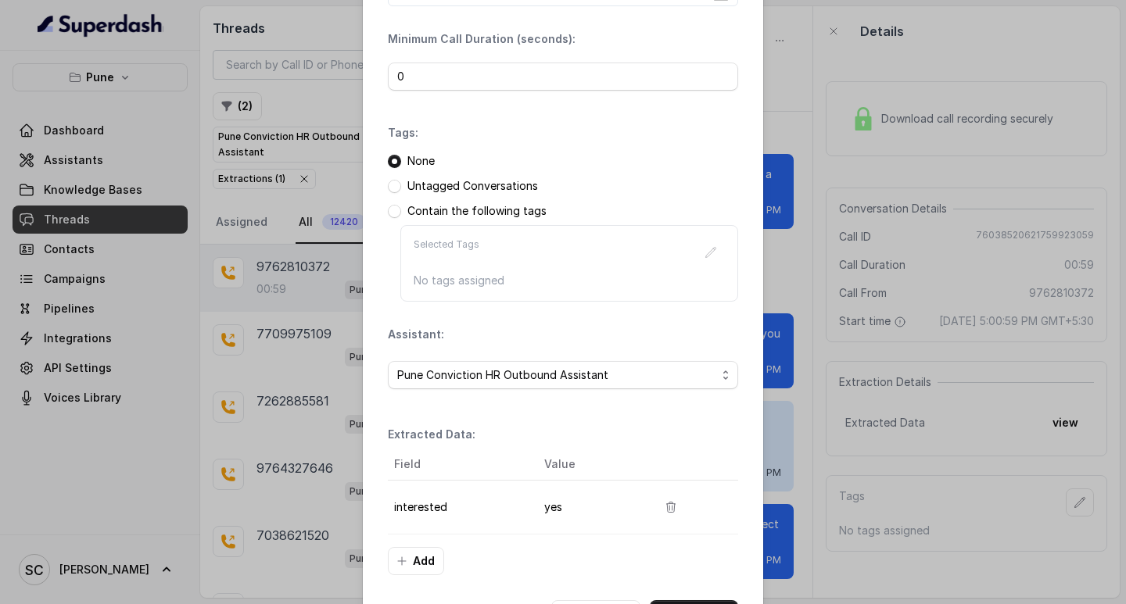
scroll to position [165, 0]
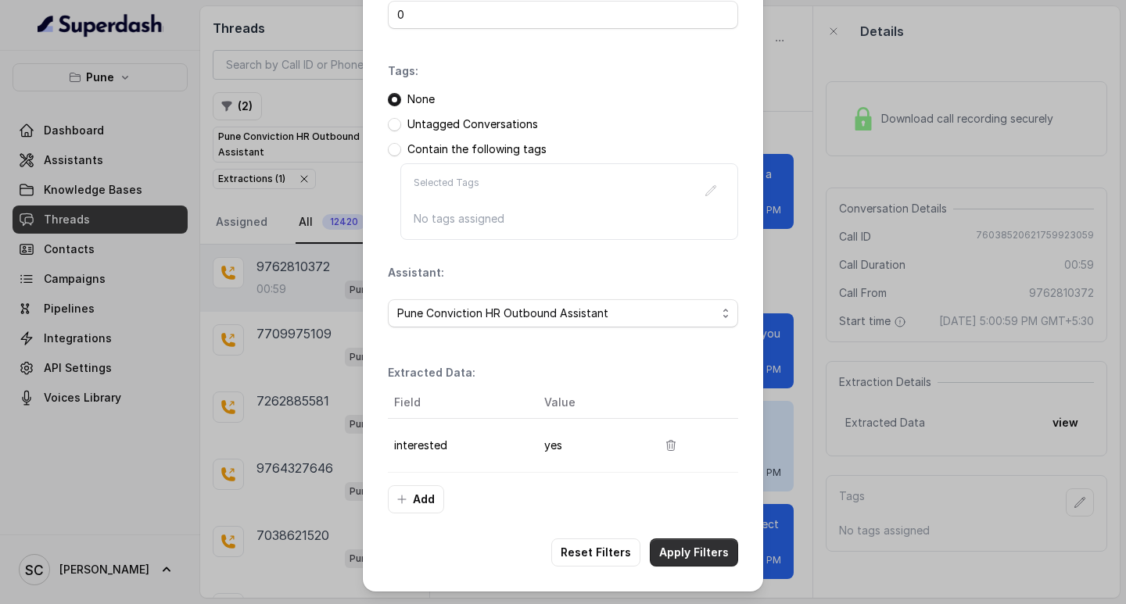
click at [700, 549] on button "Apply Filters" at bounding box center [694, 553] width 88 height 28
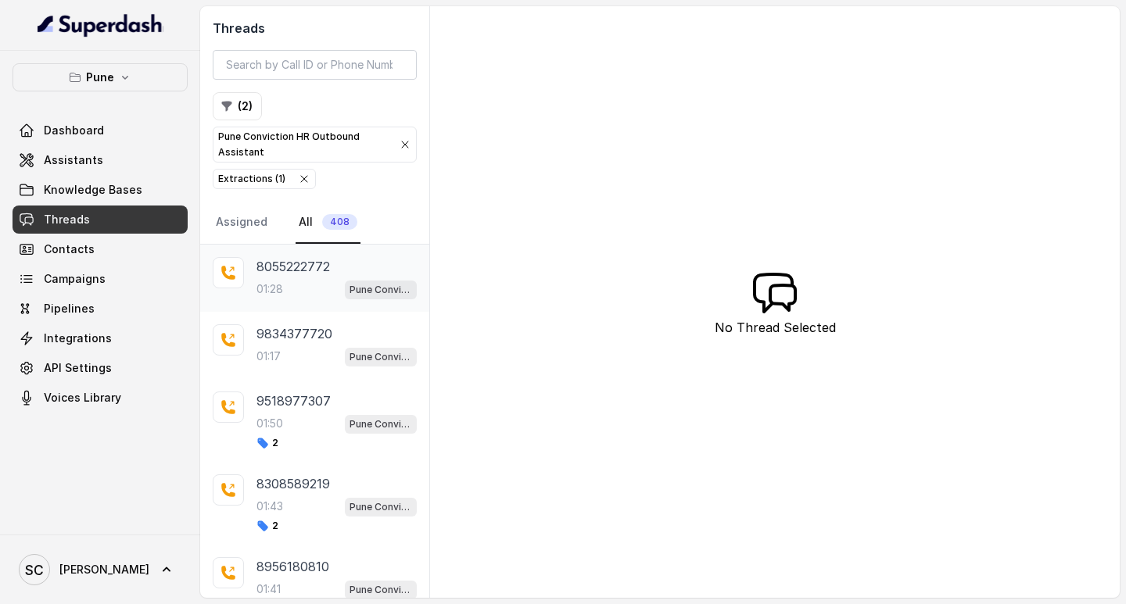
click at [283, 283] on p "01:28" at bounding box center [269, 289] width 27 height 16
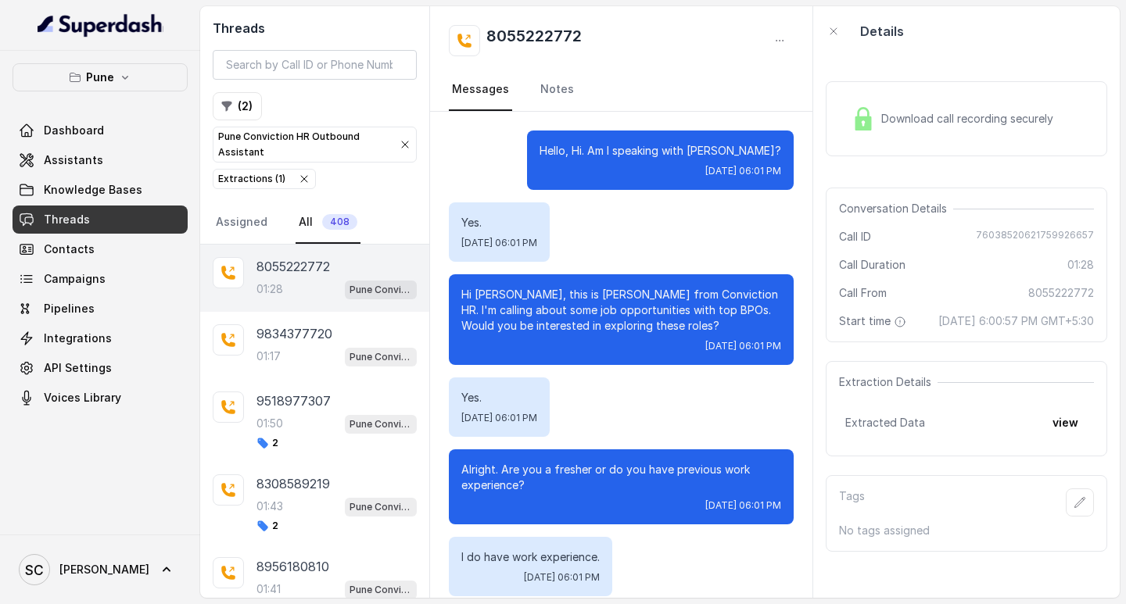
scroll to position [927, 0]
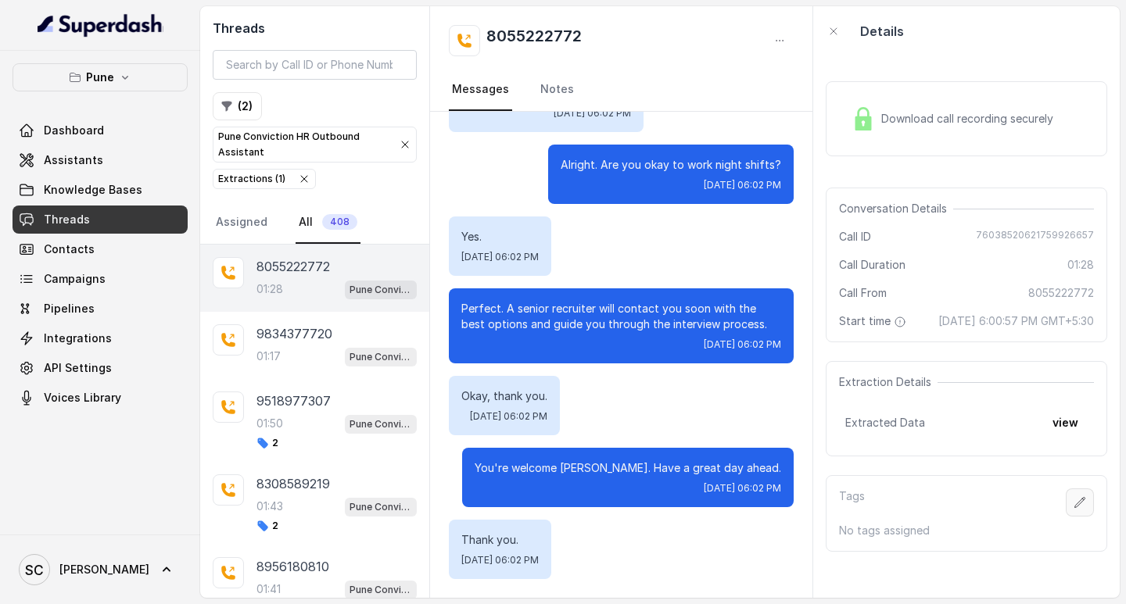
click at [1073, 509] on icon "button" at bounding box center [1079, 502] width 13 height 13
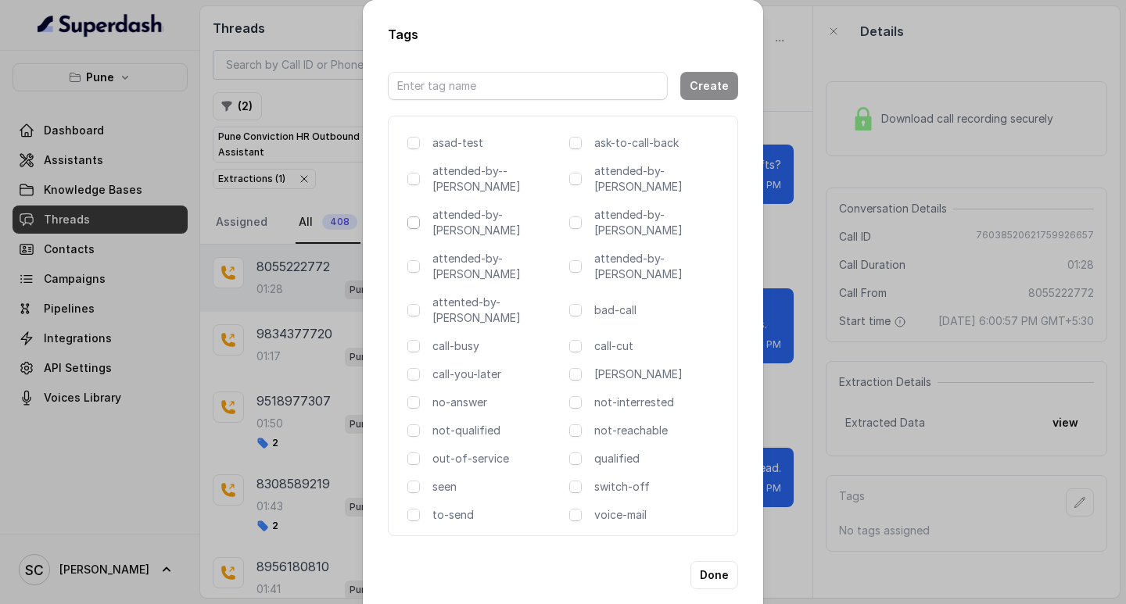
click at [413, 217] on span at bounding box center [413, 223] width 13 height 13
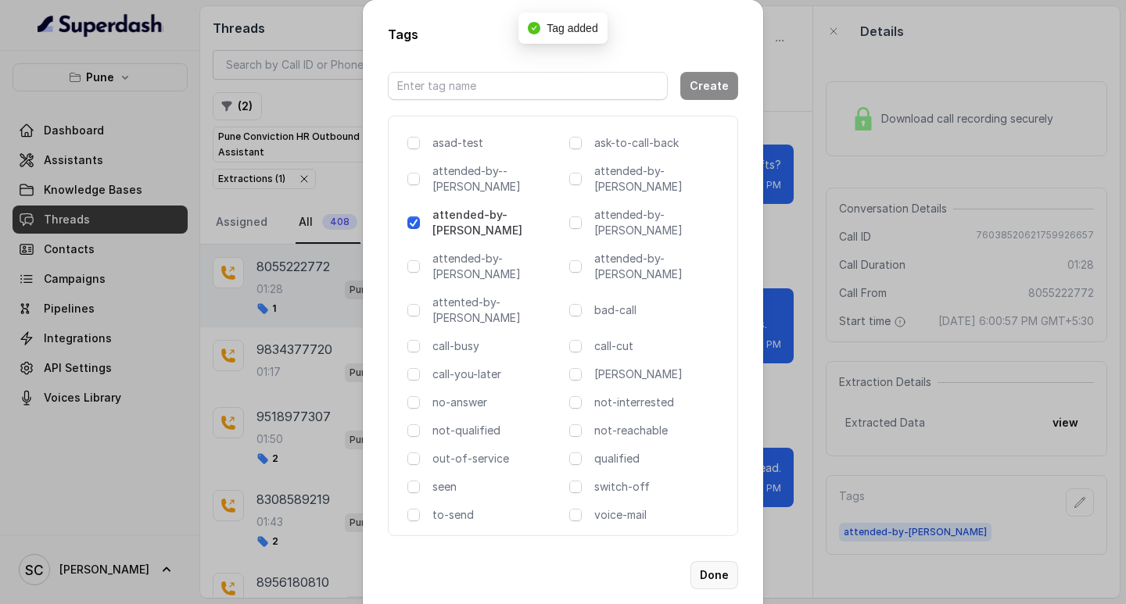
click at [714, 561] on button "Done" at bounding box center [714, 575] width 48 height 28
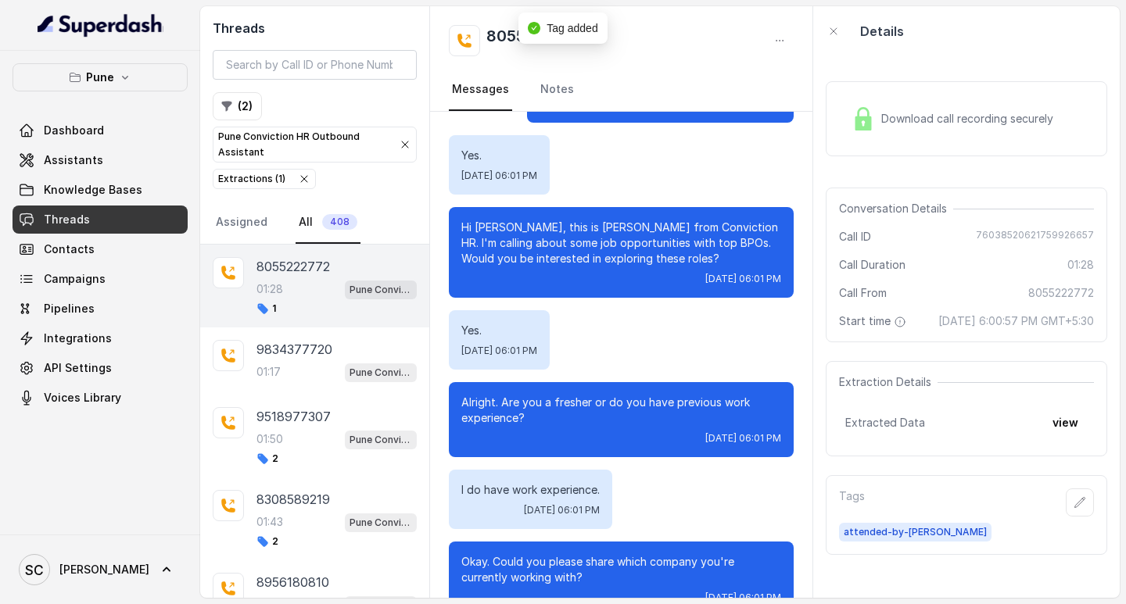
scroll to position [0, 0]
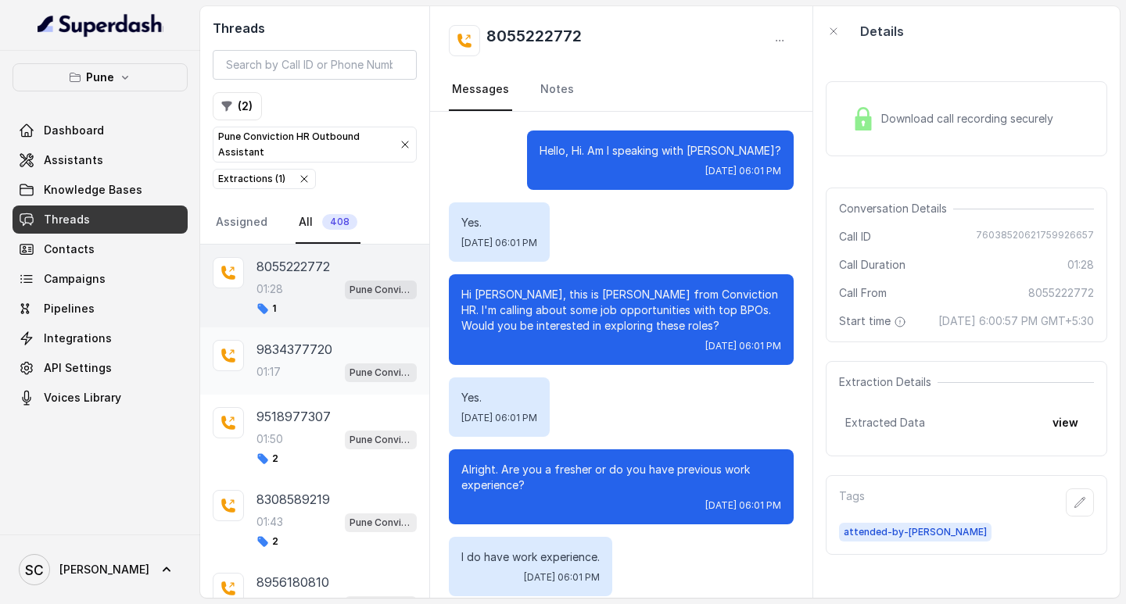
click at [275, 361] on div "9834377720 01:17 Pune Conviction HR Outbound Assistant" at bounding box center [336, 361] width 160 height 42
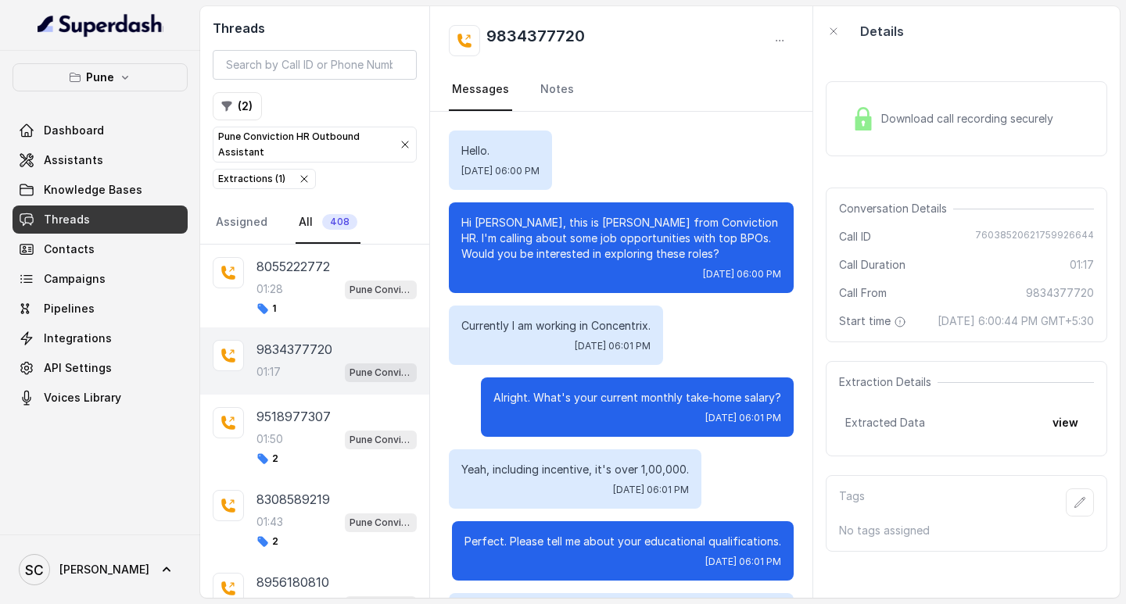
scroll to position [711, 0]
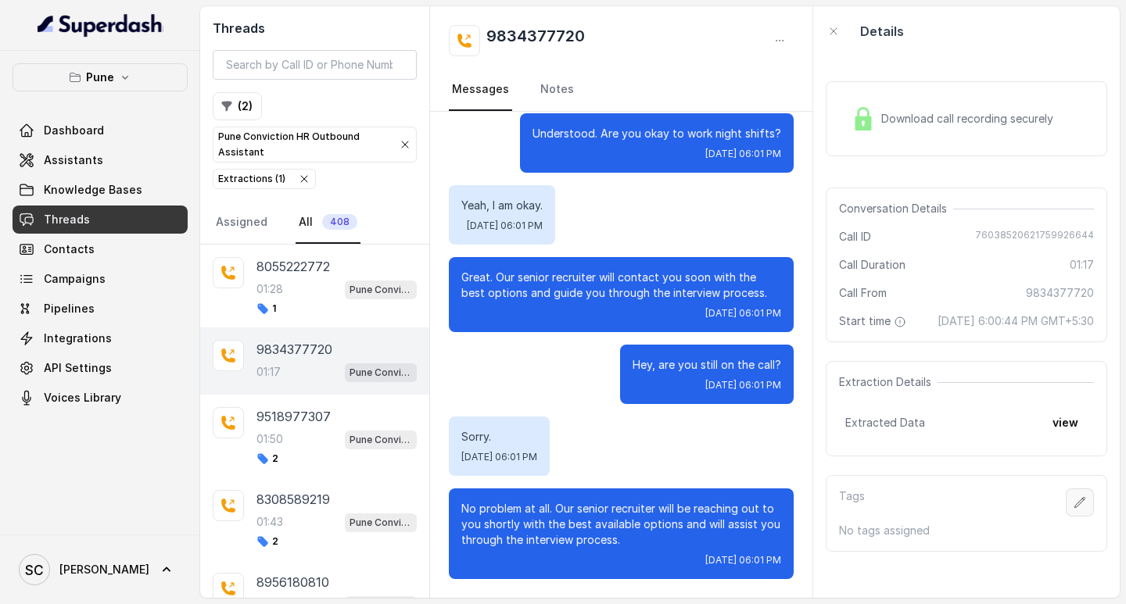
click at [1073, 509] on icon "button" at bounding box center [1079, 502] width 13 height 13
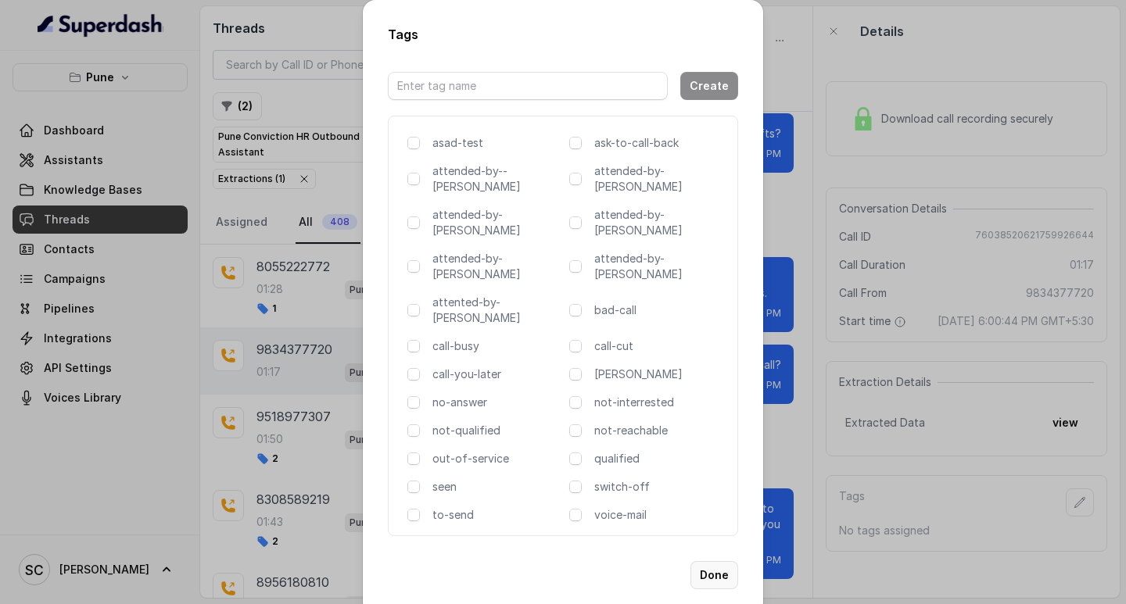
click at [711, 561] on button "Done" at bounding box center [714, 575] width 48 height 28
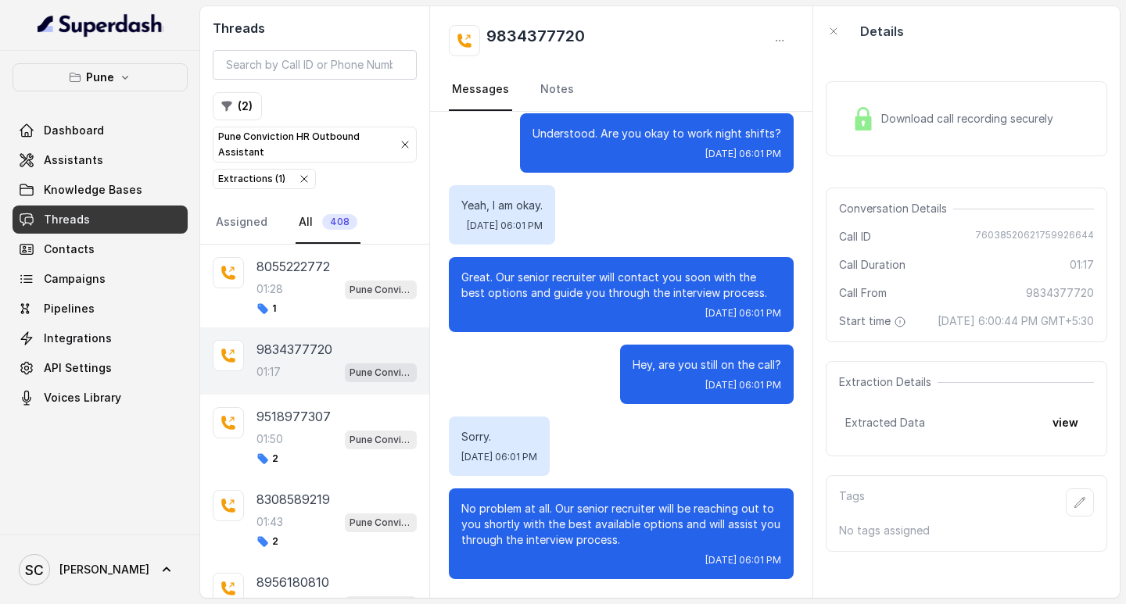
click at [1065, 489] on button "button" at bounding box center [1079, 503] width 28 height 28
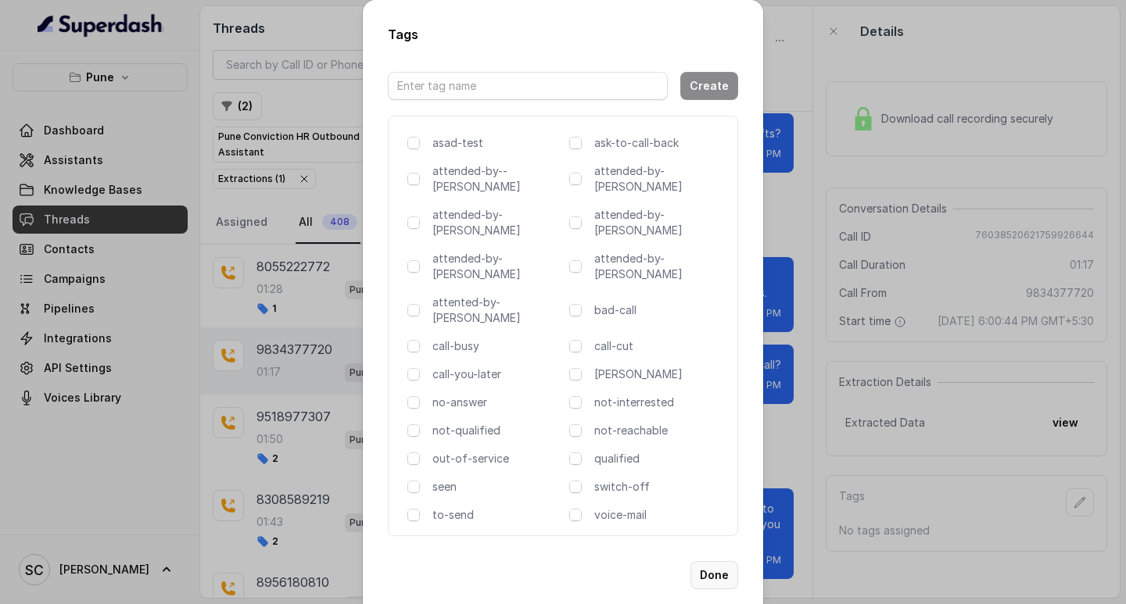
click at [703, 561] on button "Done" at bounding box center [714, 575] width 48 height 28
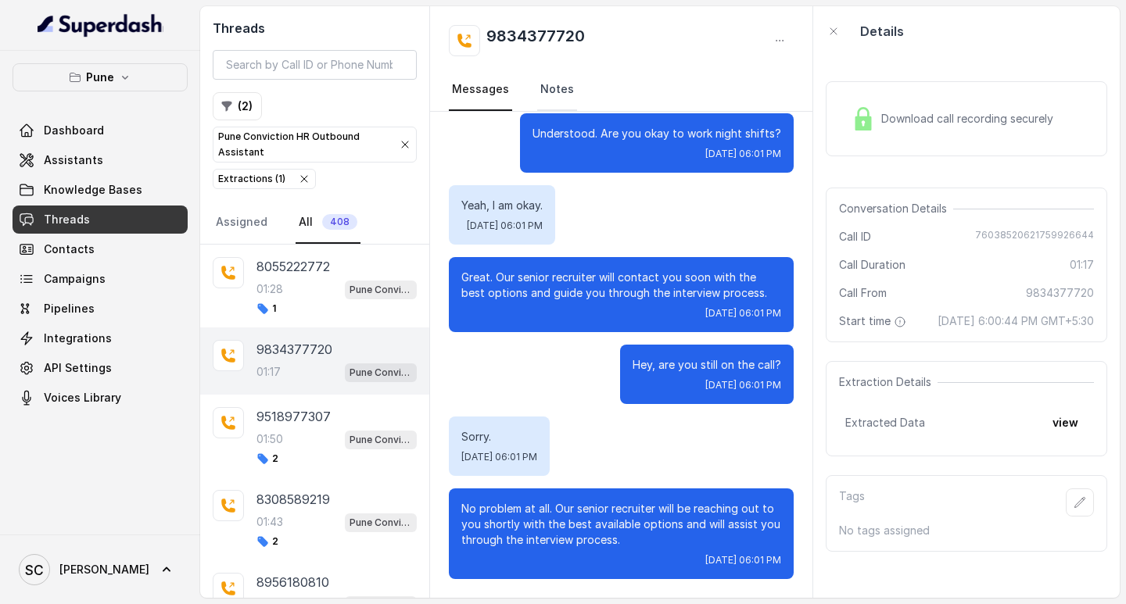
click at [539, 88] on link "Notes" at bounding box center [557, 90] width 40 height 42
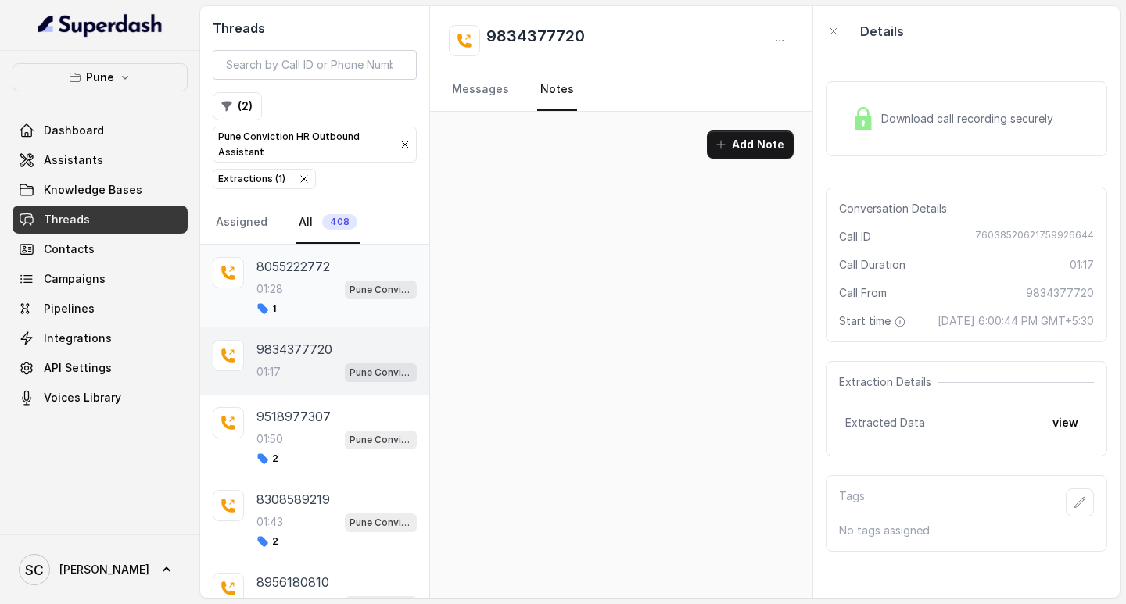
click at [272, 276] on div "8055222772 01:28 Pune Conviction HR Outbound Assistant 1" at bounding box center [336, 286] width 160 height 58
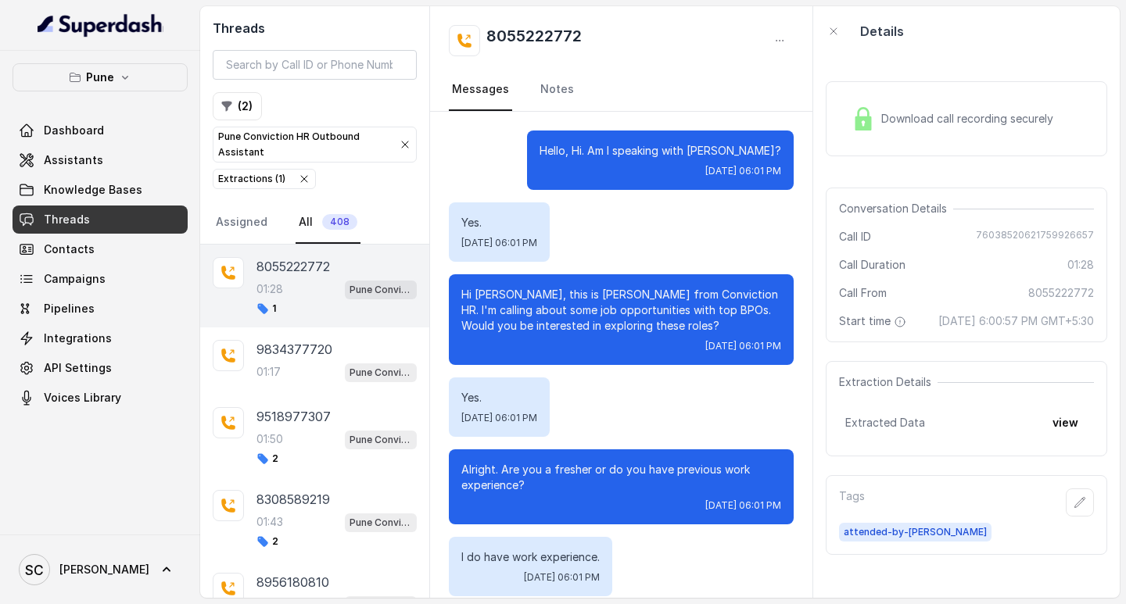
scroll to position [927, 0]
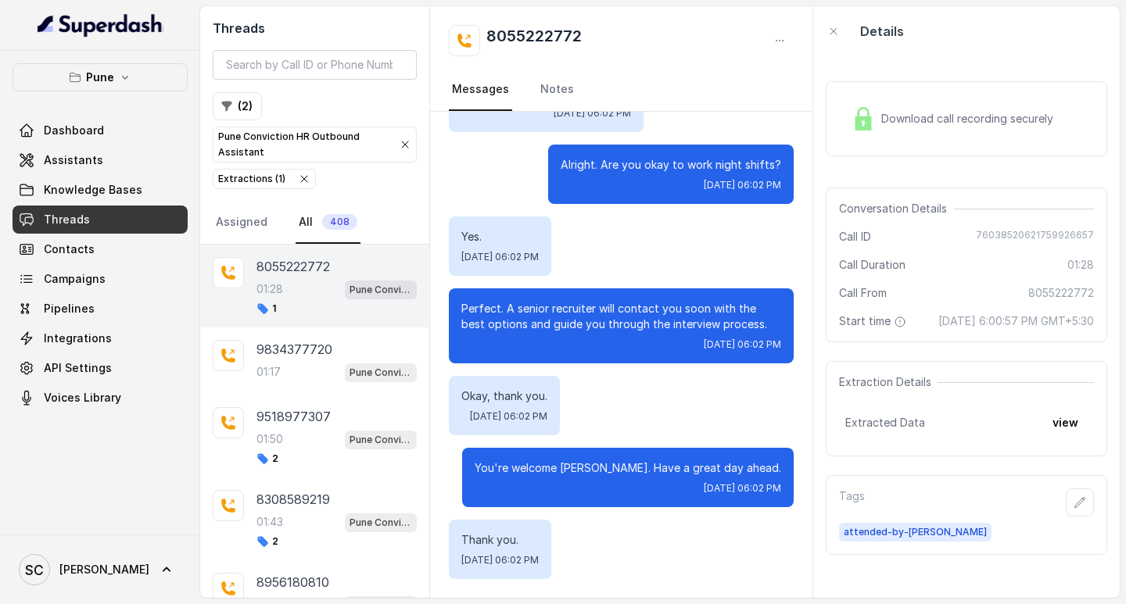
click at [853, 512] on p "Tags" at bounding box center [852, 503] width 26 height 28
click at [880, 517] on div "Tags" at bounding box center [966, 503] width 255 height 28
click at [857, 514] on p "Tags" at bounding box center [852, 503] width 26 height 28
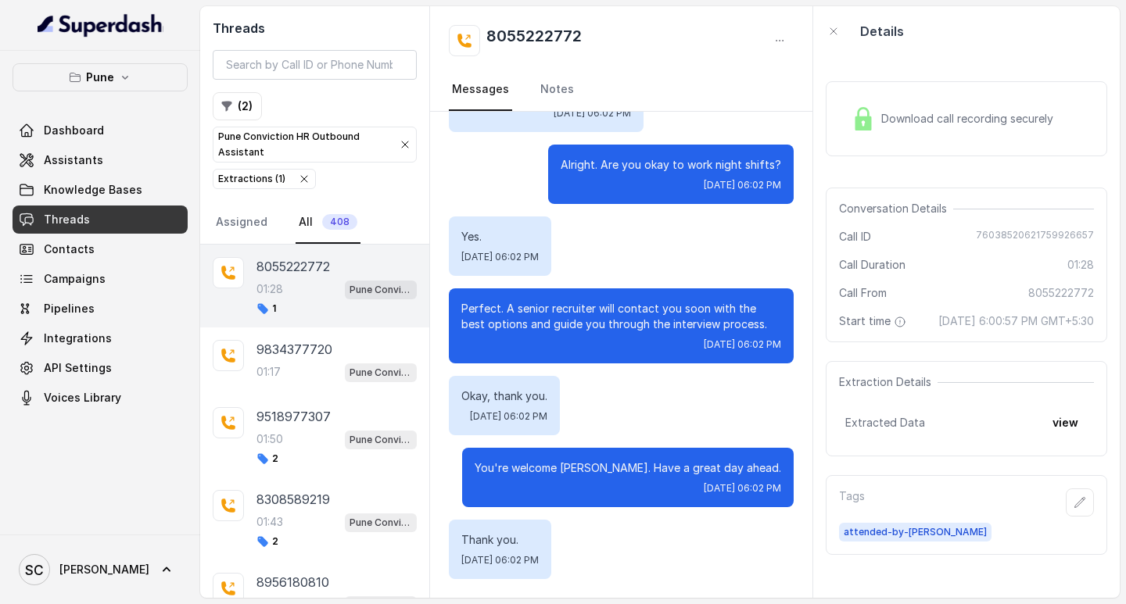
click at [276, 263] on p "8055222772" at bounding box center [292, 266] width 73 height 19
click at [852, 514] on p "Tags" at bounding box center [852, 503] width 26 height 28
click at [671, 321] on p "Perfect. A senior recruiter will contact you soon with the best options and gui…" at bounding box center [621, 316] width 320 height 31
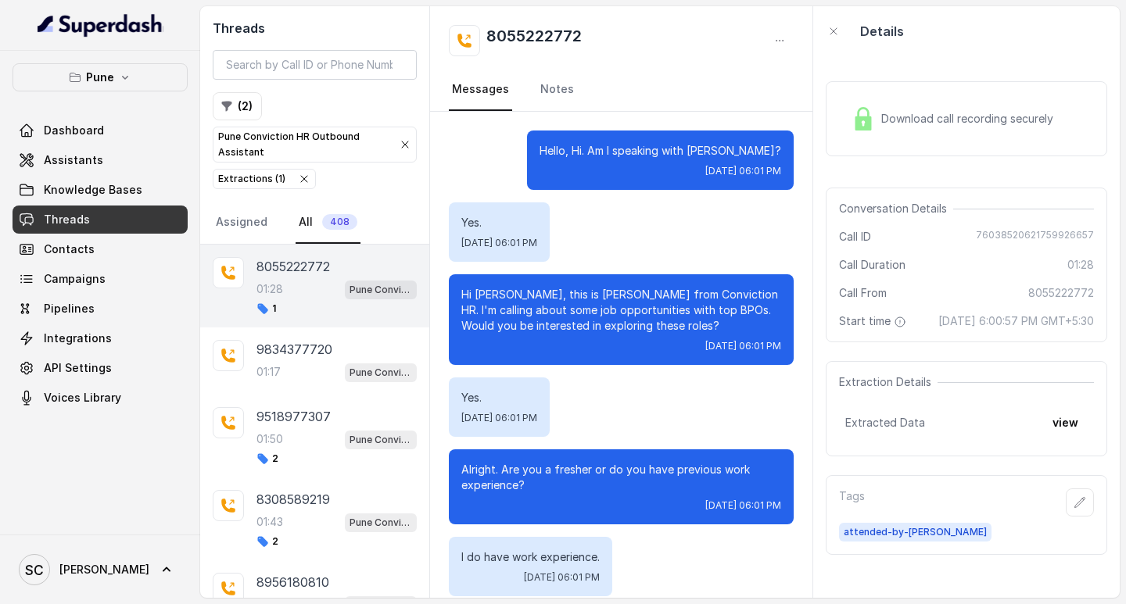
click at [523, 31] on h2 "8055222772" at bounding box center [533, 40] width 95 height 31
copy h2 "8055222772"
